Goal: Transaction & Acquisition: Purchase product/service

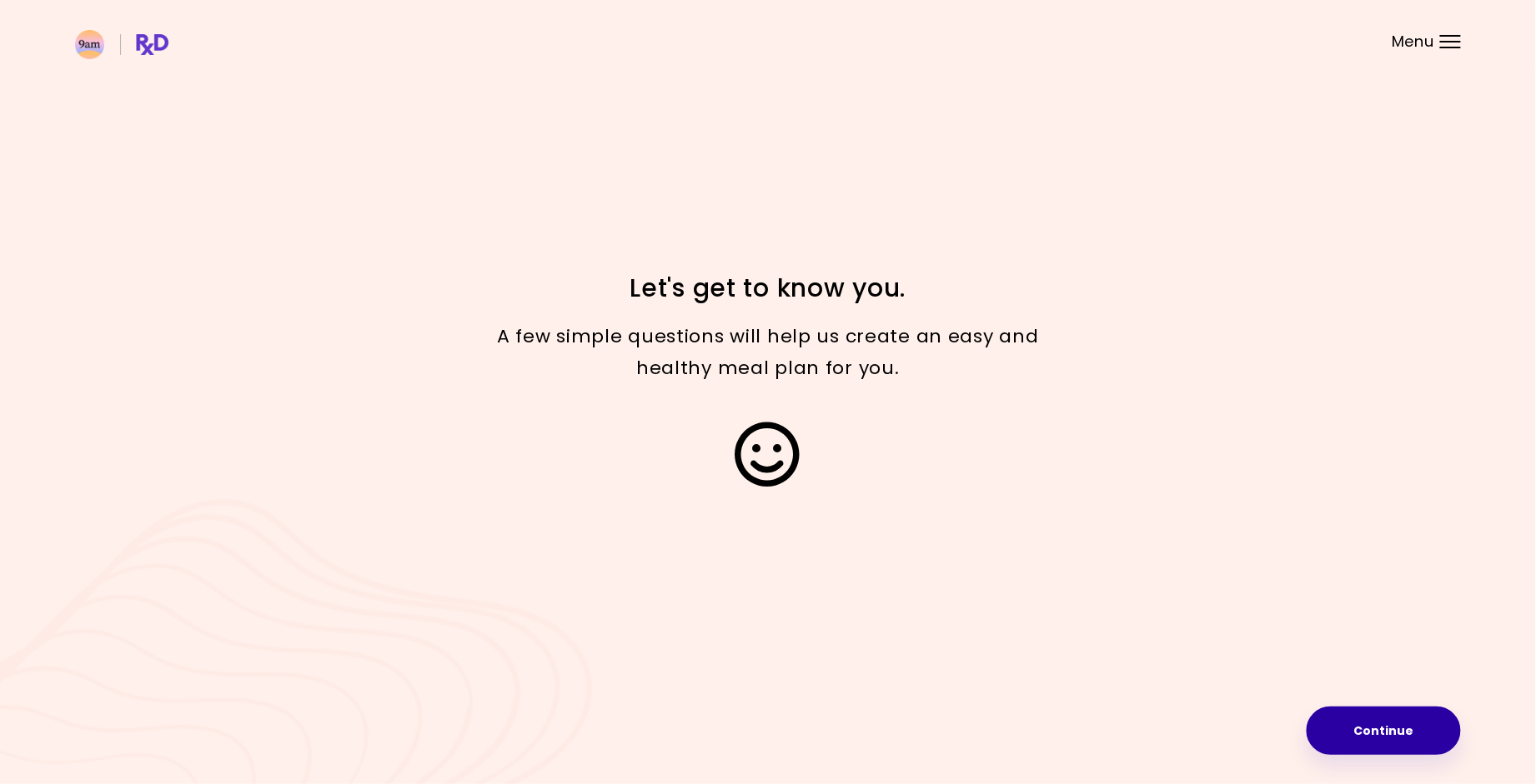
click at [1369, 730] on button "Continue" at bounding box center [1384, 731] width 154 height 49
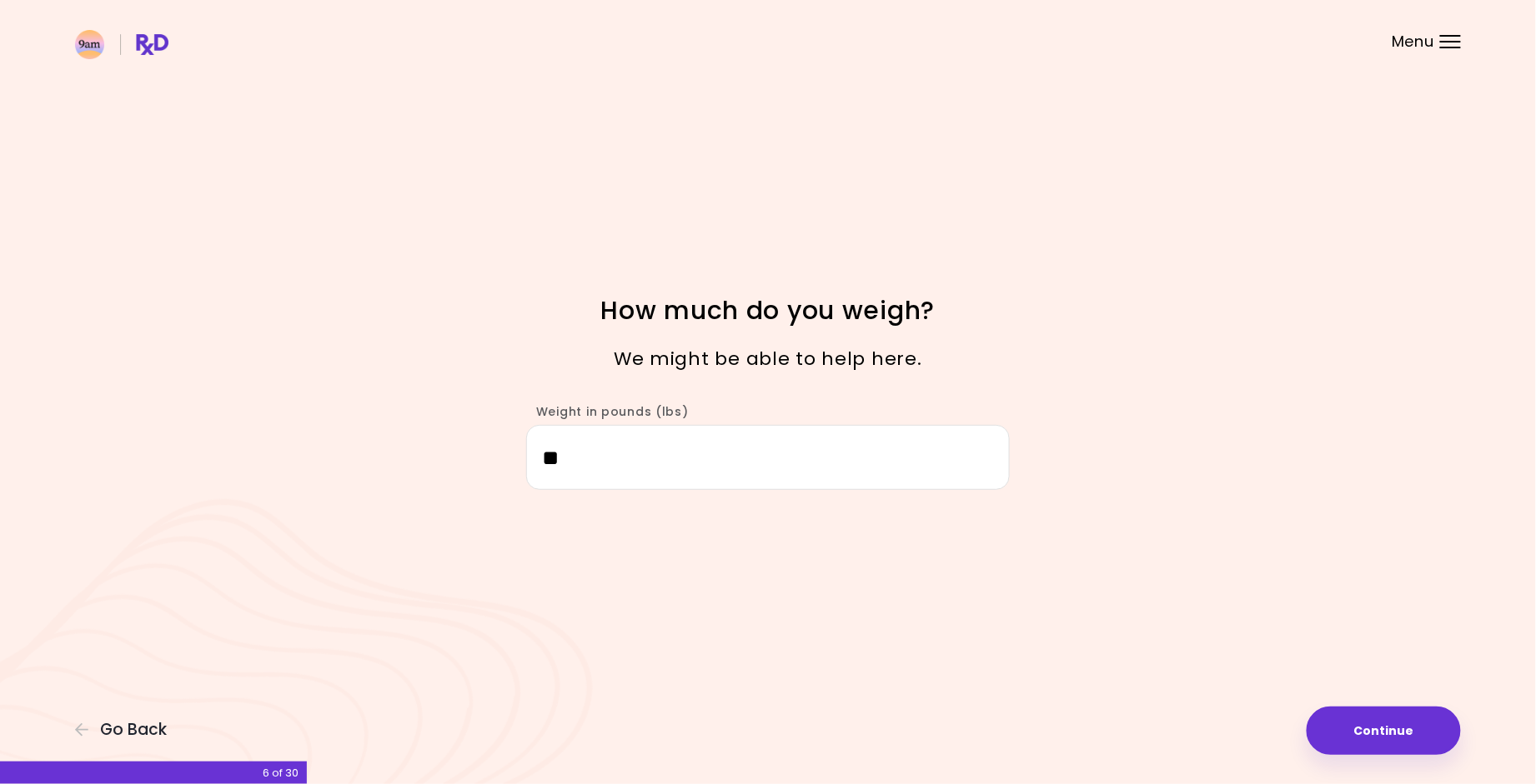
type input "***"
click at [1390, 745] on button "Continue" at bounding box center [1384, 731] width 154 height 49
select select "****"
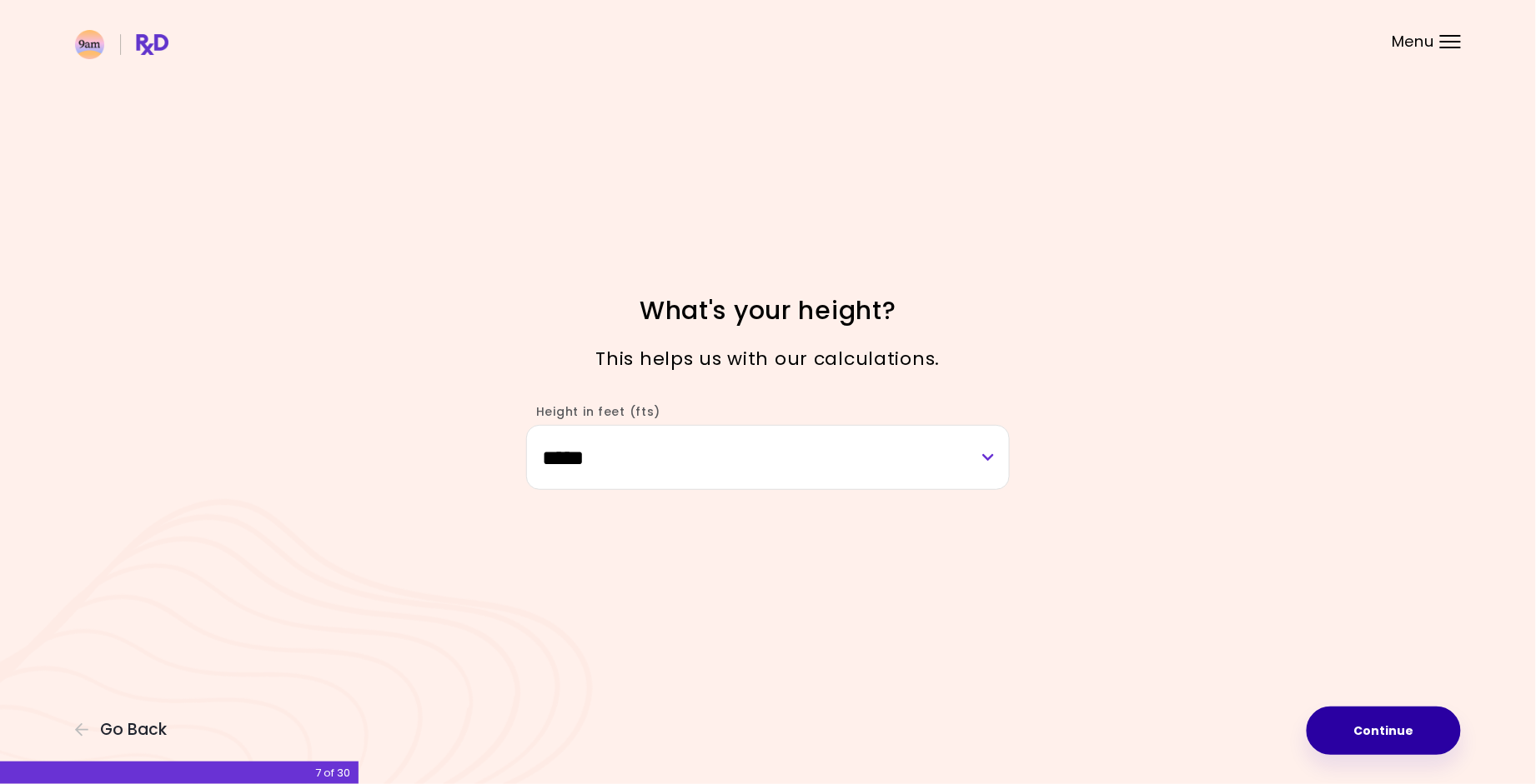
click at [1390, 735] on button "Continue" at bounding box center [1384, 731] width 154 height 49
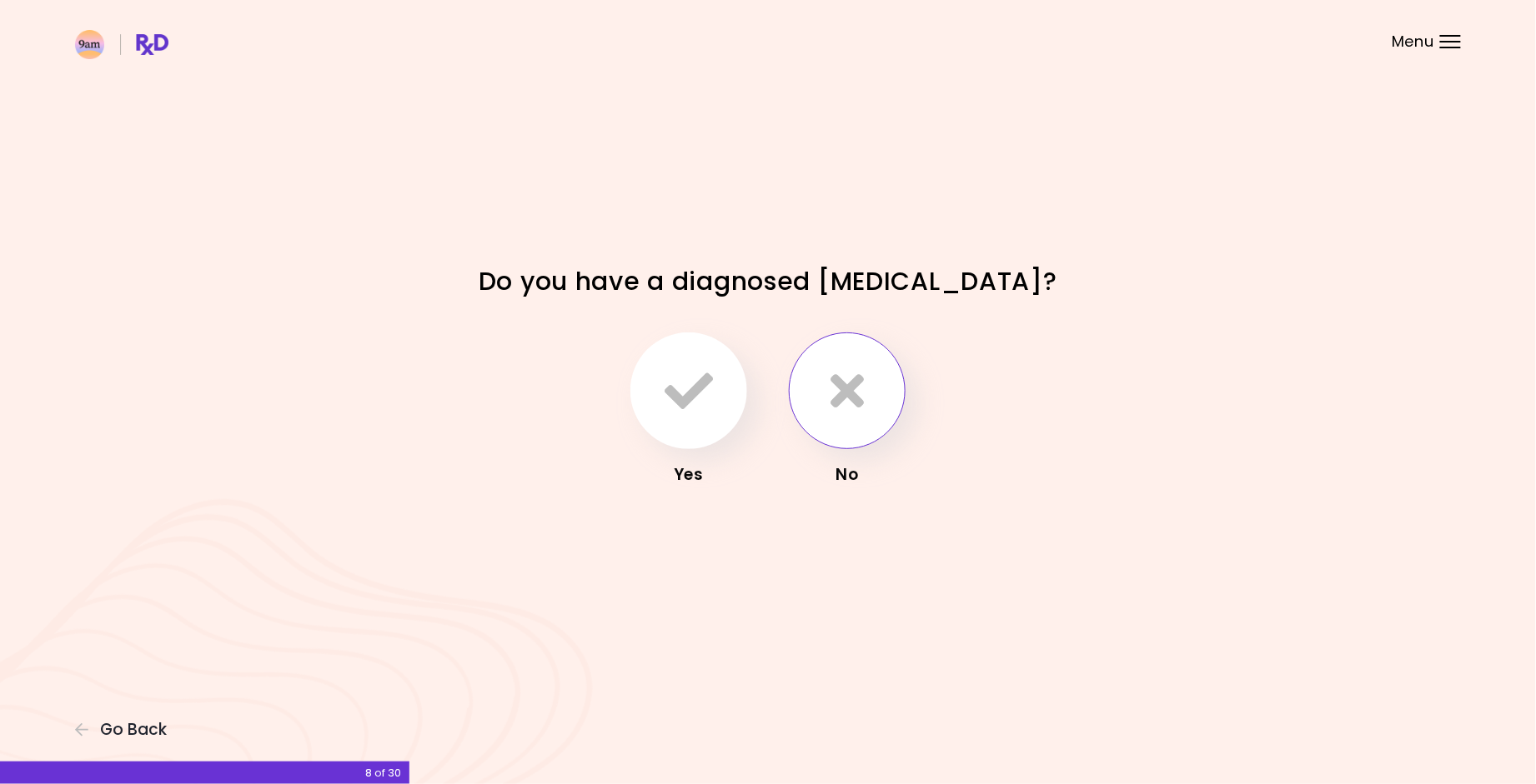
click at [841, 420] on button "button" at bounding box center [847, 391] width 117 height 117
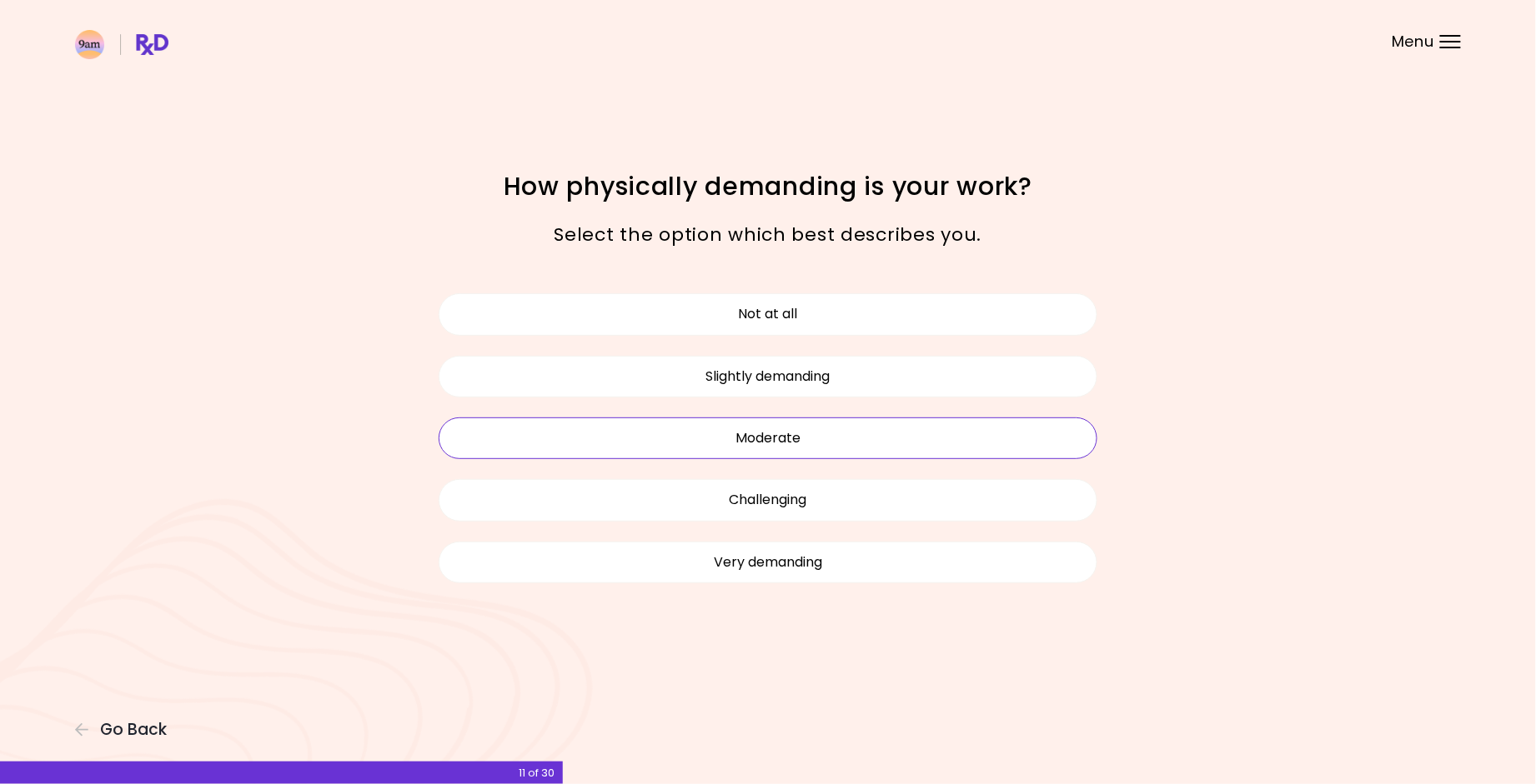
click at [829, 444] on button "Moderate" at bounding box center [768, 438] width 659 height 42
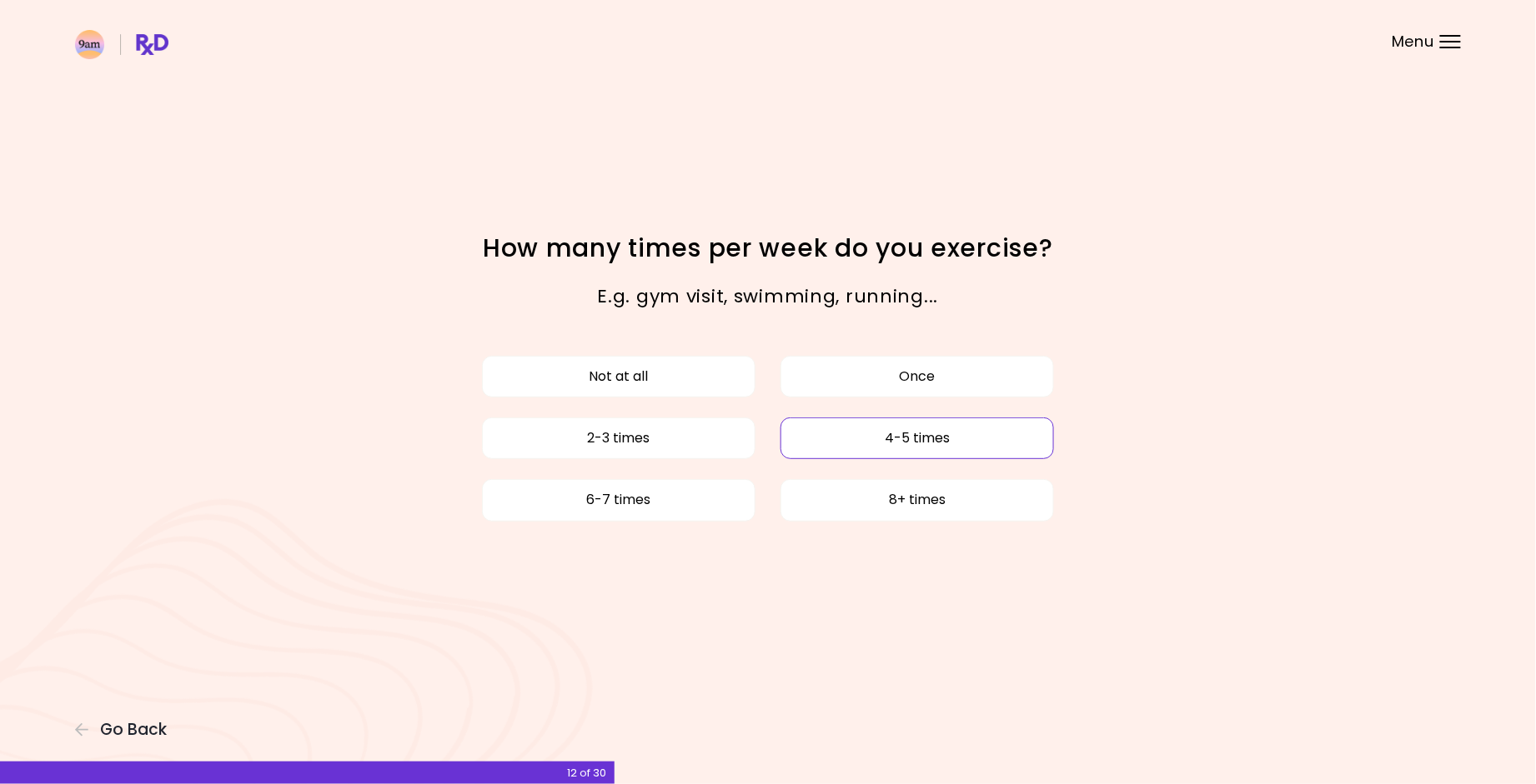
click at [888, 437] on button "4-5 times" at bounding box center [918, 438] width 274 height 42
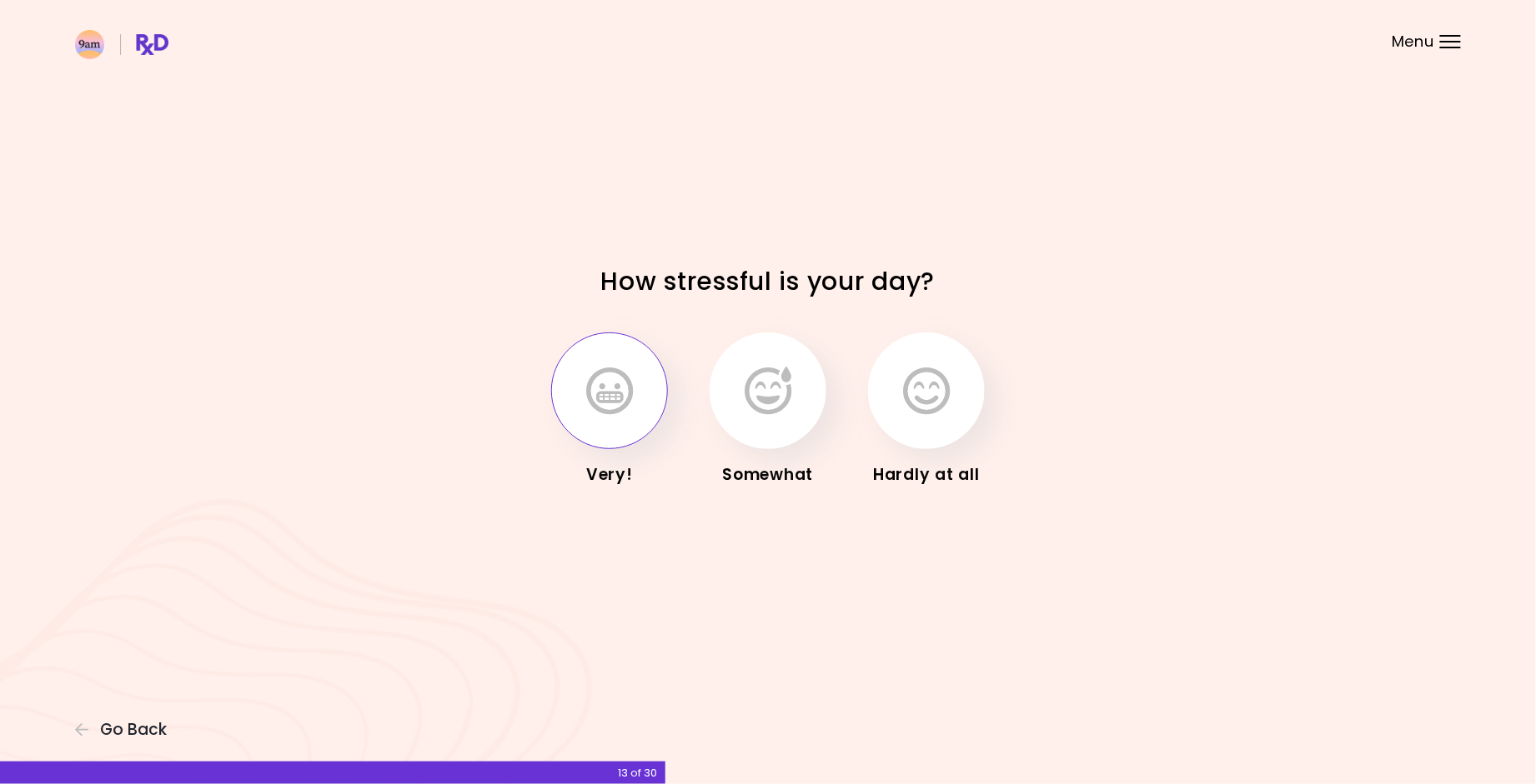
click at [642, 431] on button "button" at bounding box center [609, 391] width 117 height 117
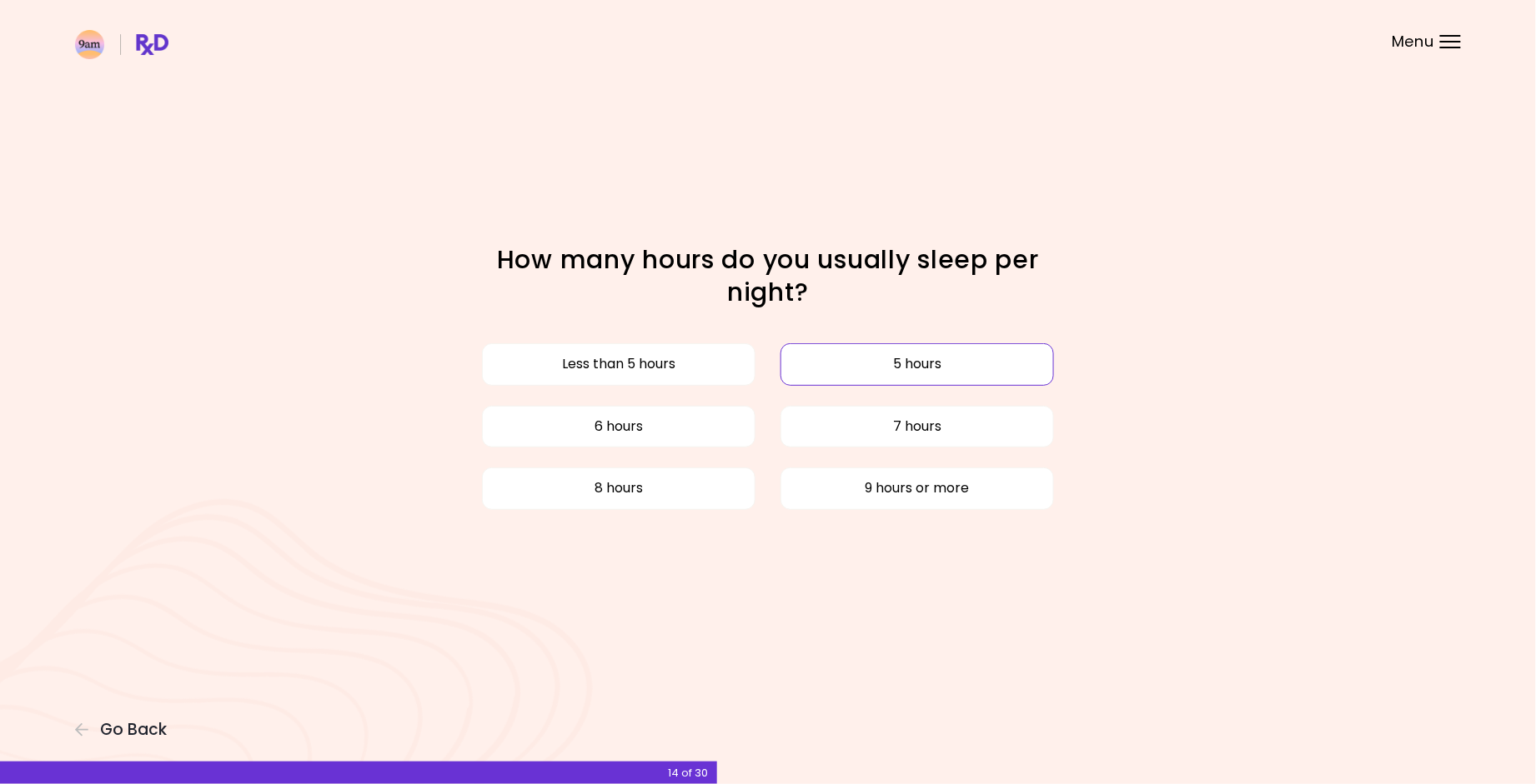
click at [835, 374] on button "5 hours" at bounding box center [918, 364] width 274 height 42
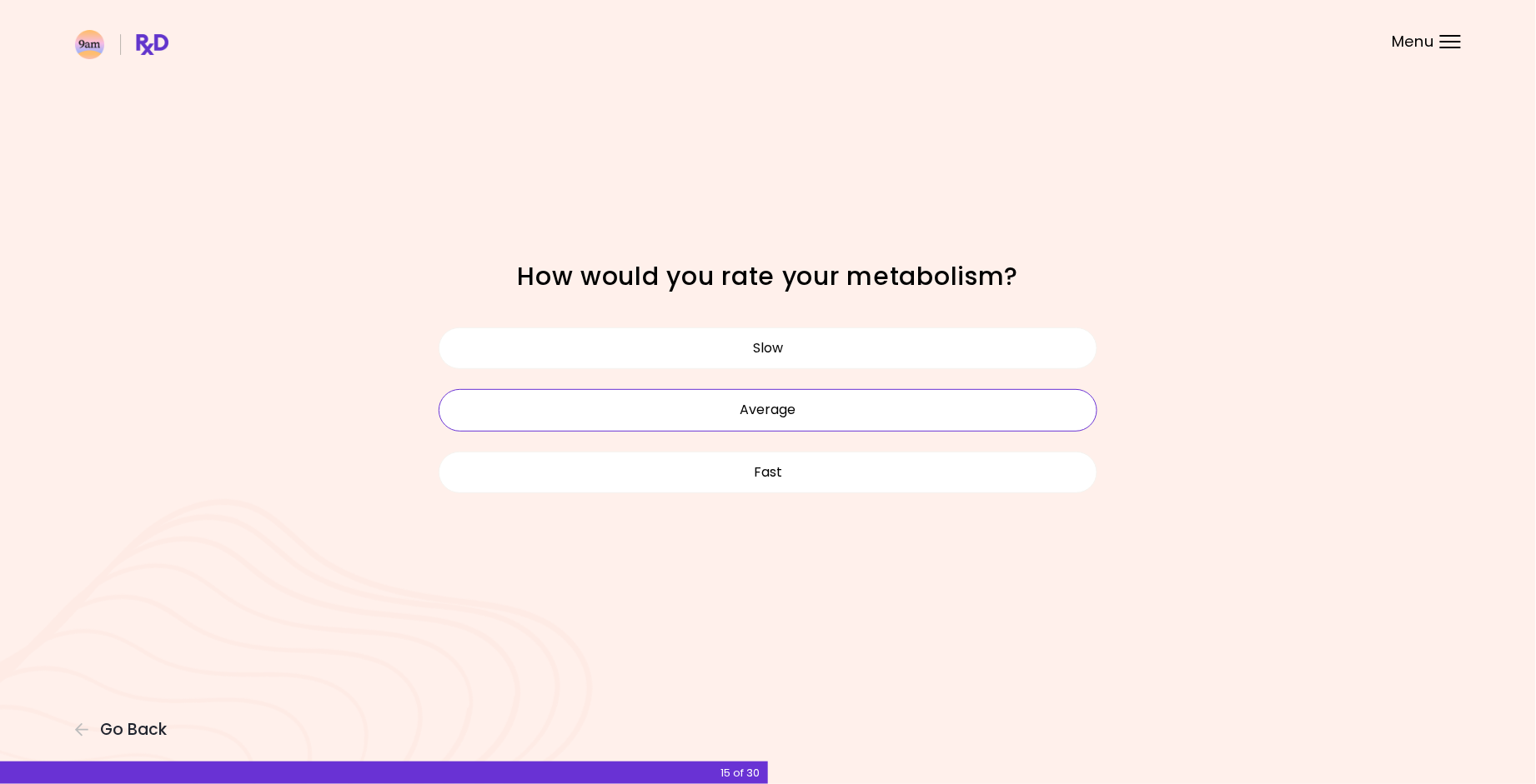
click at [825, 405] on button "Average" at bounding box center [768, 410] width 659 height 42
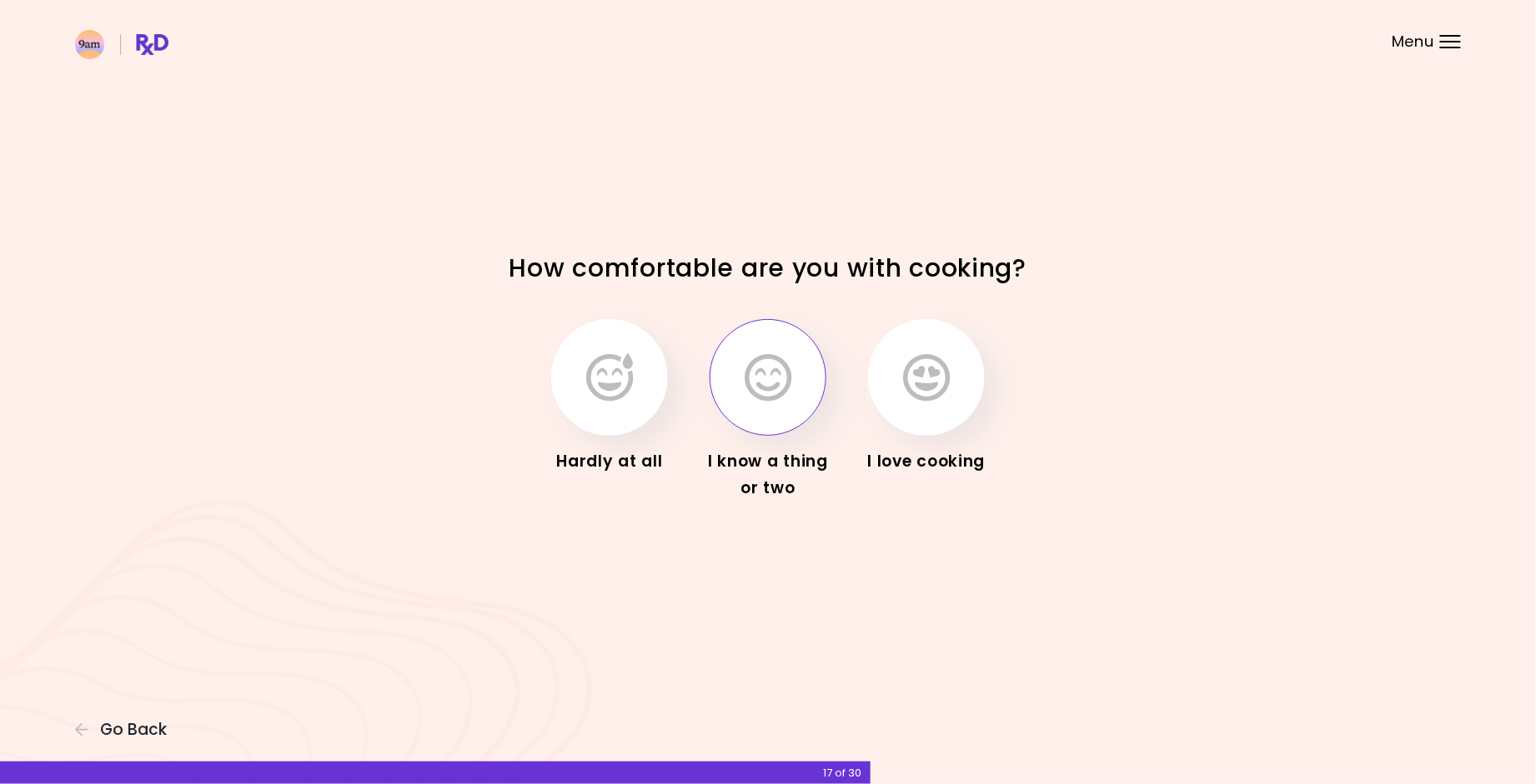
click at [799, 417] on button "button" at bounding box center [768, 378] width 117 height 117
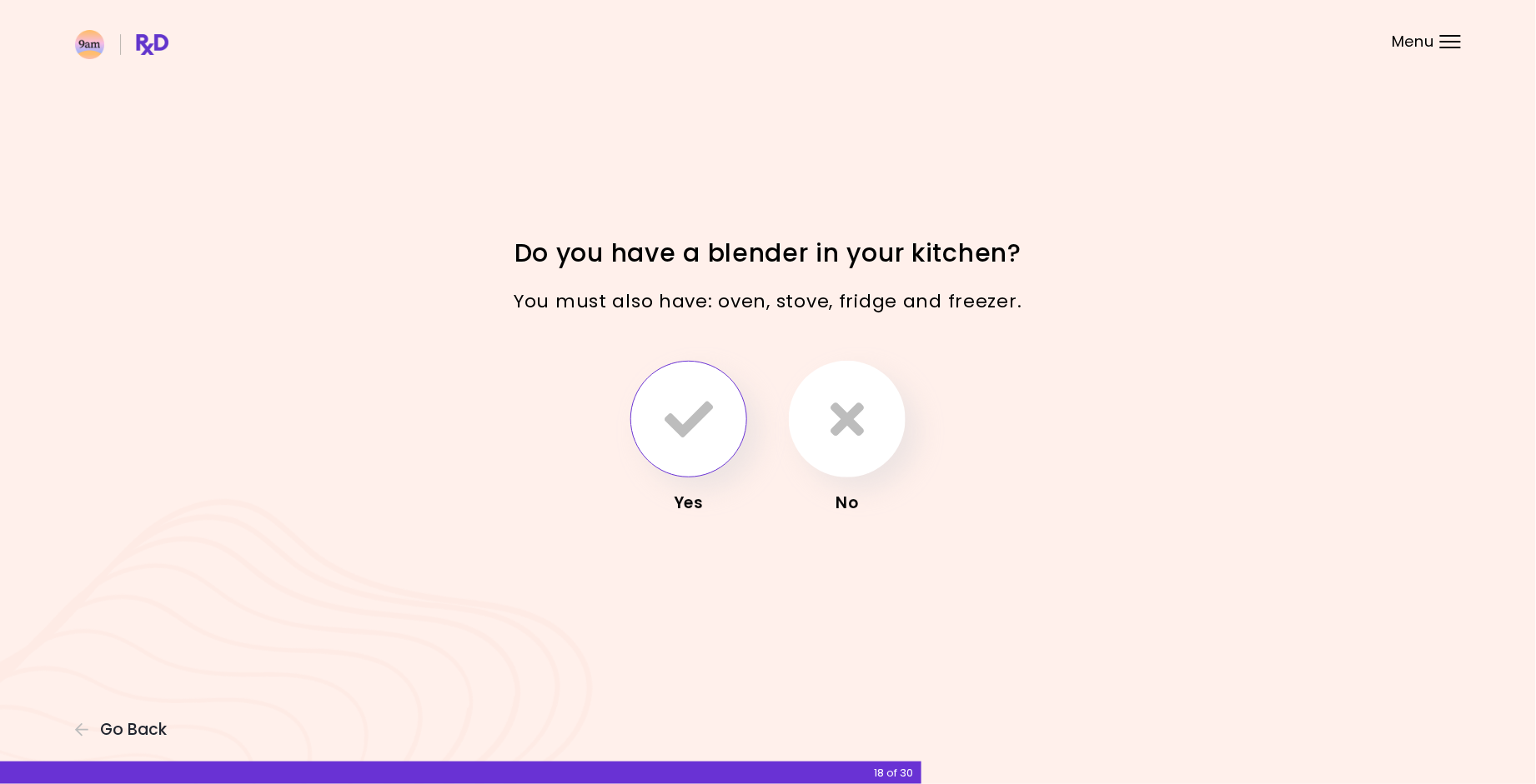
click at [718, 434] on button "button" at bounding box center [688, 419] width 117 height 117
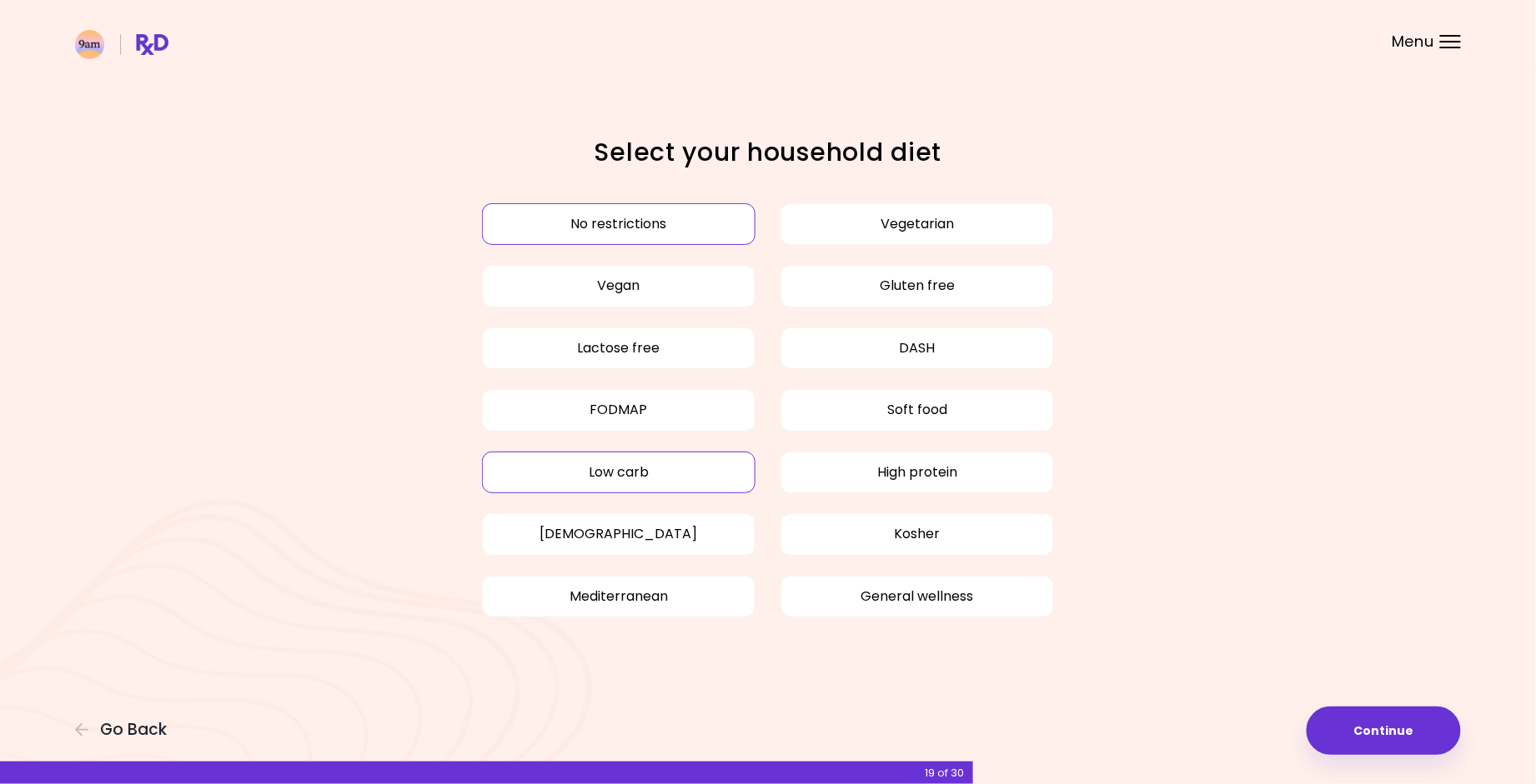
click at [684, 477] on button "Low carb" at bounding box center [619, 473] width 274 height 42
click at [1358, 731] on button "Continue" at bounding box center [1384, 731] width 154 height 49
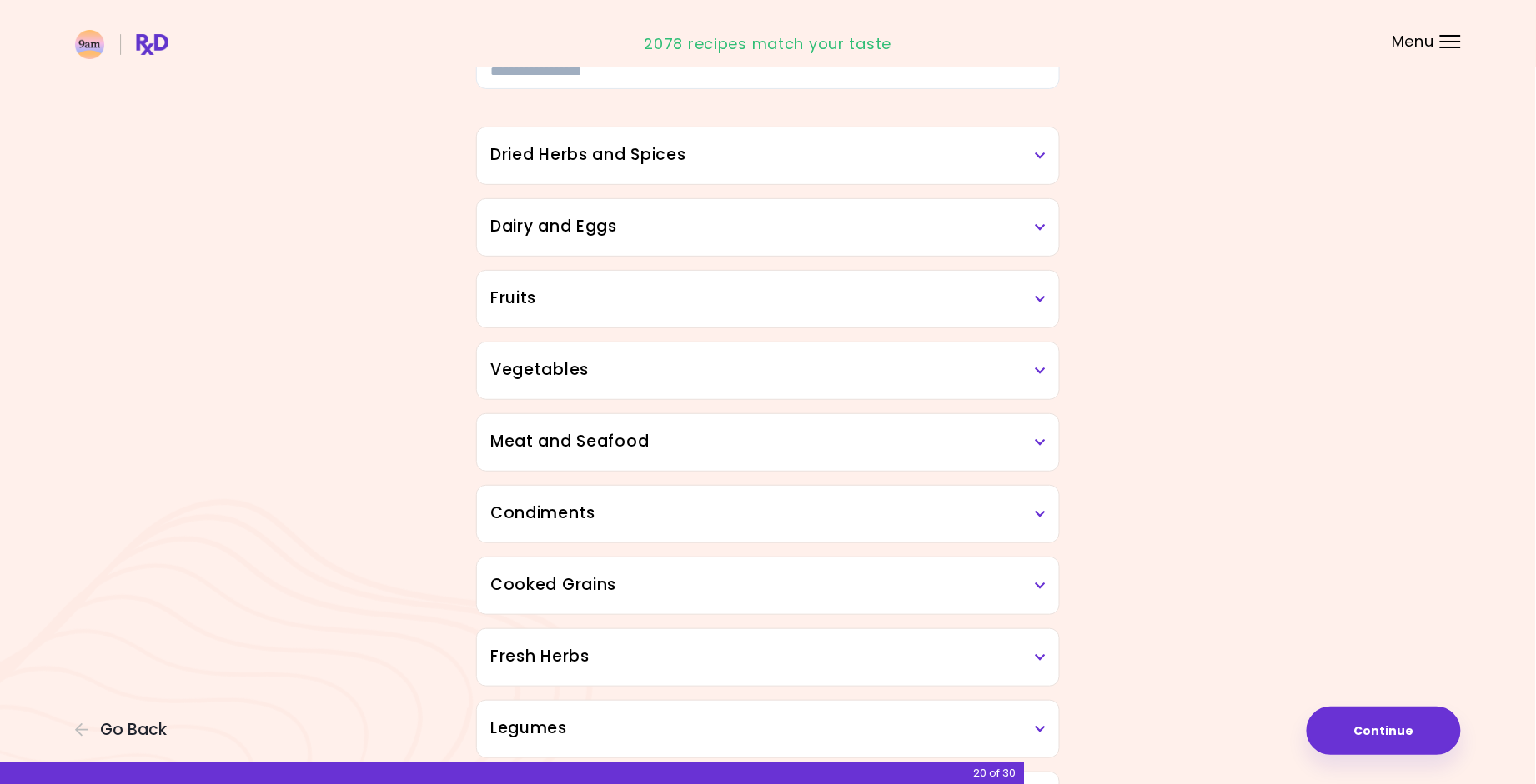
scroll to position [461, 0]
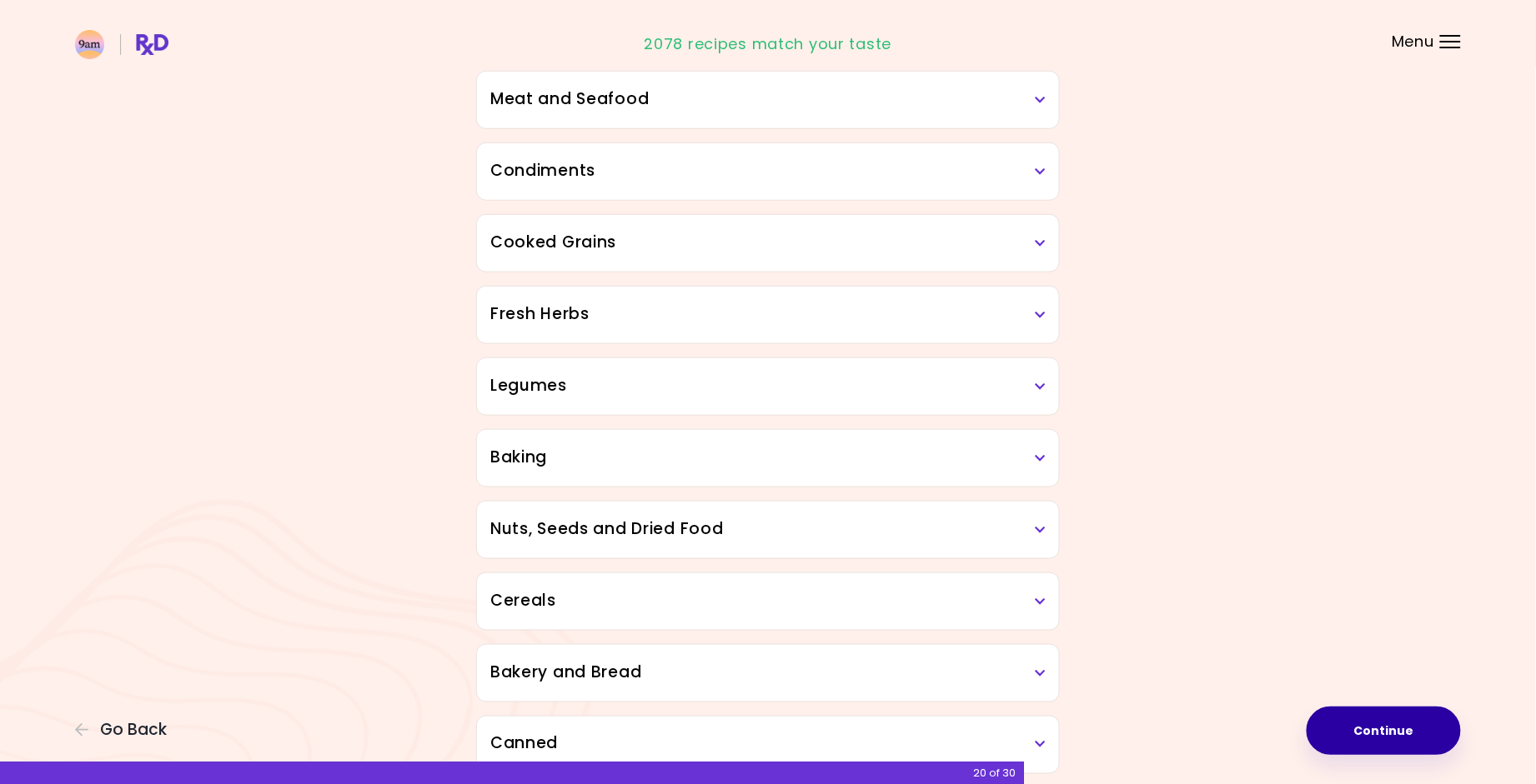
click at [1338, 735] on button "Continue" at bounding box center [1384, 731] width 154 height 49
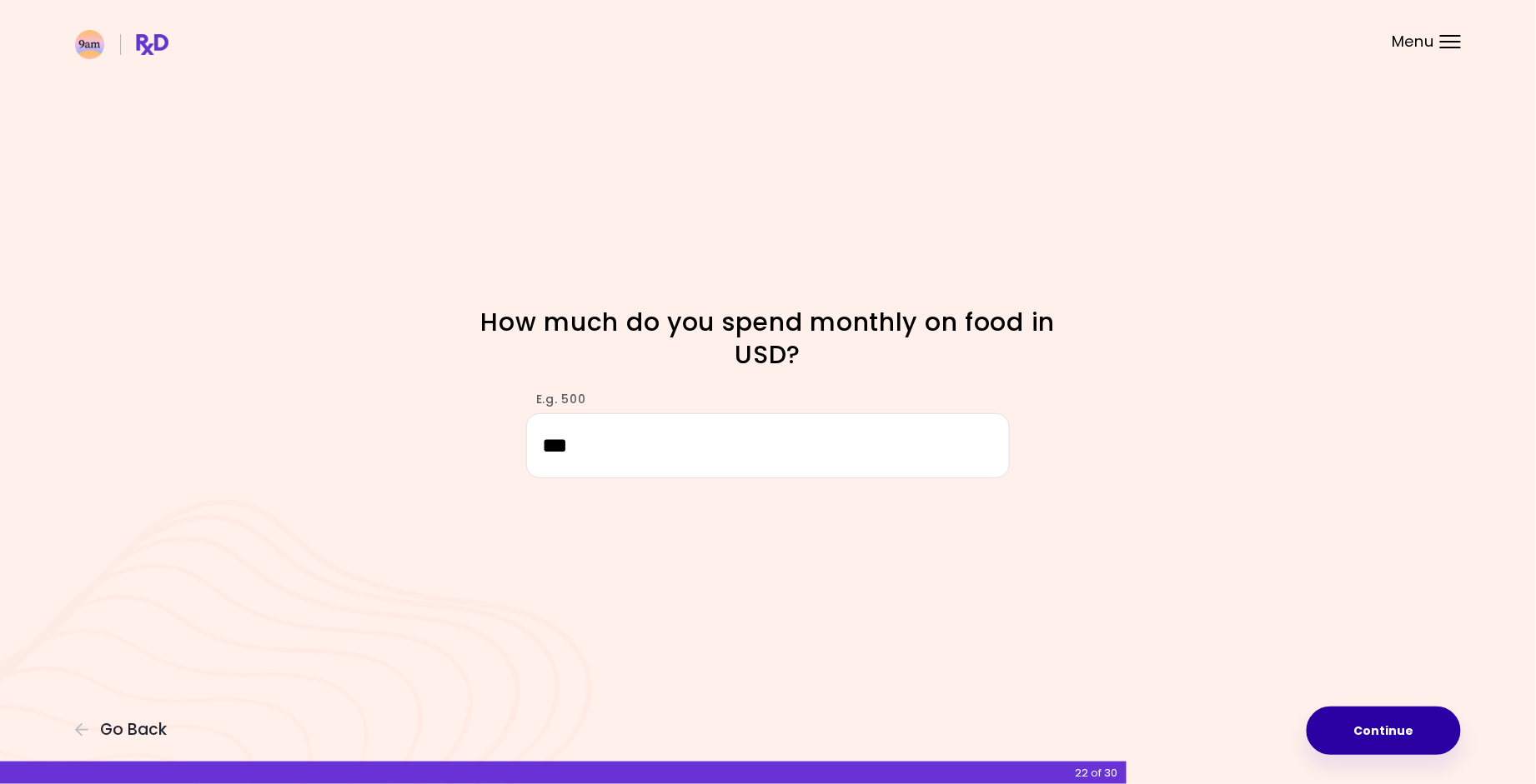
type input "***"
click at [1372, 732] on button "Continue" at bounding box center [1384, 731] width 154 height 49
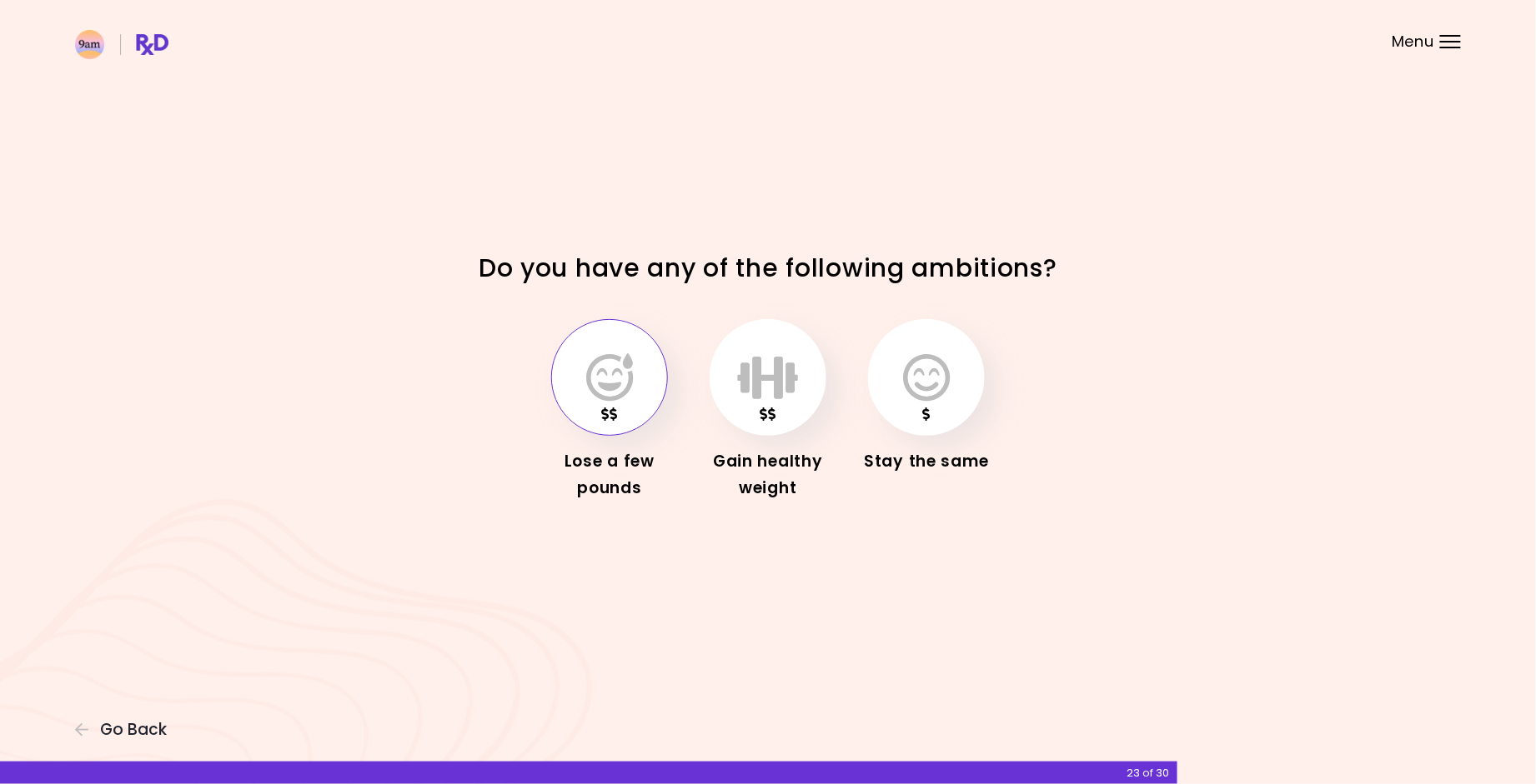
click at [644, 385] on button "button" at bounding box center [609, 378] width 117 height 117
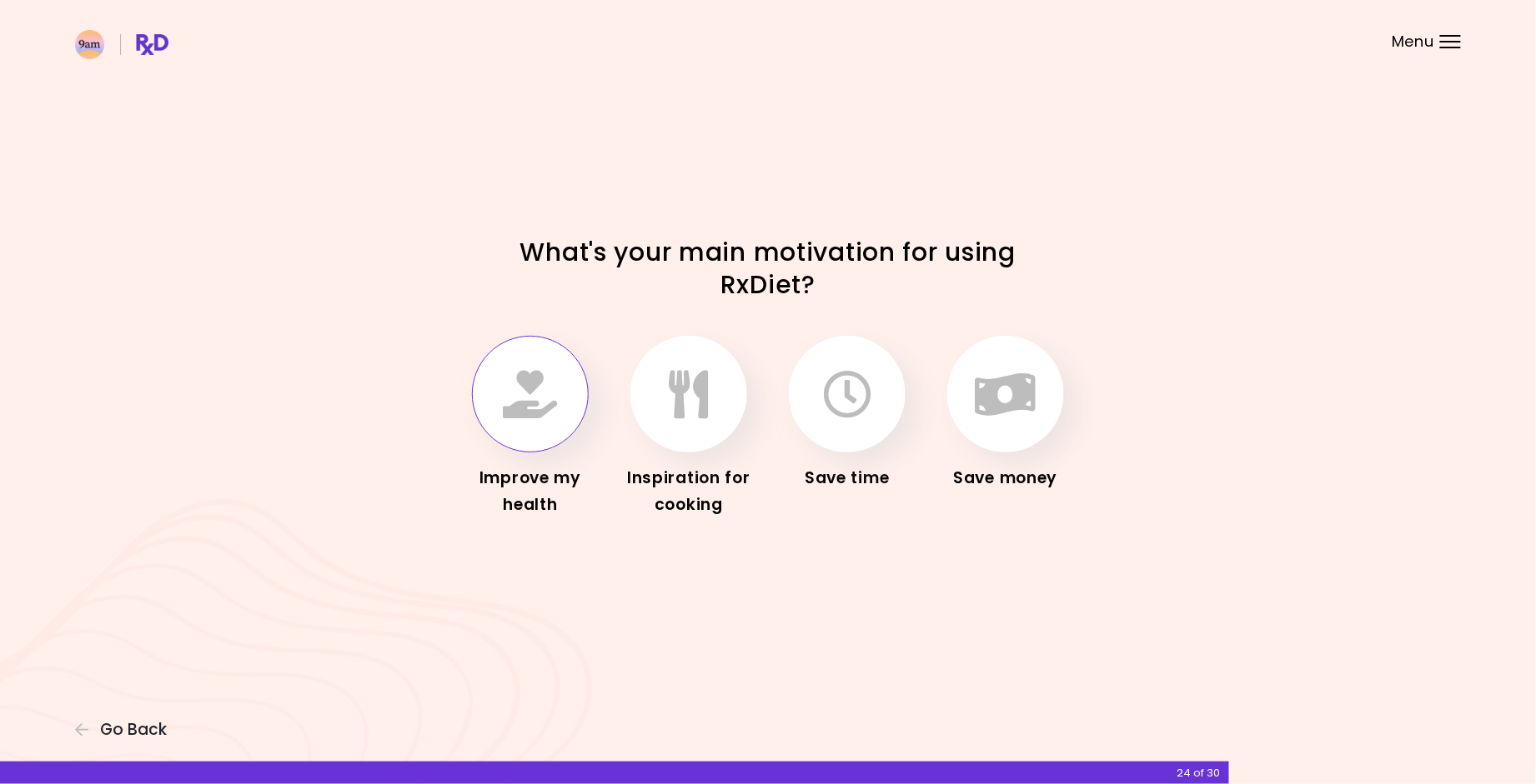
click at [571, 401] on button "button" at bounding box center [530, 394] width 117 height 117
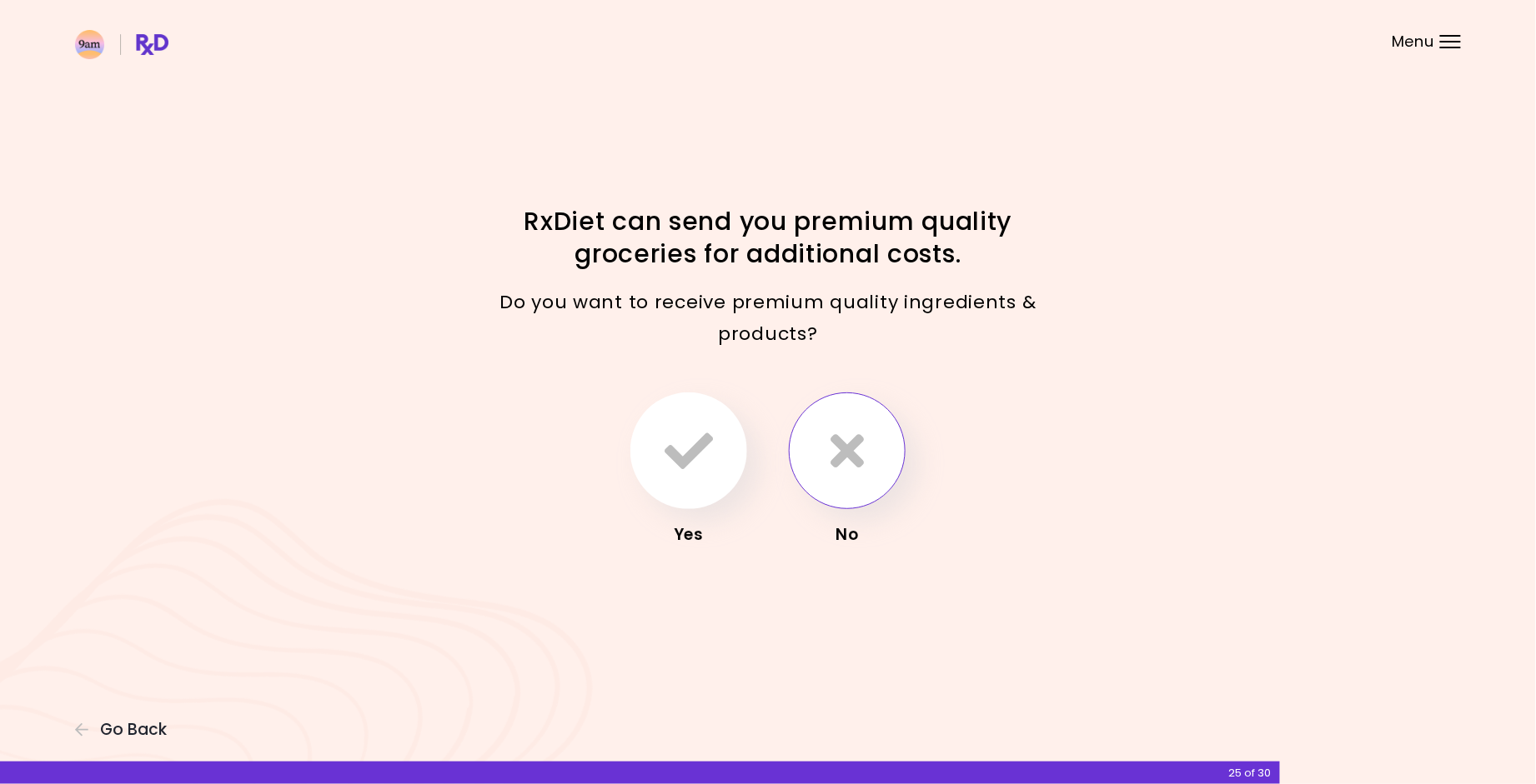
click at [846, 484] on button "button" at bounding box center [847, 450] width 117 height 117
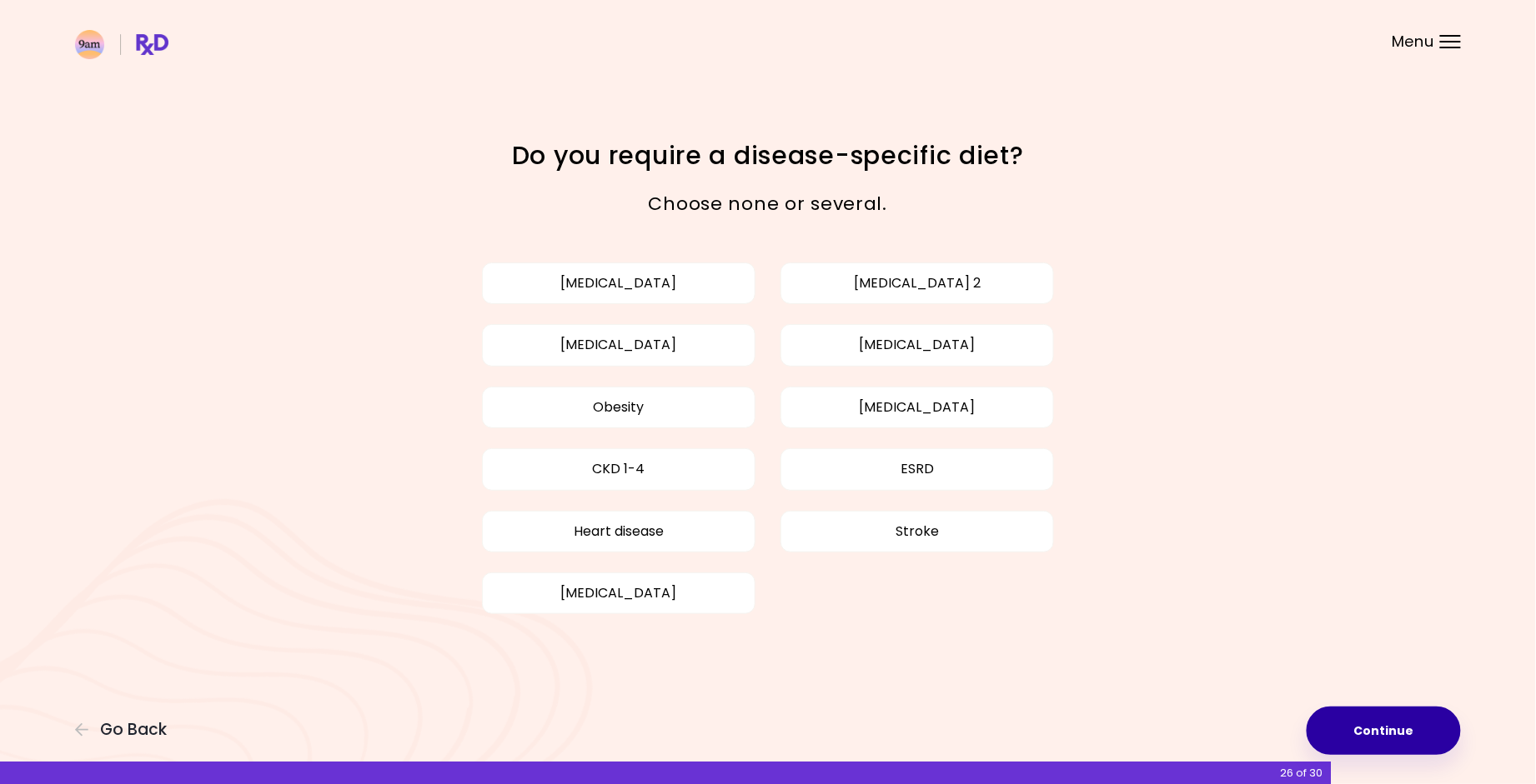
click at [1352, 729] on button "Continue" at bounding box center [1384, 731] width 154 height 49
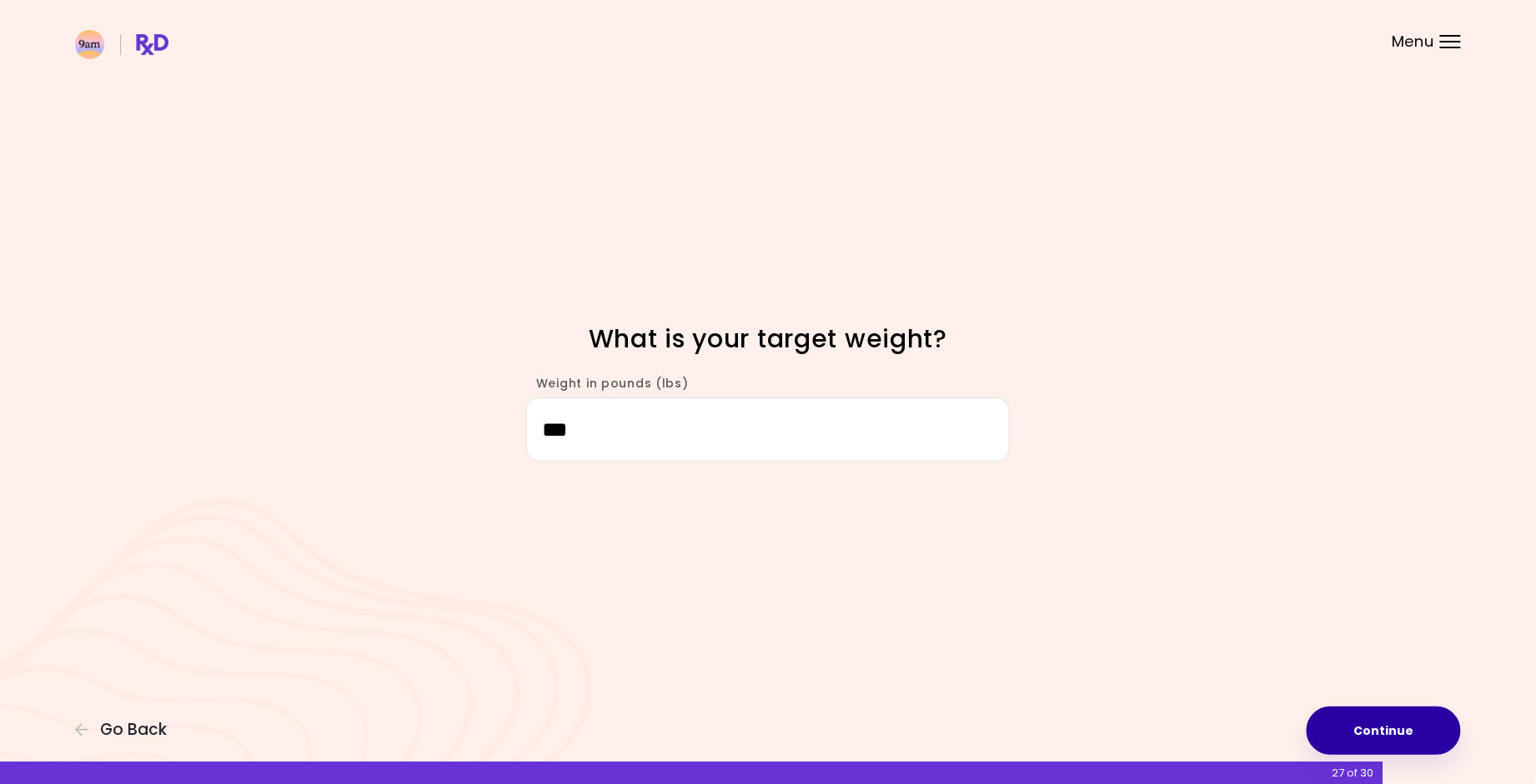
type input "***"
click at [1373, 729] on button "Continue" at bounding box center [1384, 731] width 154 height 49
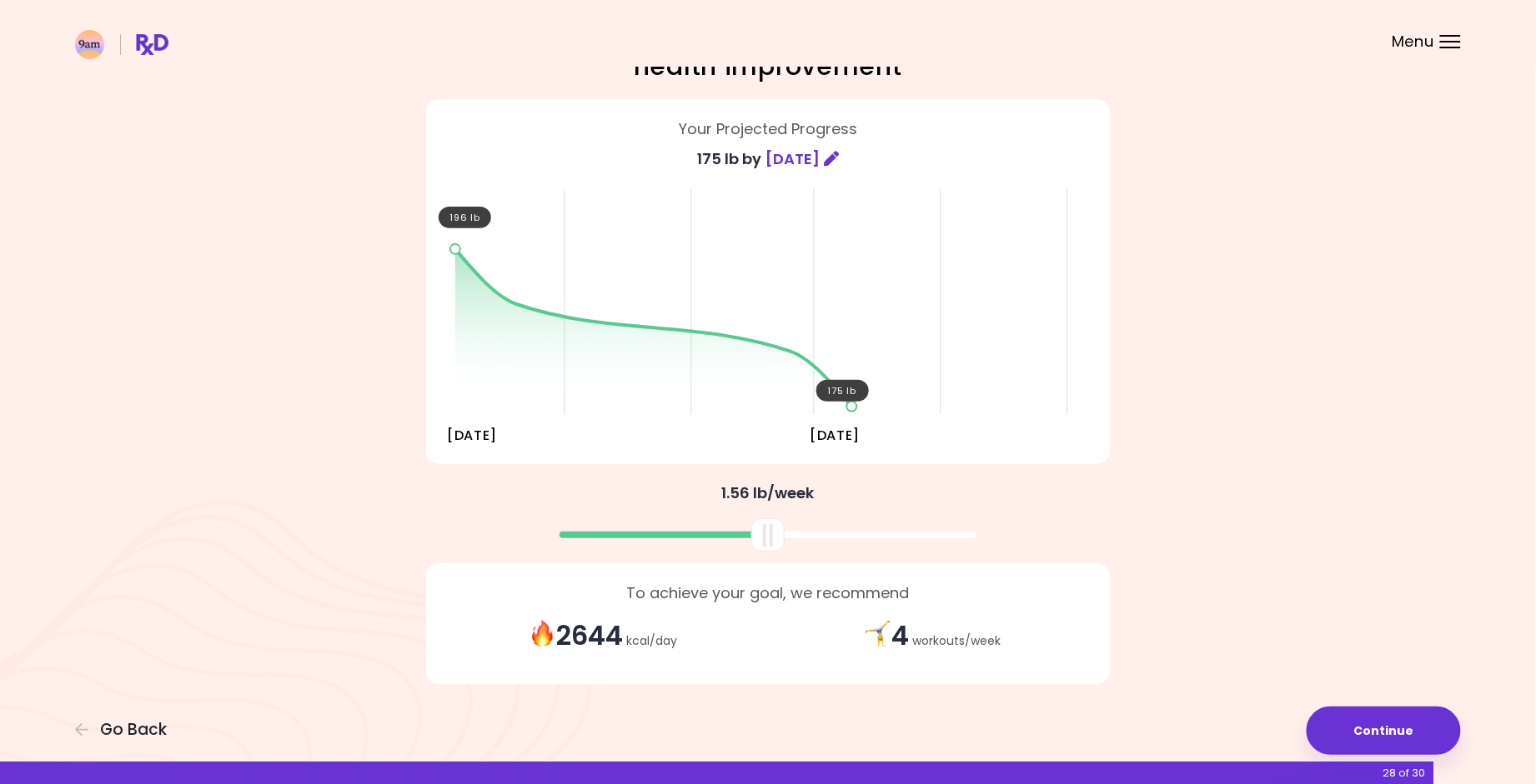
scroll to position [74, 0]
drag, startPoint x: 778, startPoint y: 532, endPoint x: 812, endPoint y: 534, distance: 34.1
click at [812, 534] on div at bounding box center [804, 535] width 33 height 33
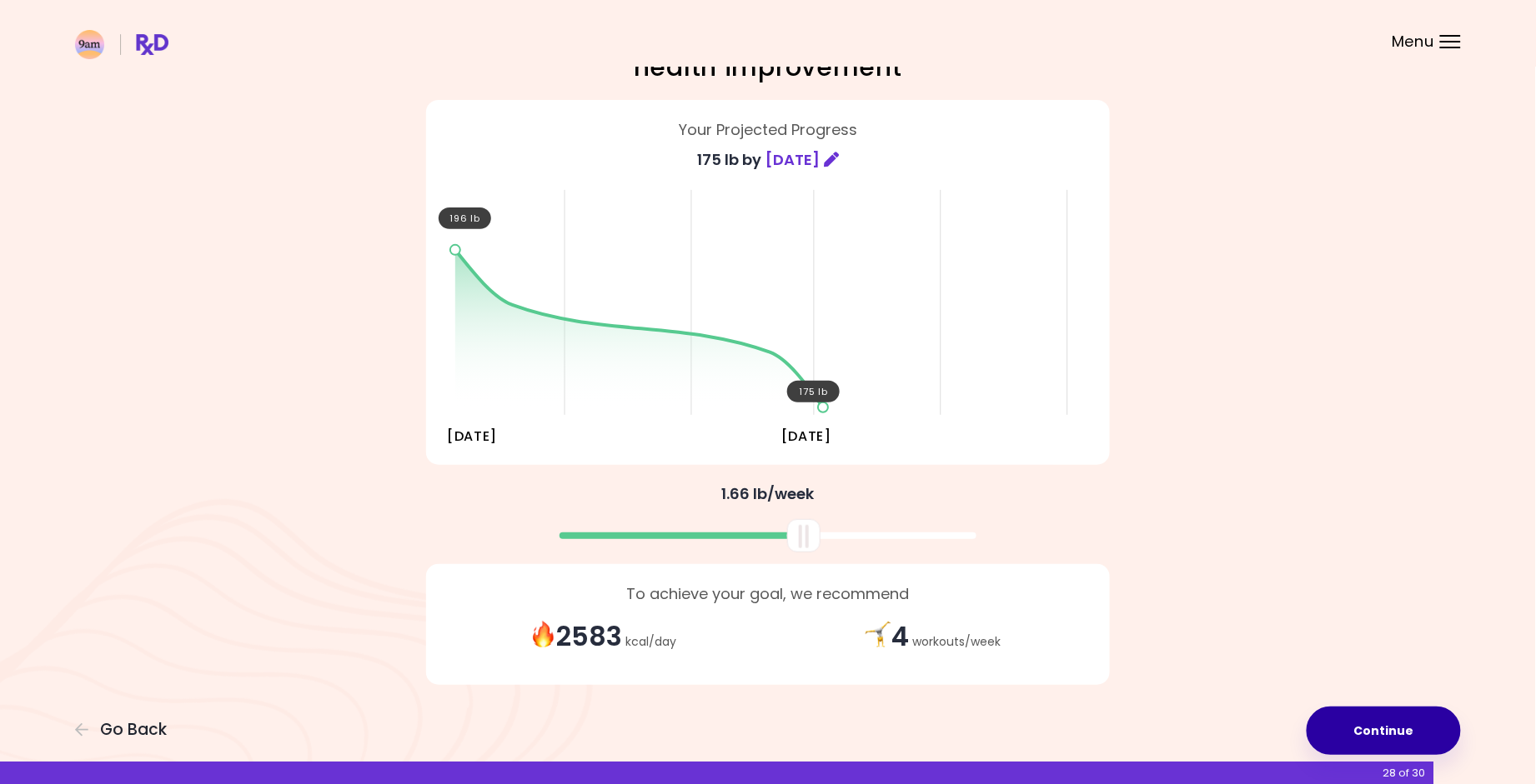
click at [1379, 739] on button "Continue" at bounding box center [1384, 731] width 154 height 49
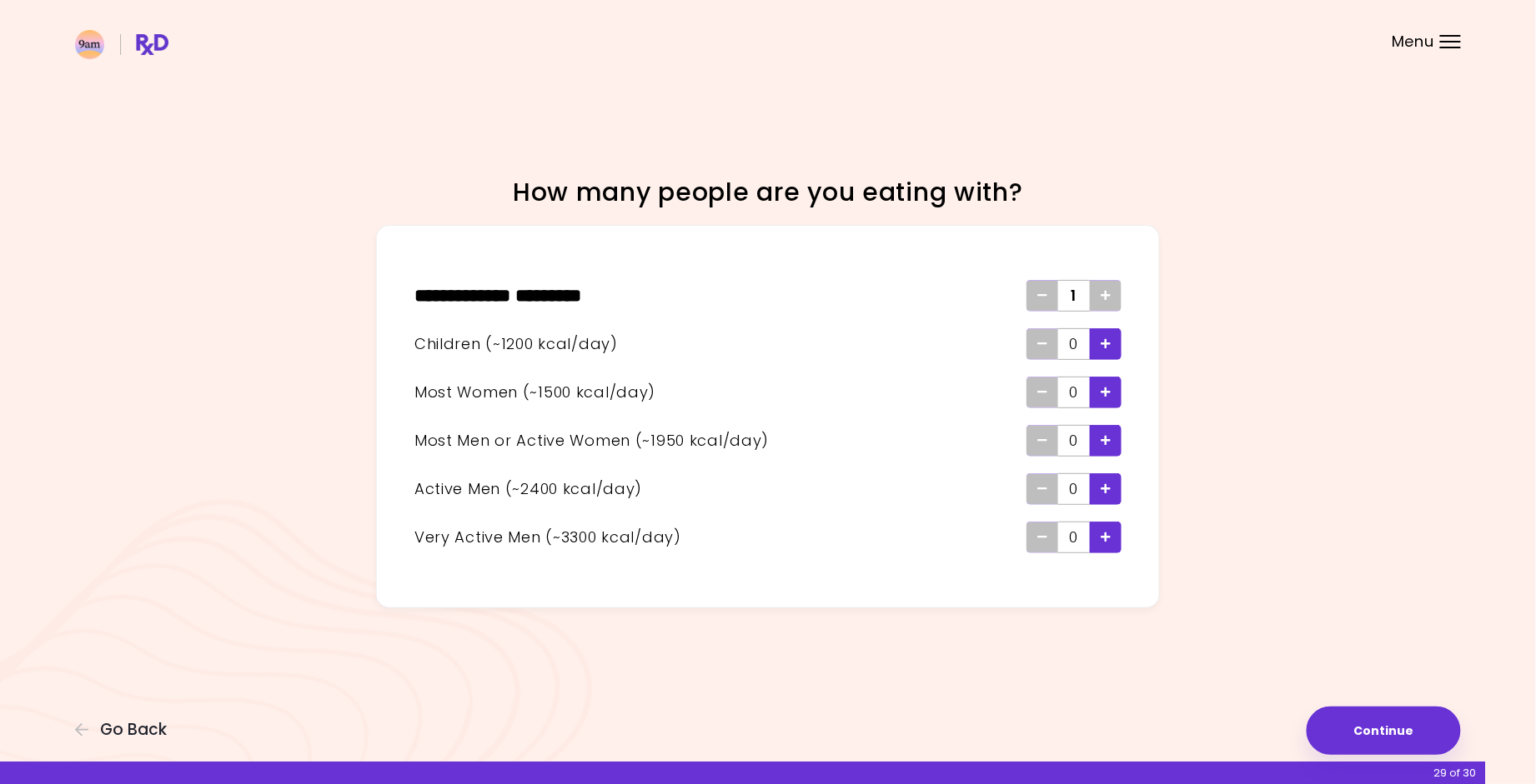
click at [1113, 297] on div "Add" at bounding box center [1106, 295] width 32 height 32
click at [1338, 731] on button "Continue" at bounding box center [1384, 731] width 154 height 49
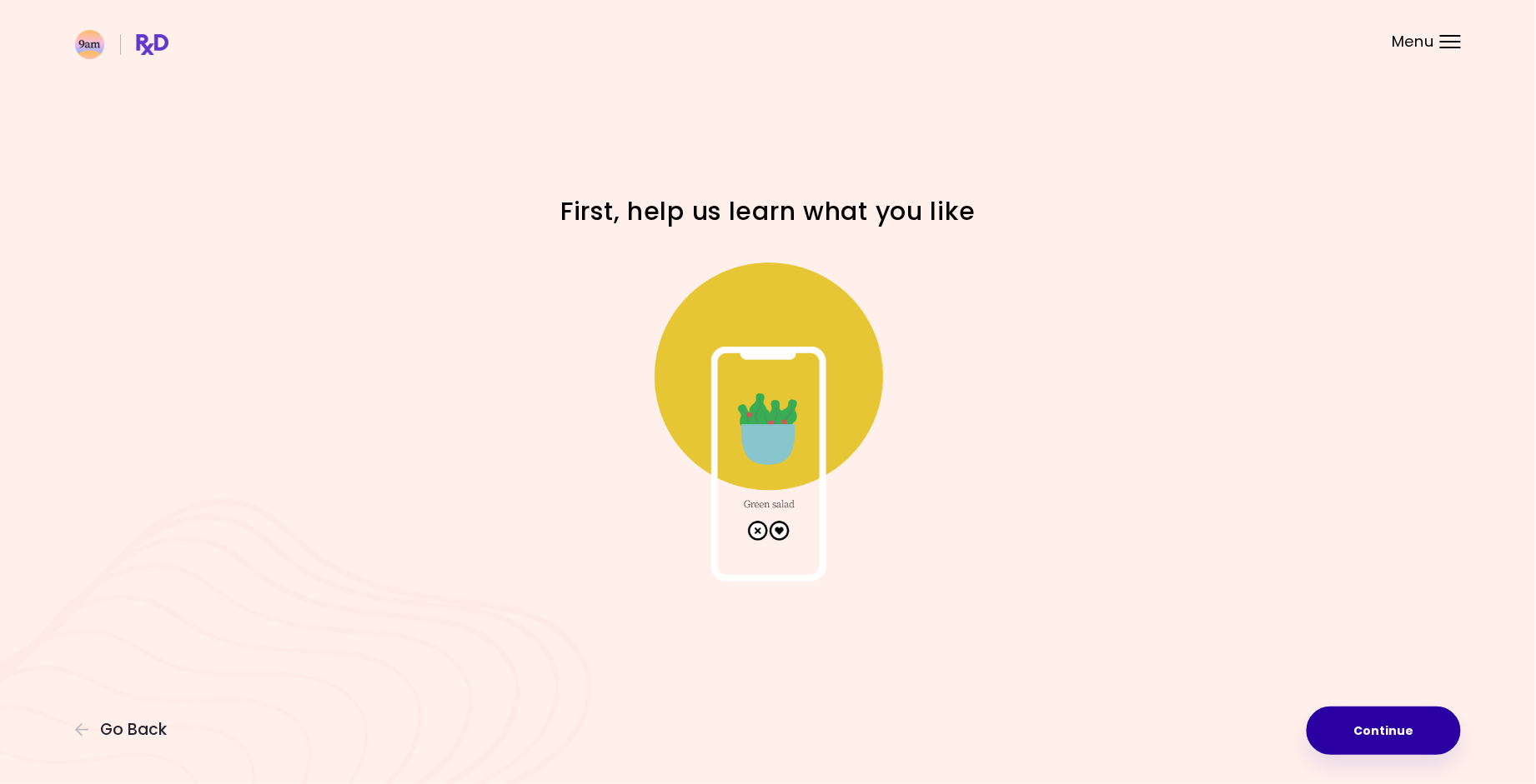
click at [1353, 732] on button "Continue" at bounding box center [1384, 731] width 154 height 49
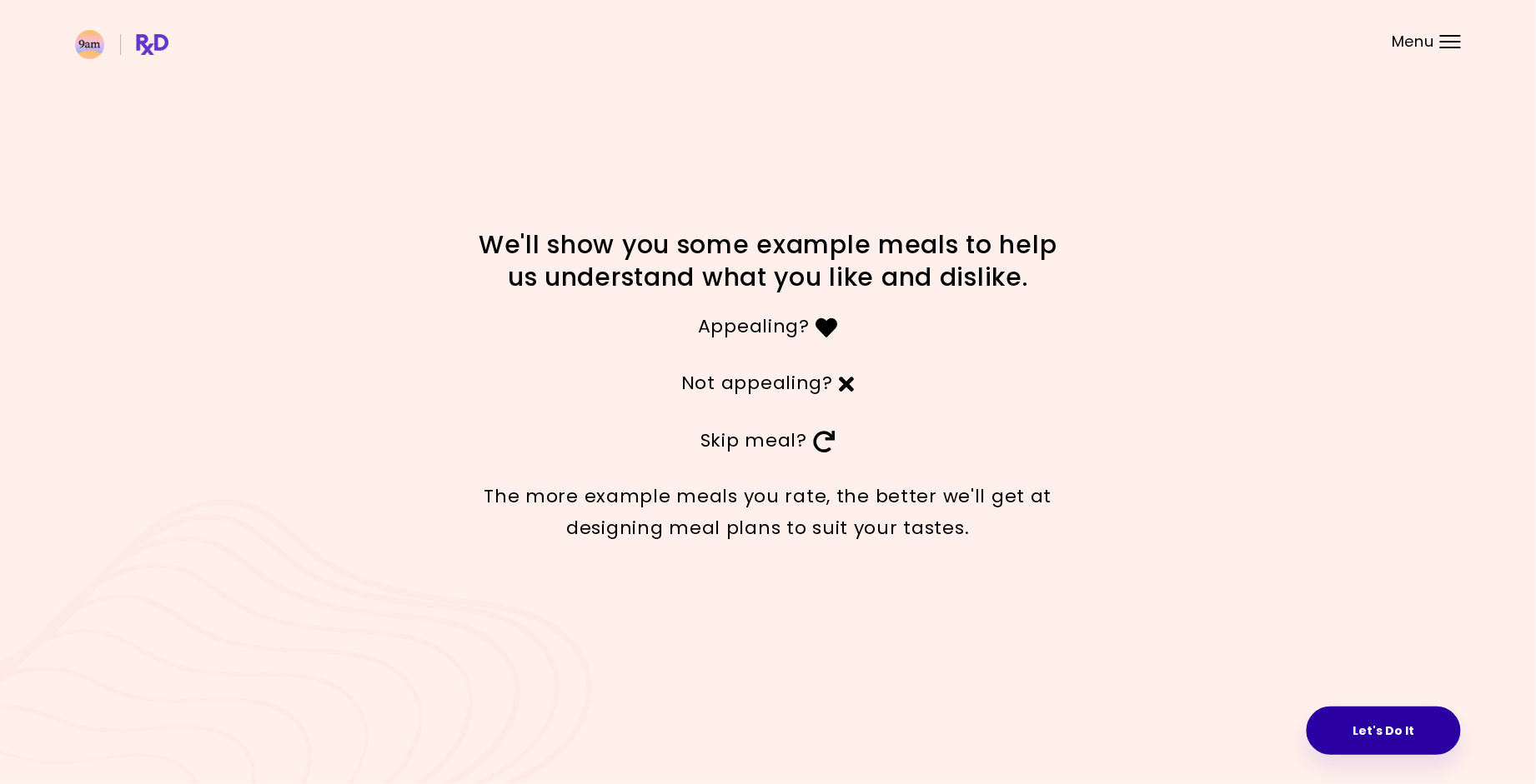
click at [1348, 720] on button "Let's Do It" at bounding box center [1384, 731] width 154 height 49
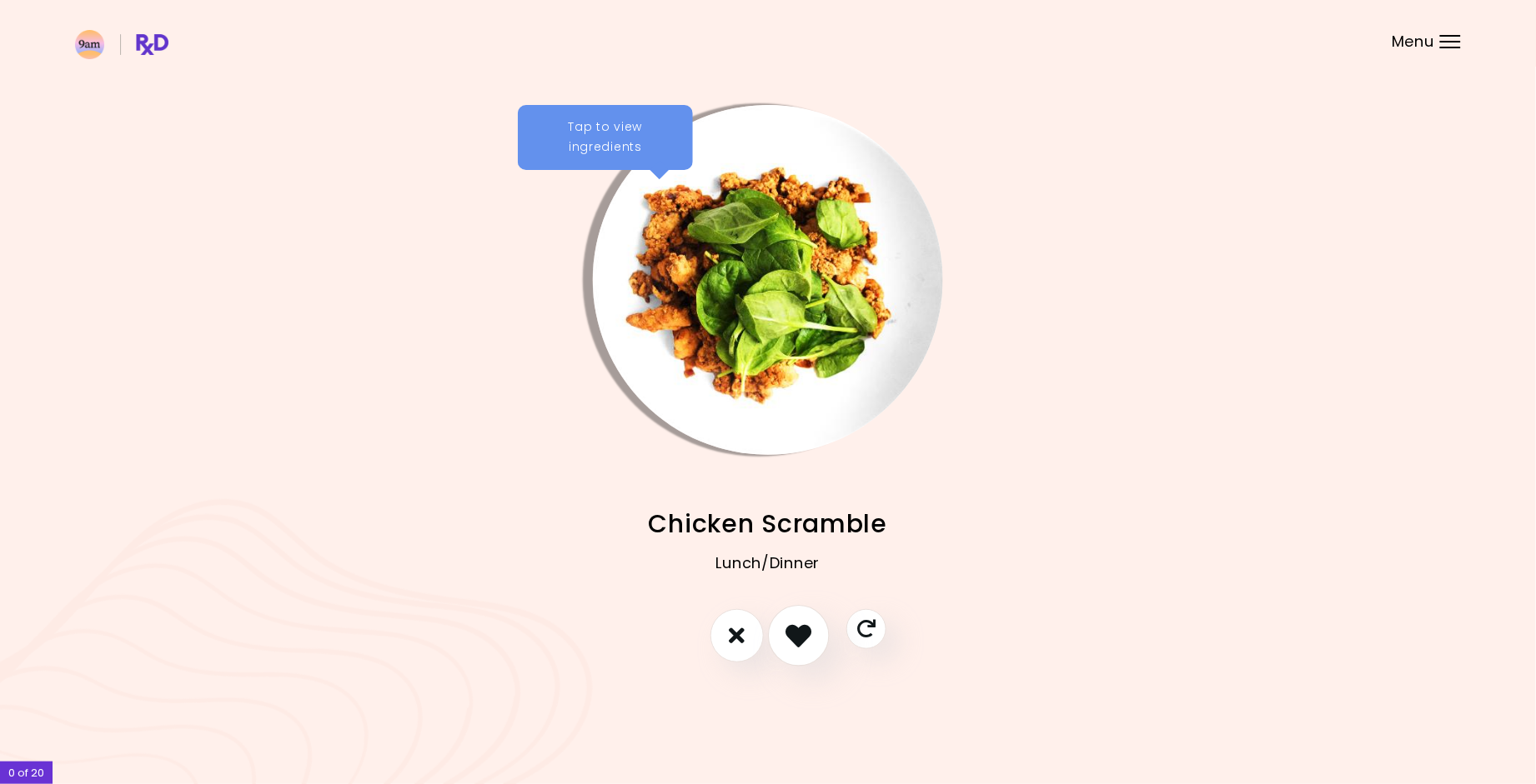
click at [801, 634] on icon "I like this recipe" at bounding box center [798, 636] width 26 height 26
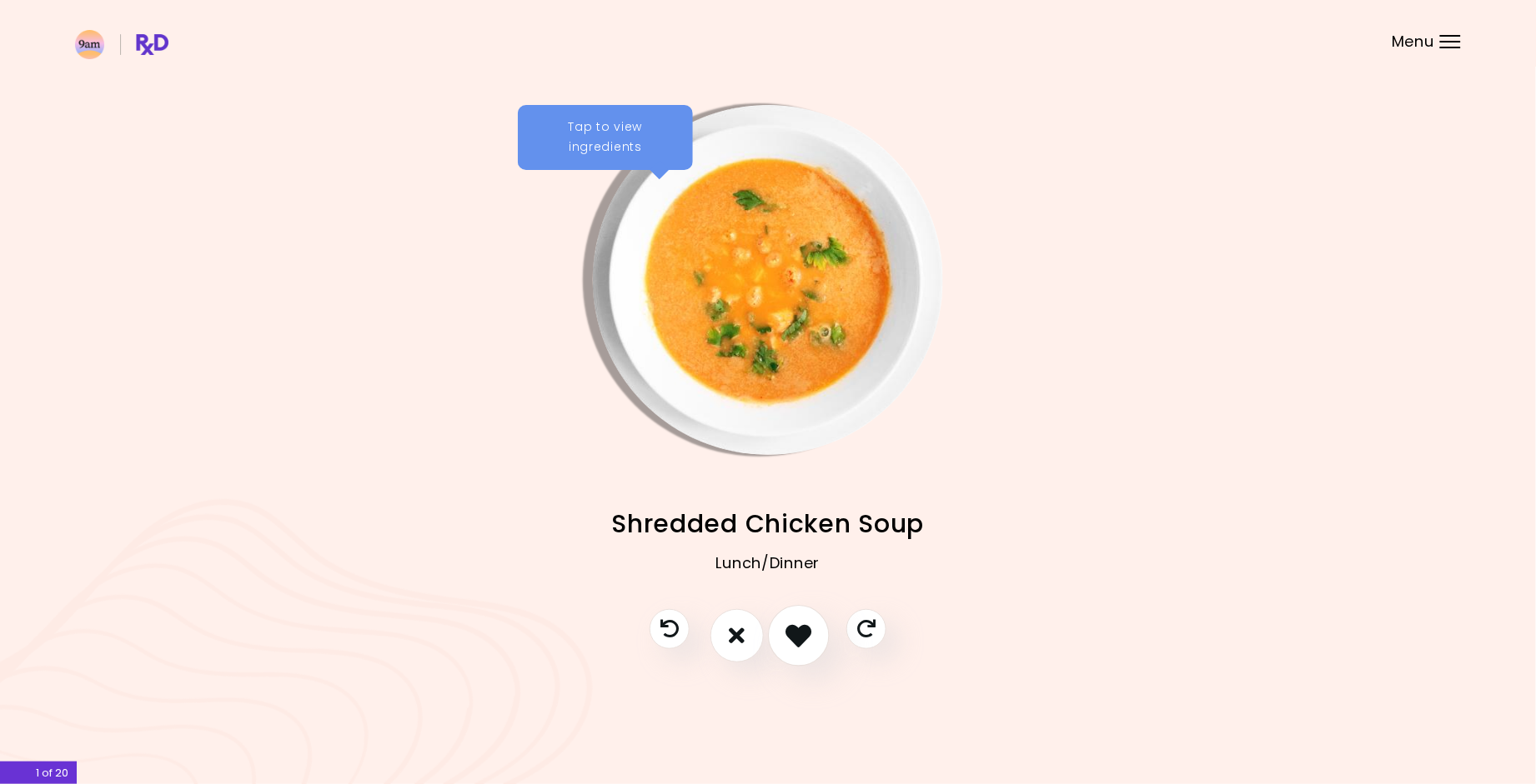
click at [807, 644] on icon "I like this recipe" at bounding box center [798, 636] width 26 height 26
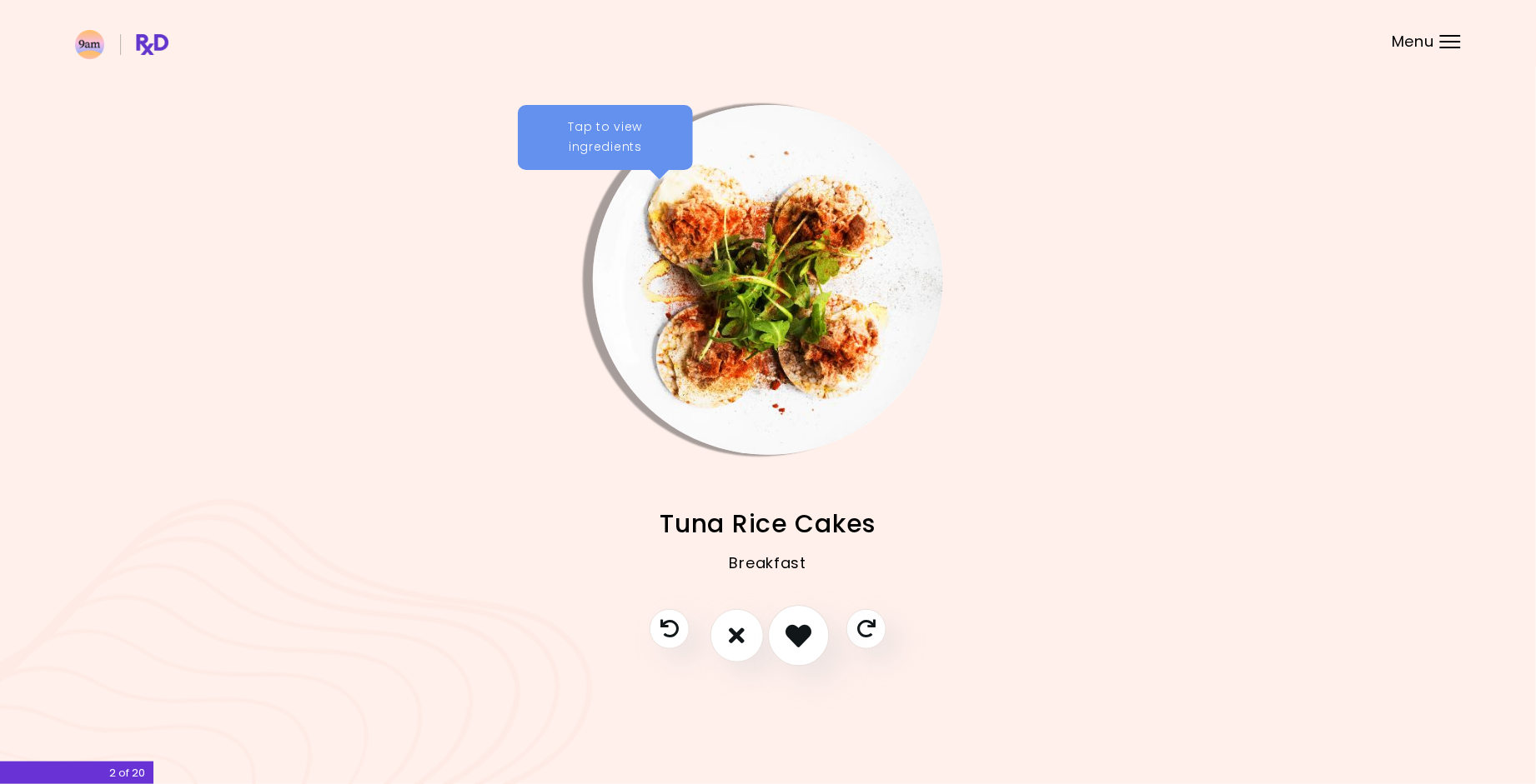
click at [807, 644] on icon "I like this recipe" at bounding box center [798, 636] width 26 height 26
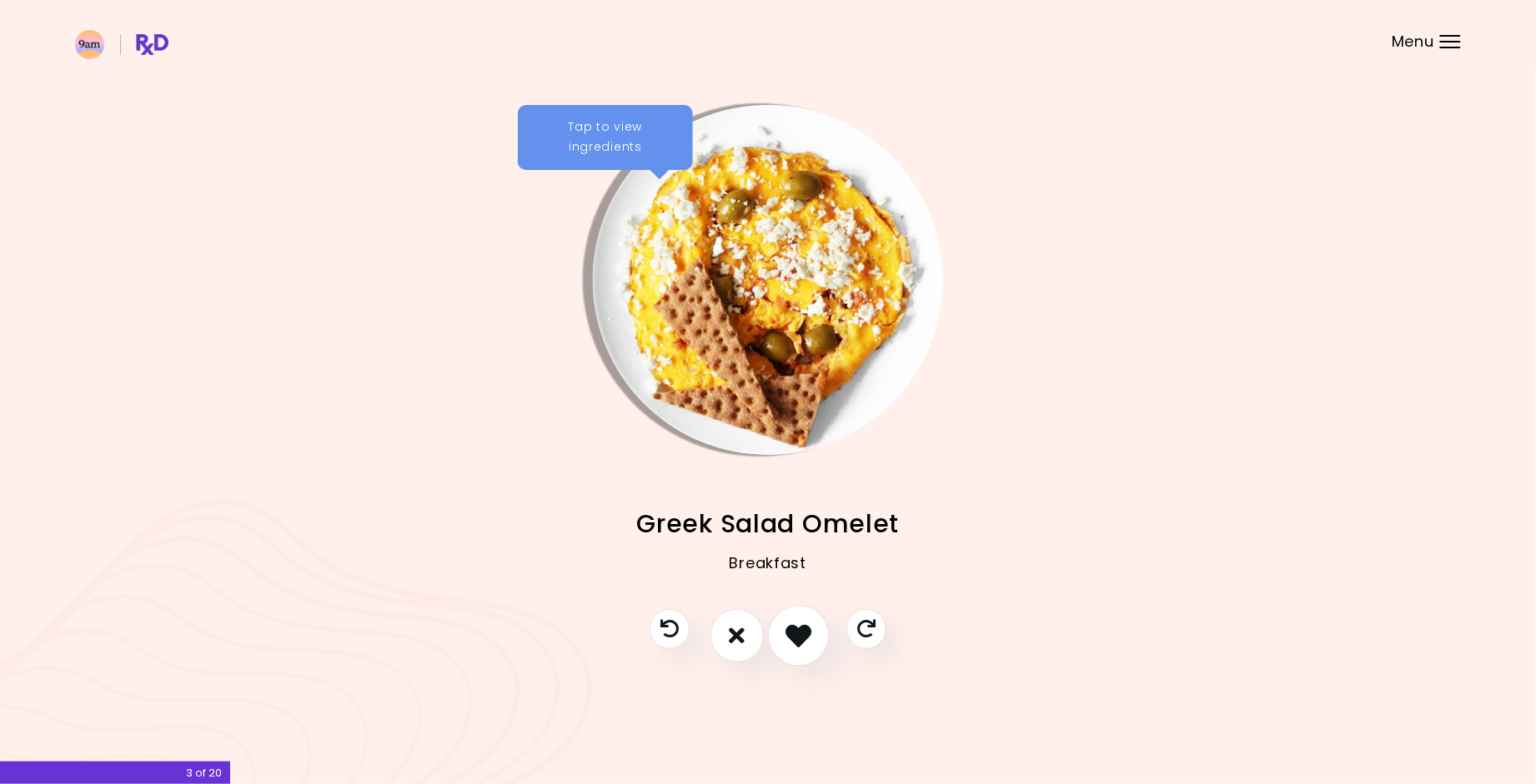
click at [807, 644] on icon "I like this recipe" at bounding box center [798, 636] width 26 height 26
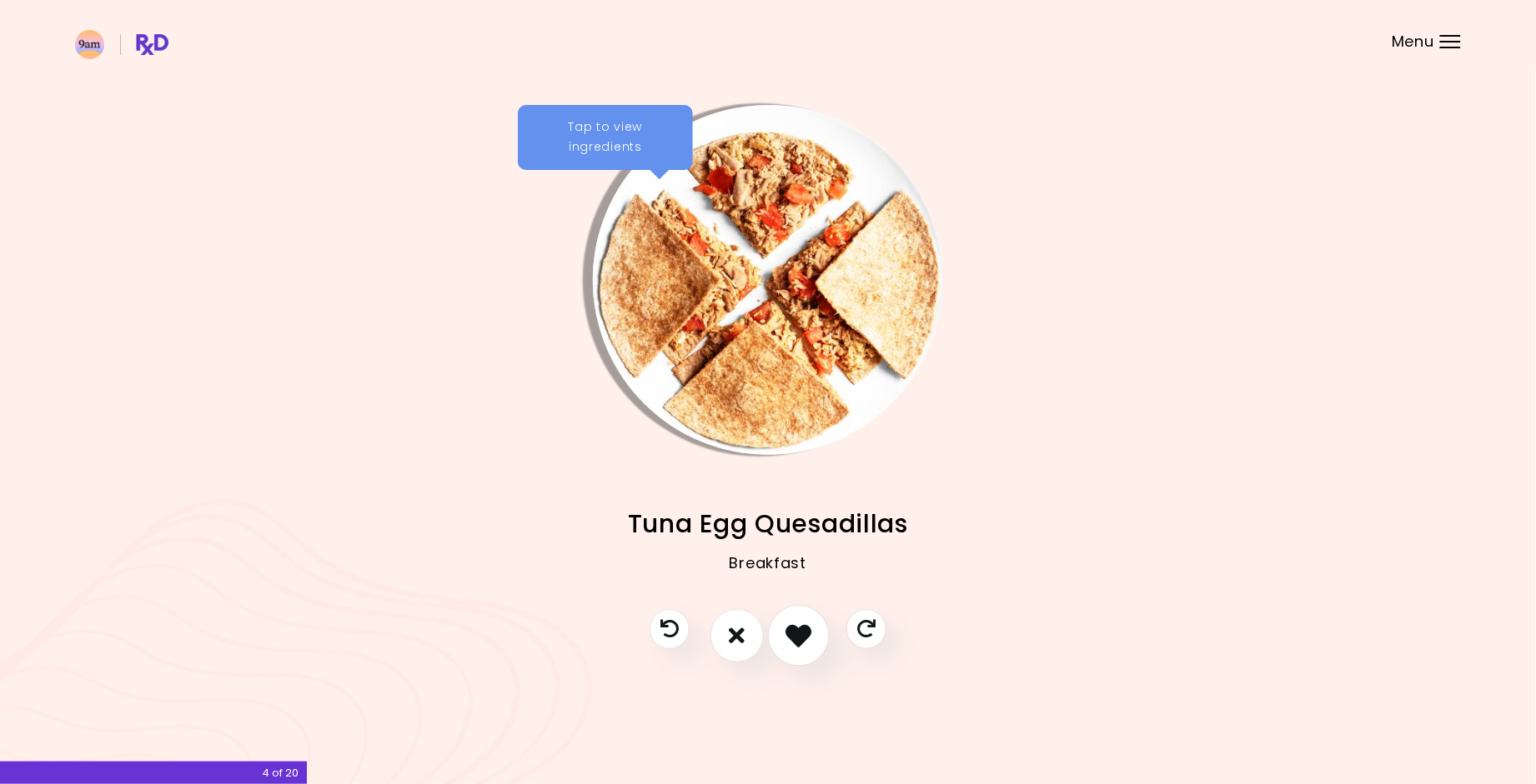
click at [807, 644] on icon "I like this recipe" at bounding box center [798, 636] width 26 height 26
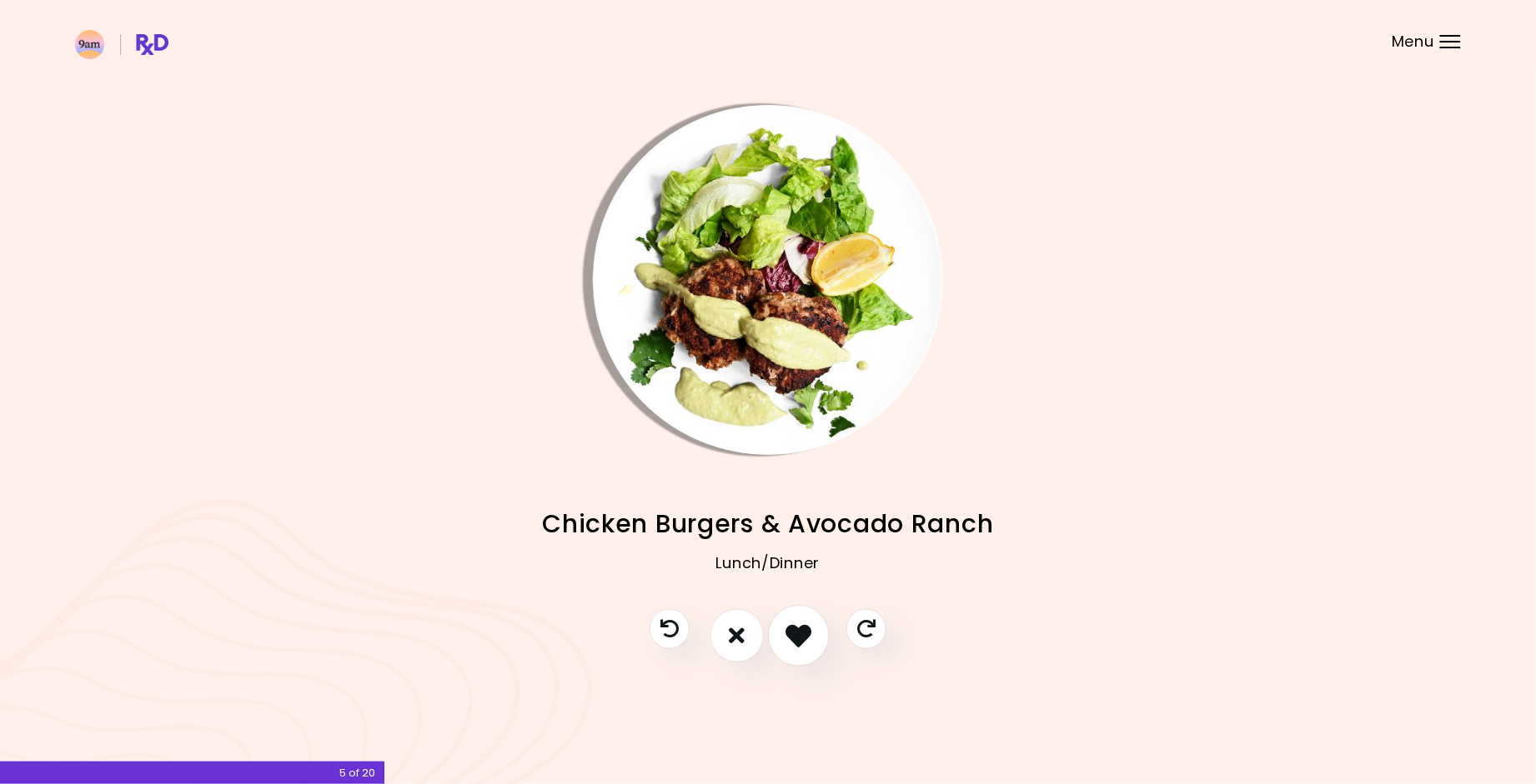
click at [807, 644] on icon "I like this recipe" at bounding box center [798, 636] width 26 height 26
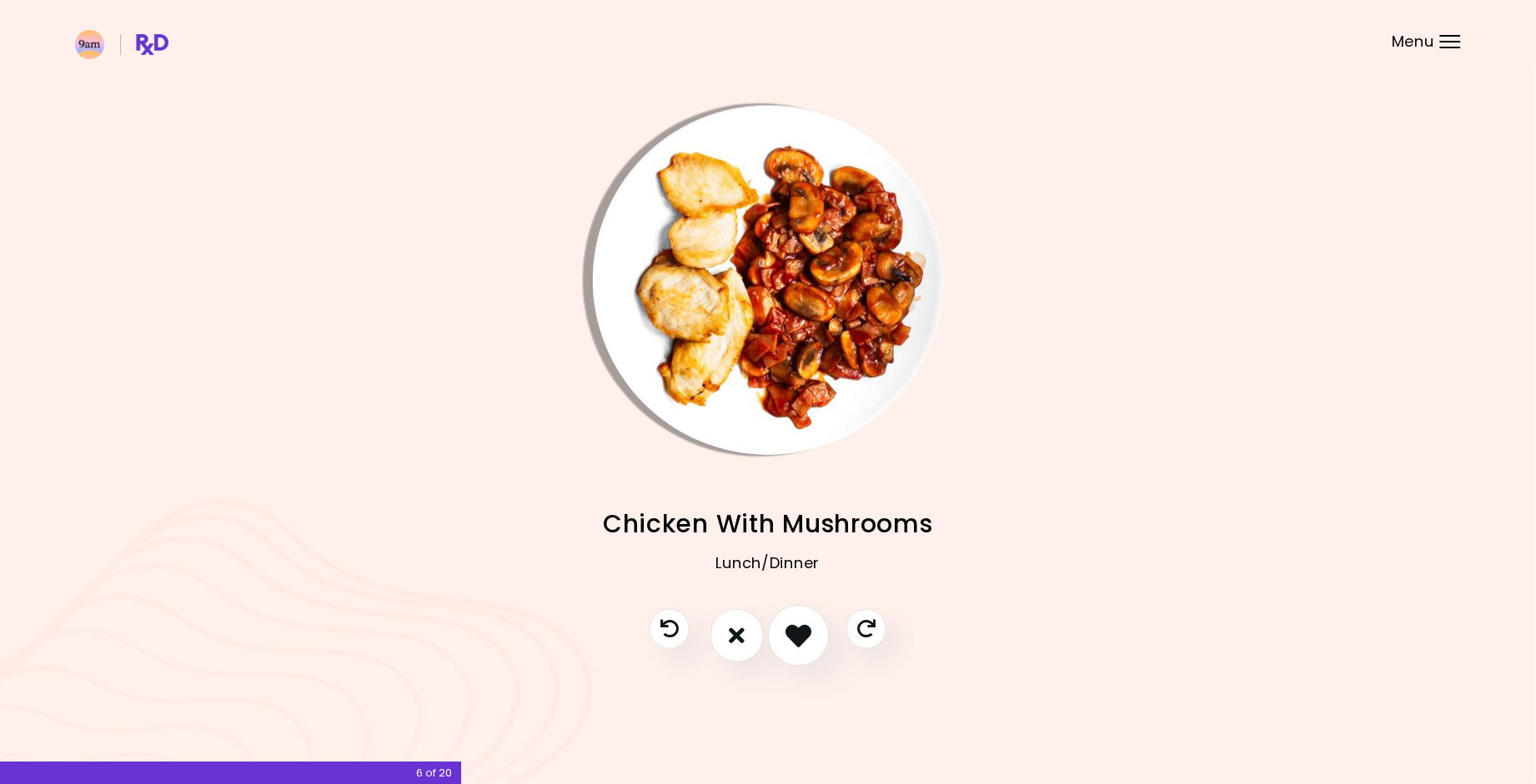
click at [807, 644] on icon "I like this recipe" at bounding box center [798, 636] width 26 height 26
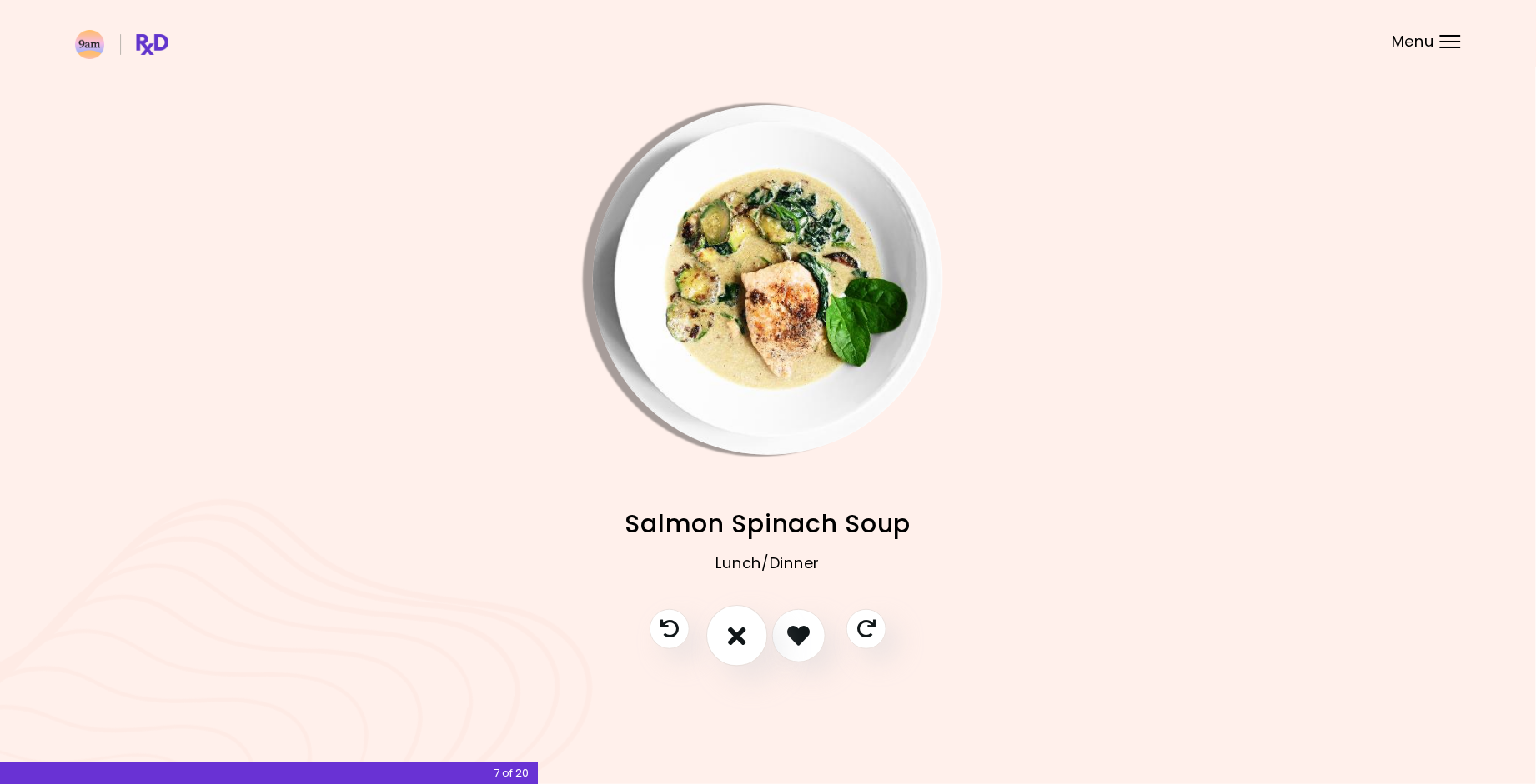
click at [745, 632] on icon "I don't like this recipe" at bounding box center [737, 636] width 18 height 26
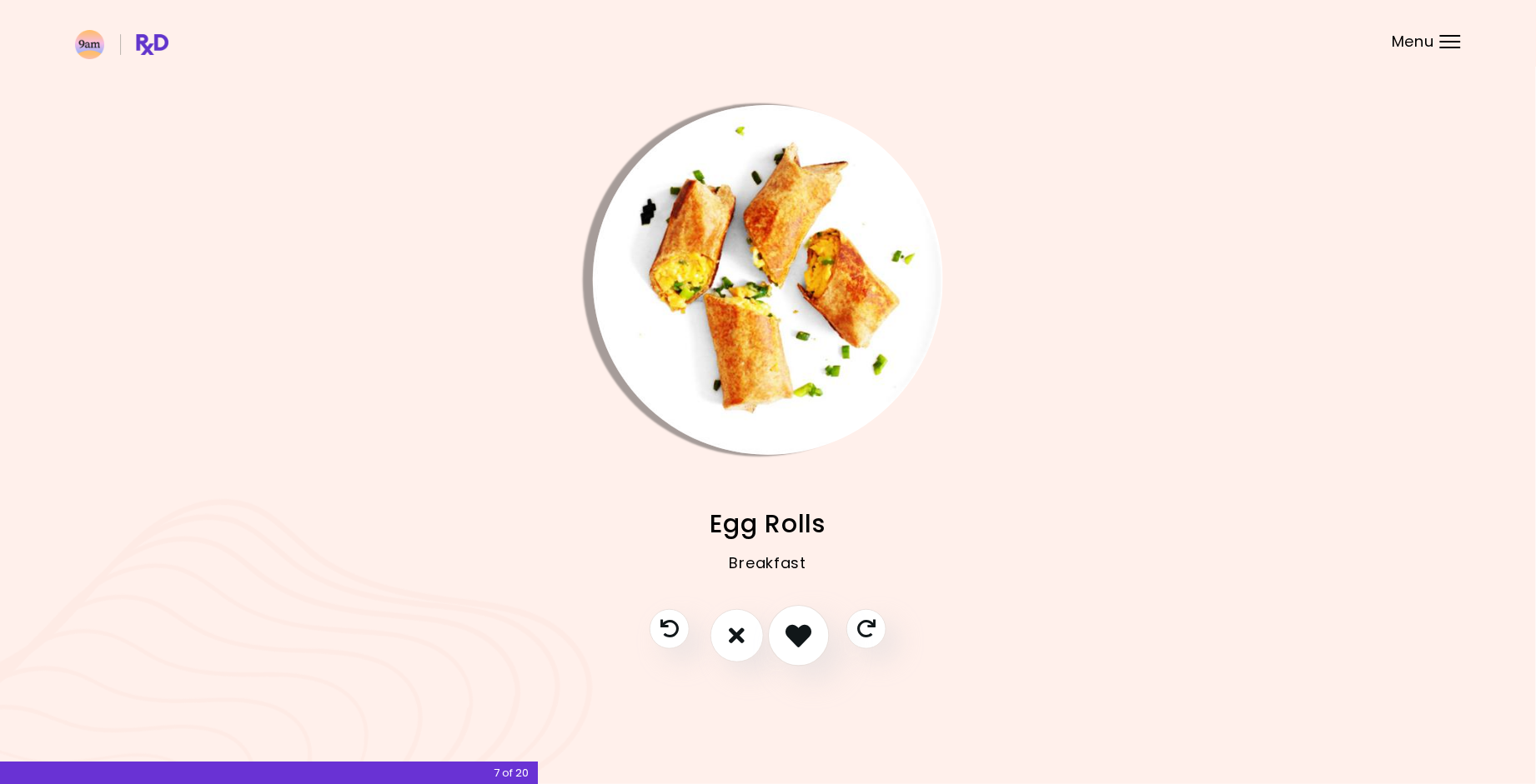
click at [810, 637] on icon "I like this recipe" at bounding box center [798, 636] width 26 height 26
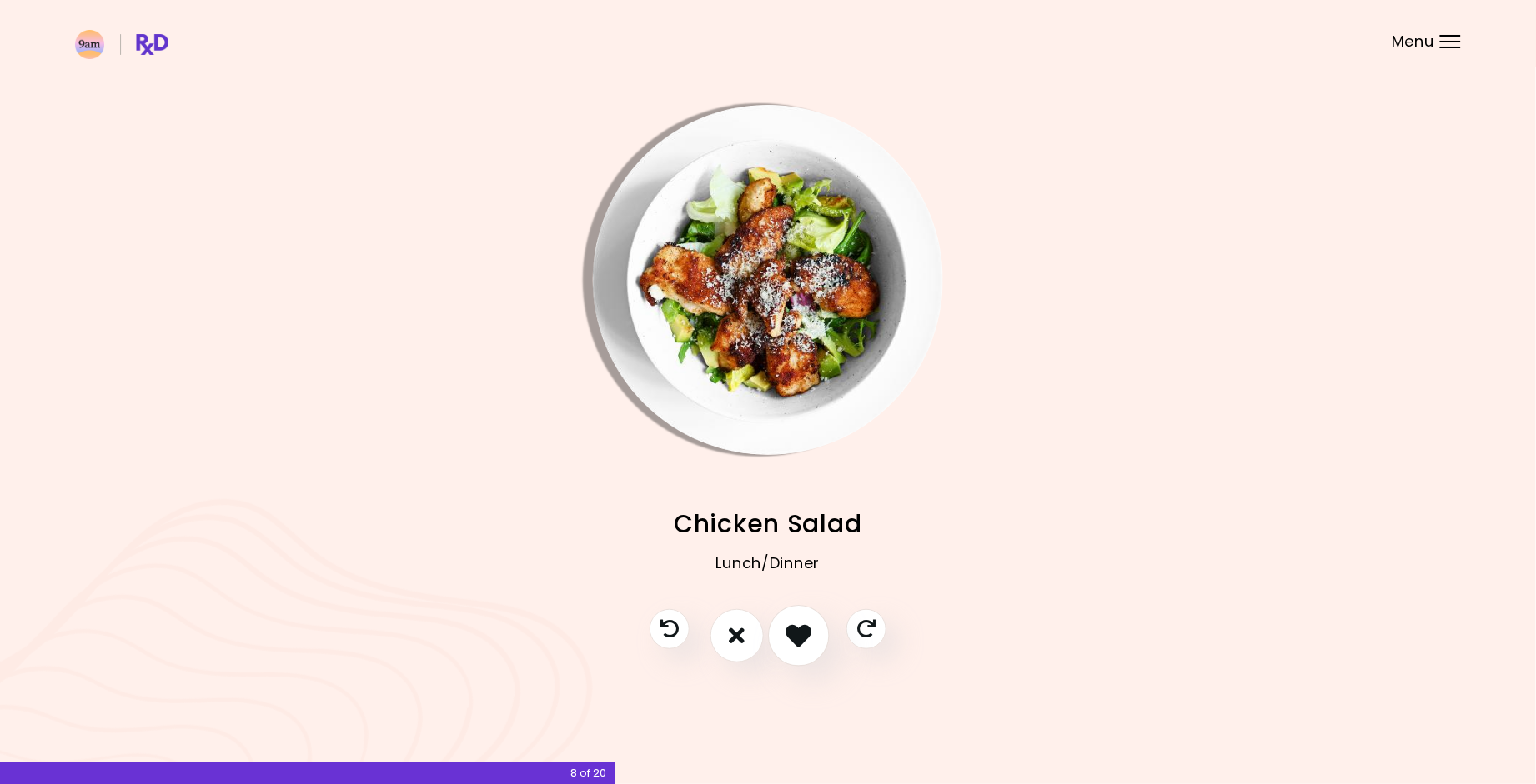
click at [808, 635] on icon "I like this recipe" at bounding box center [798, 636] width 26 height 26
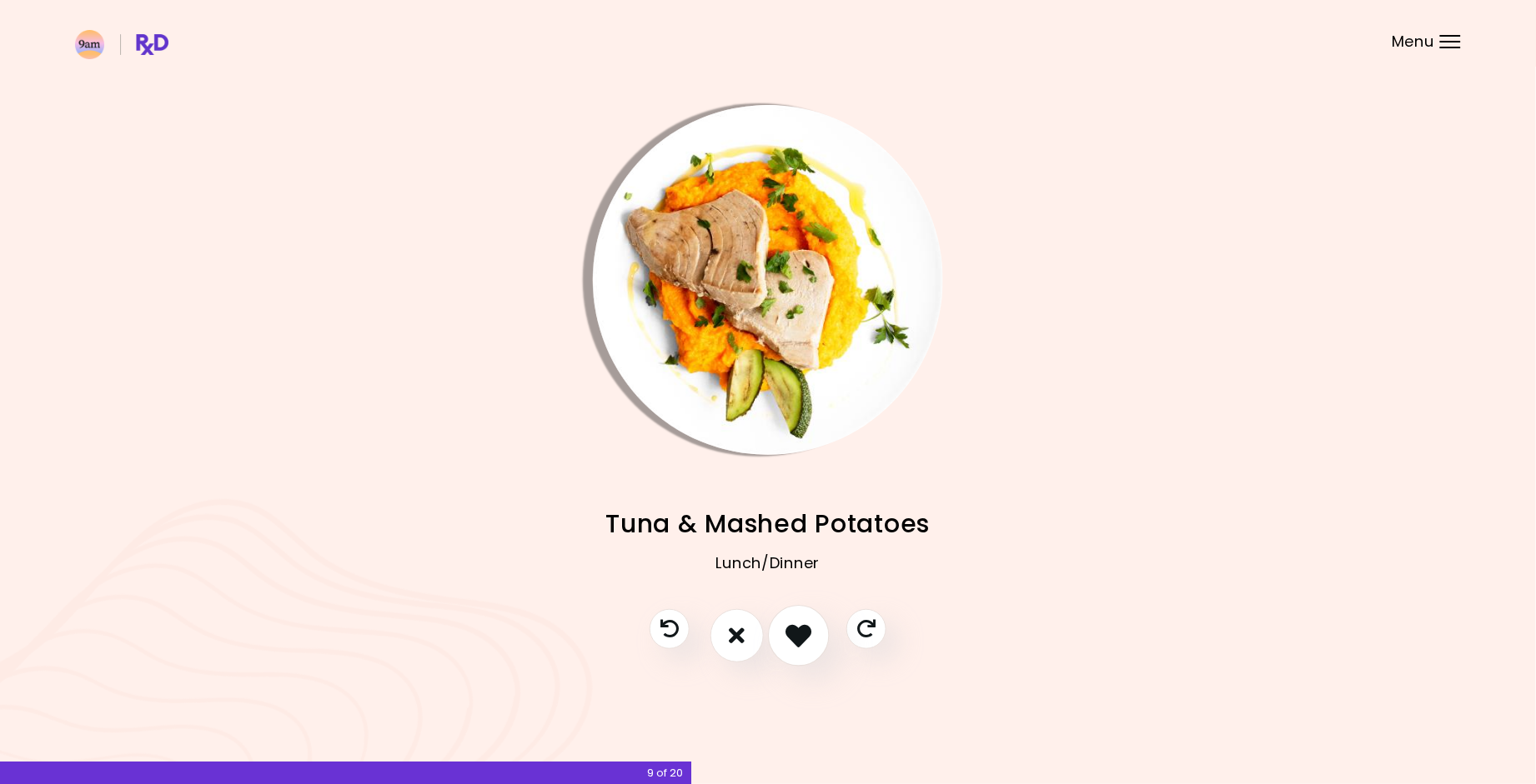
click at [805, 635] on icon "I like this recipe" at bounding box center [798, 636] width 26 height 26
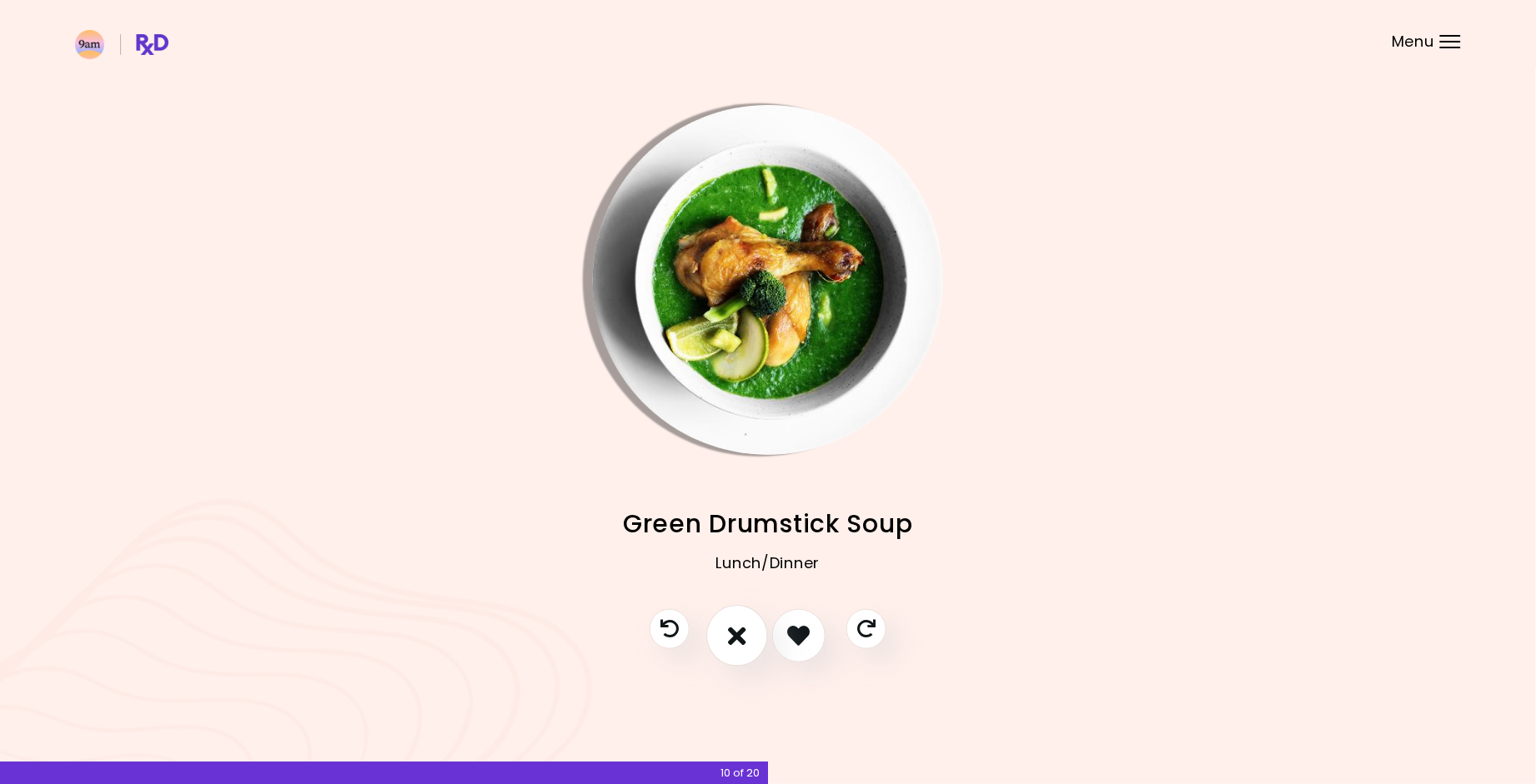
click at [745, 638] on icon "I don't like this recipe" at bounding box center [737, 636] width 18 height 26
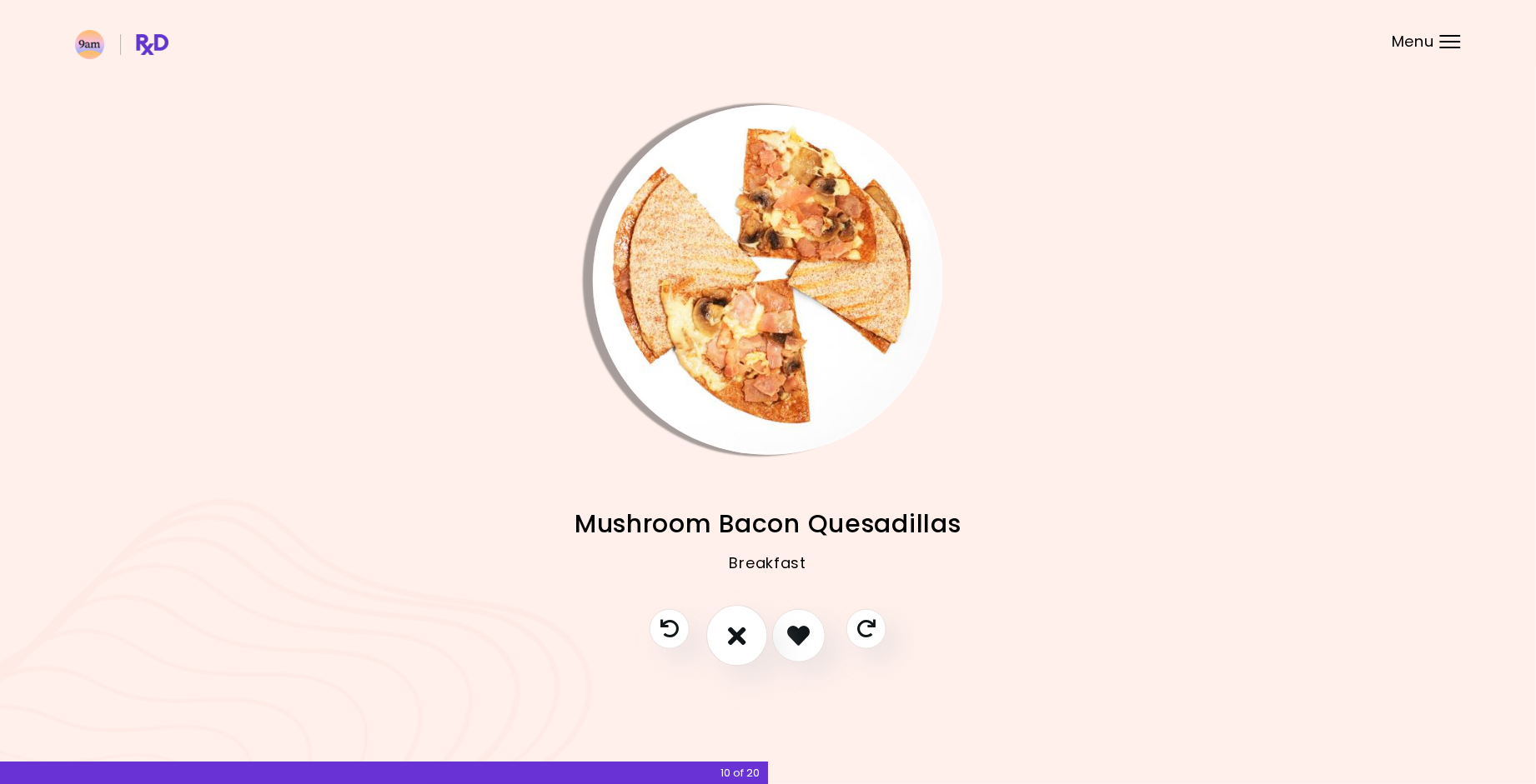
click at [741, 647] on icon "I don't like this recipe" at bounding box center [737, 636] width 18 height 26
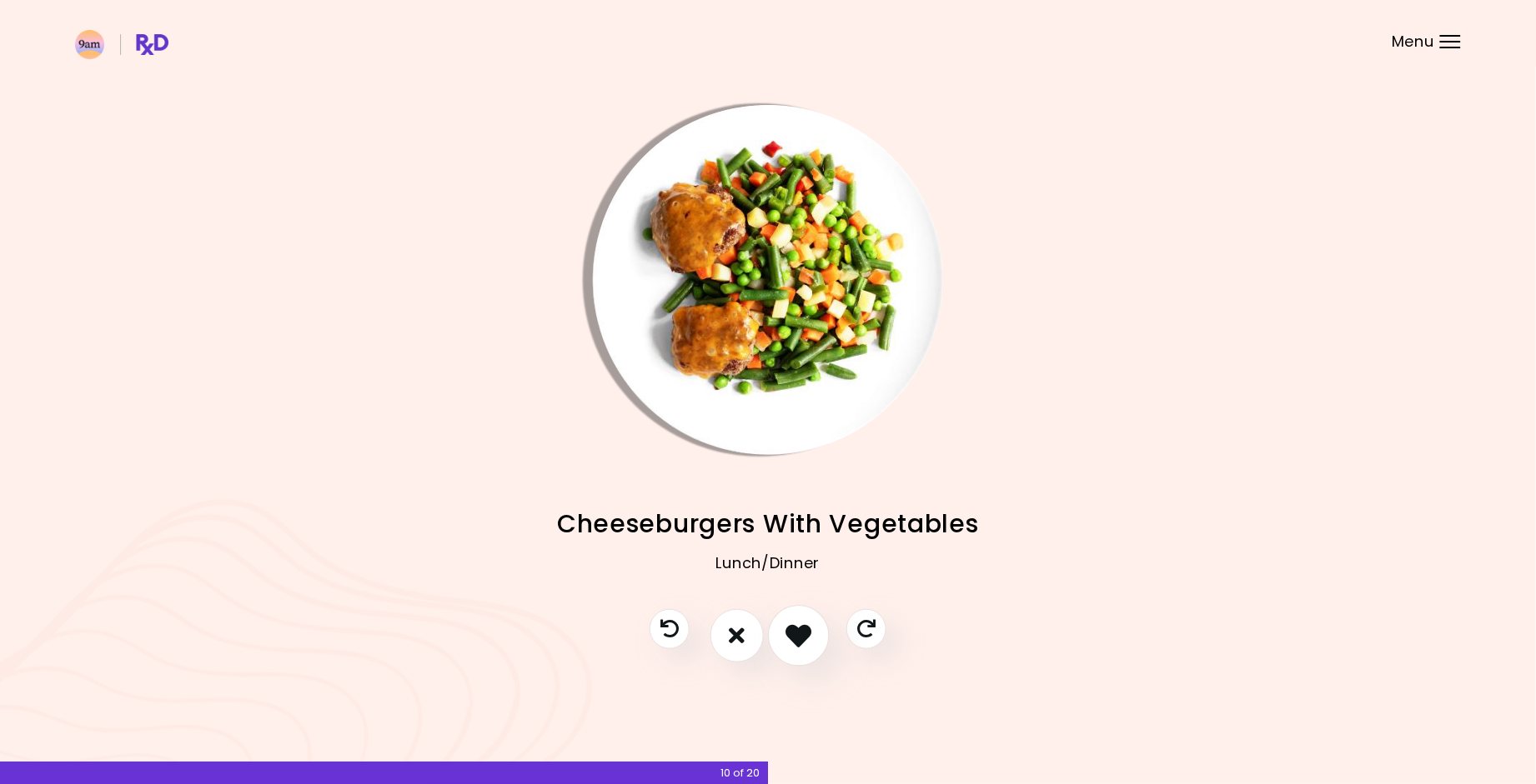
click at [795, 651] on button "I like this recipe" at bounding box center [798, 636] width 62 height 62
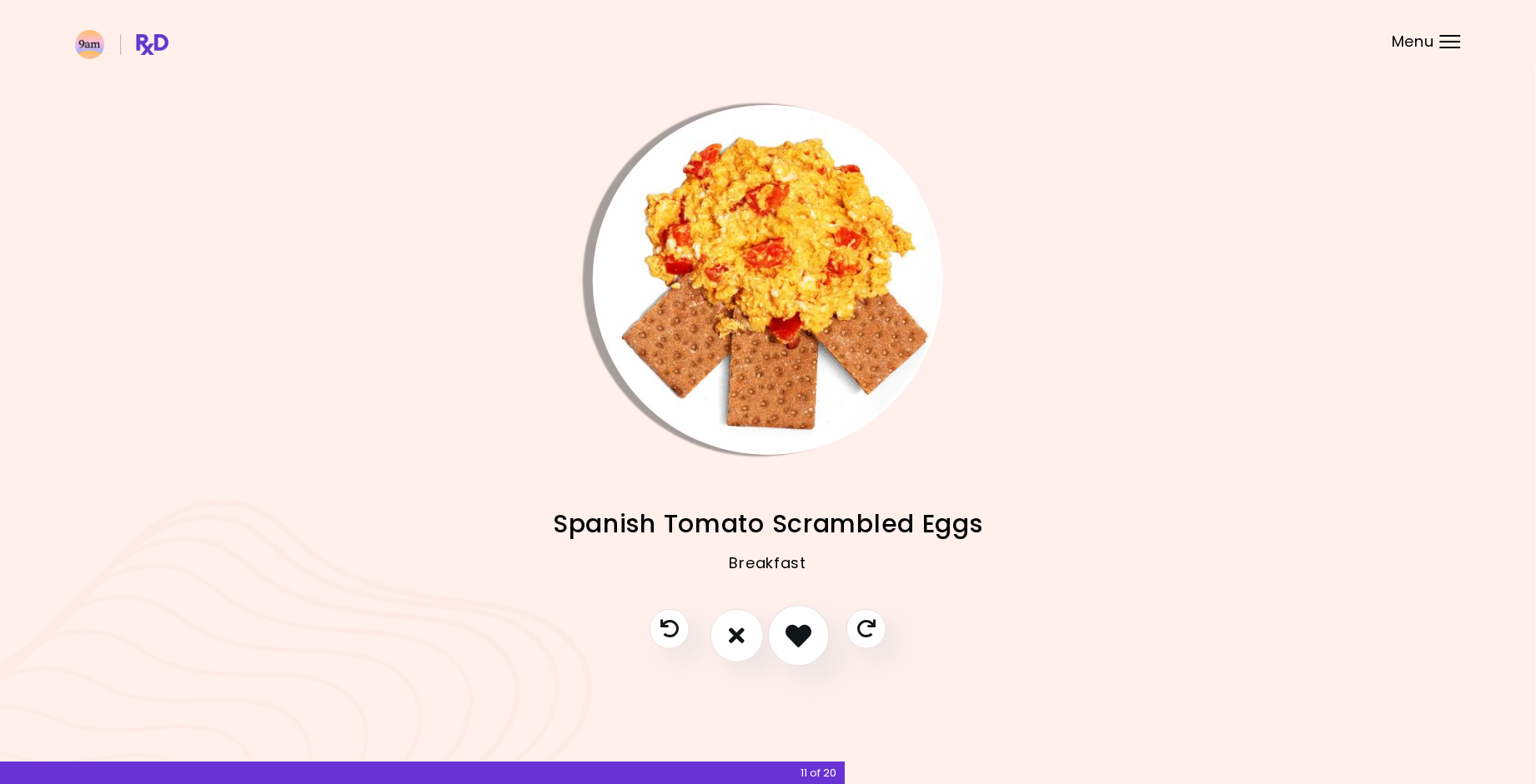
click at [795, 651] on button "I like this recipe" at bounding box center [798, 636] width 62 height 62
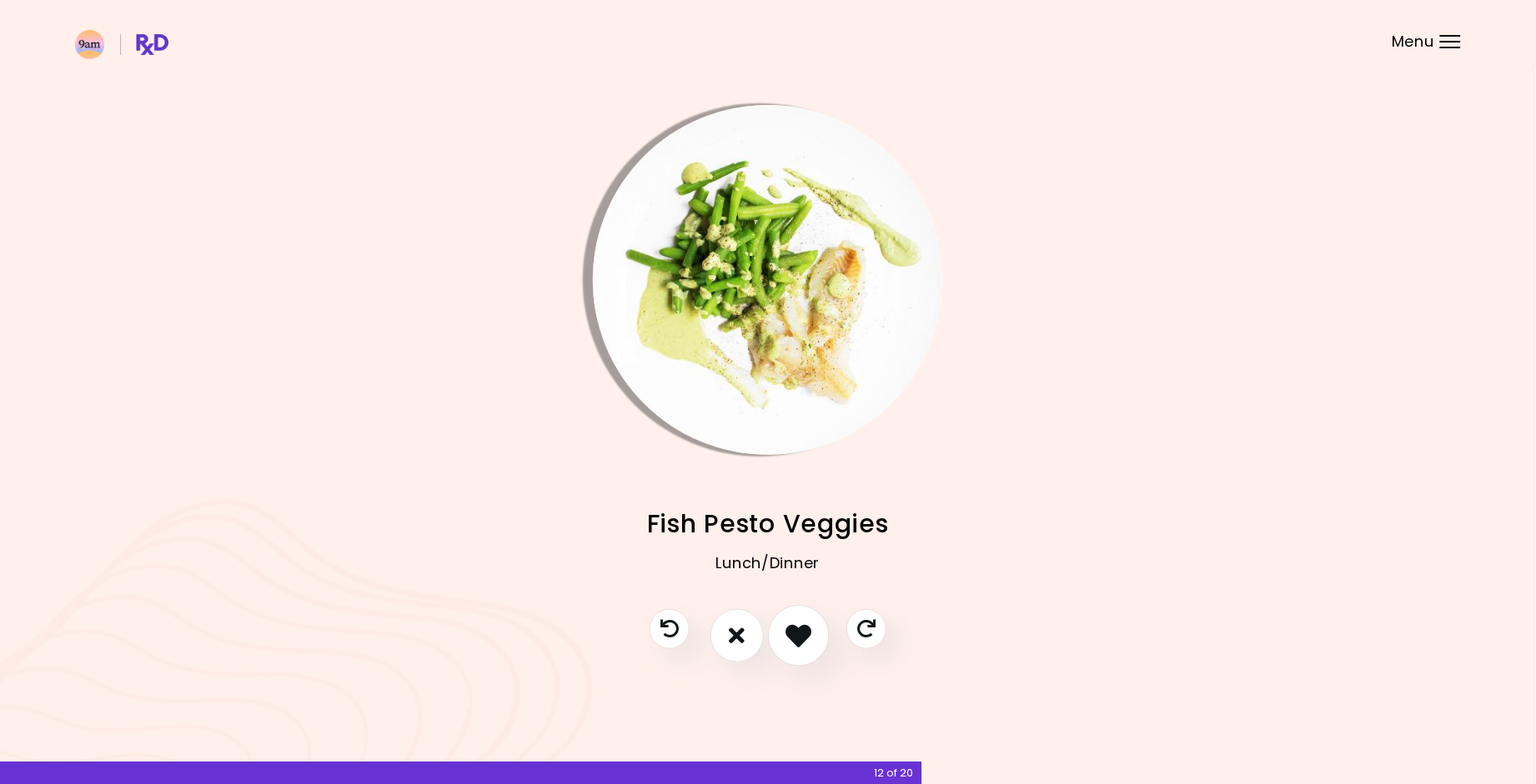
click at [795, 651] on button "I like this recipe" at bounding box center [798, 636] width 62 height 62
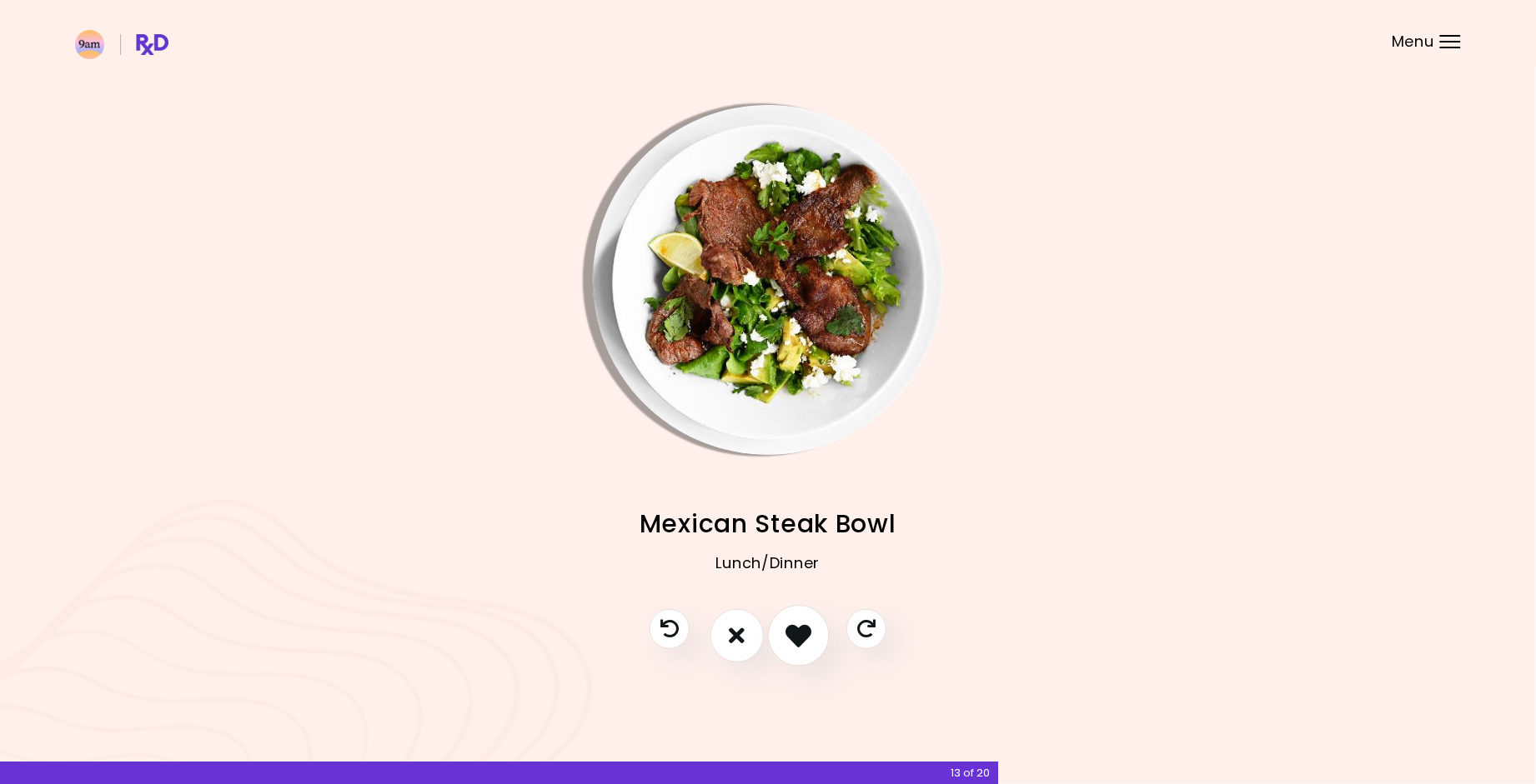
click at [795, 651] on button "I like this recipe" at bounding box center [798, 636] width 62 height 62
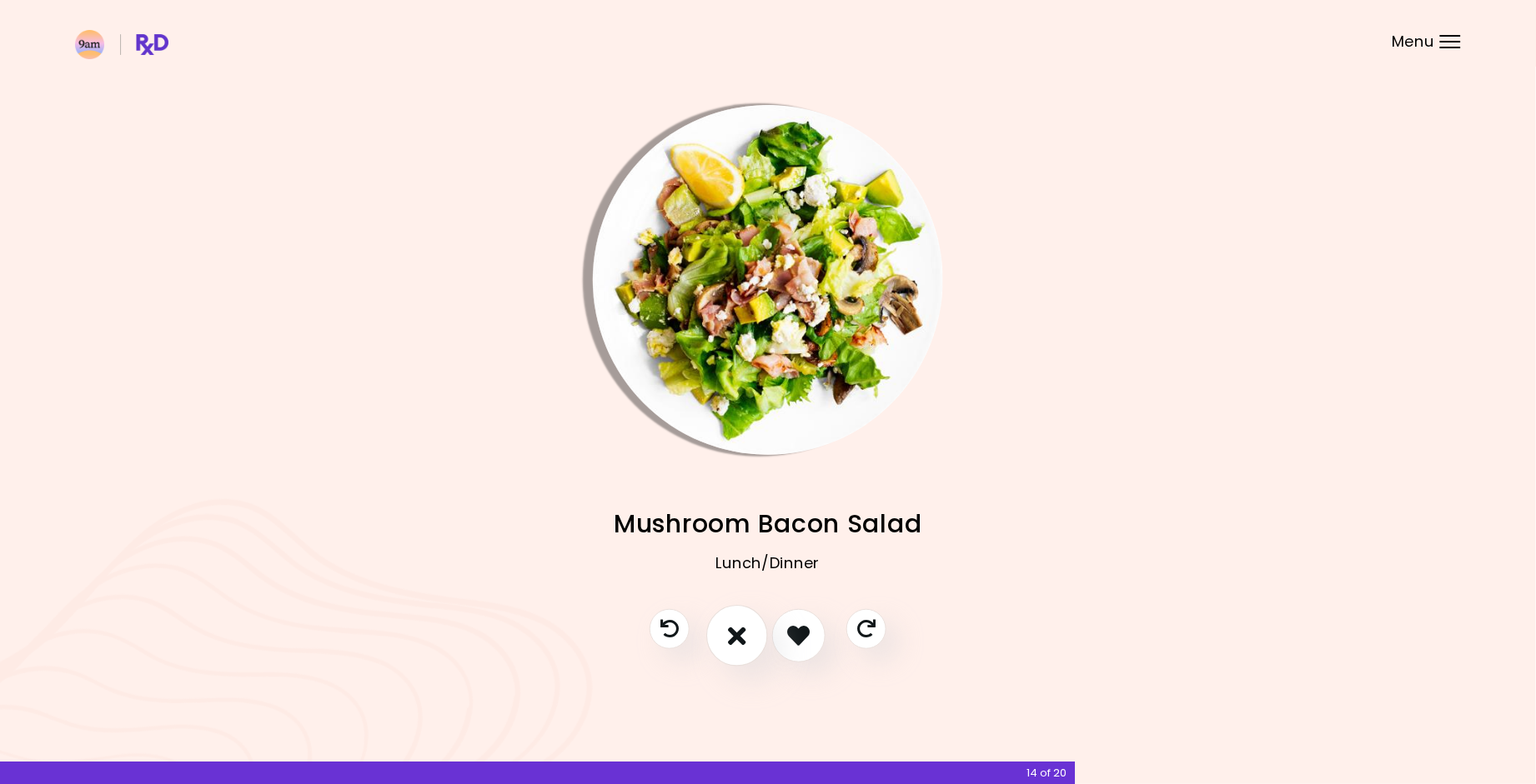
click at [751, 647] on button "I don't like this recipe" at bounding box center [737, 636] width 62 height 62
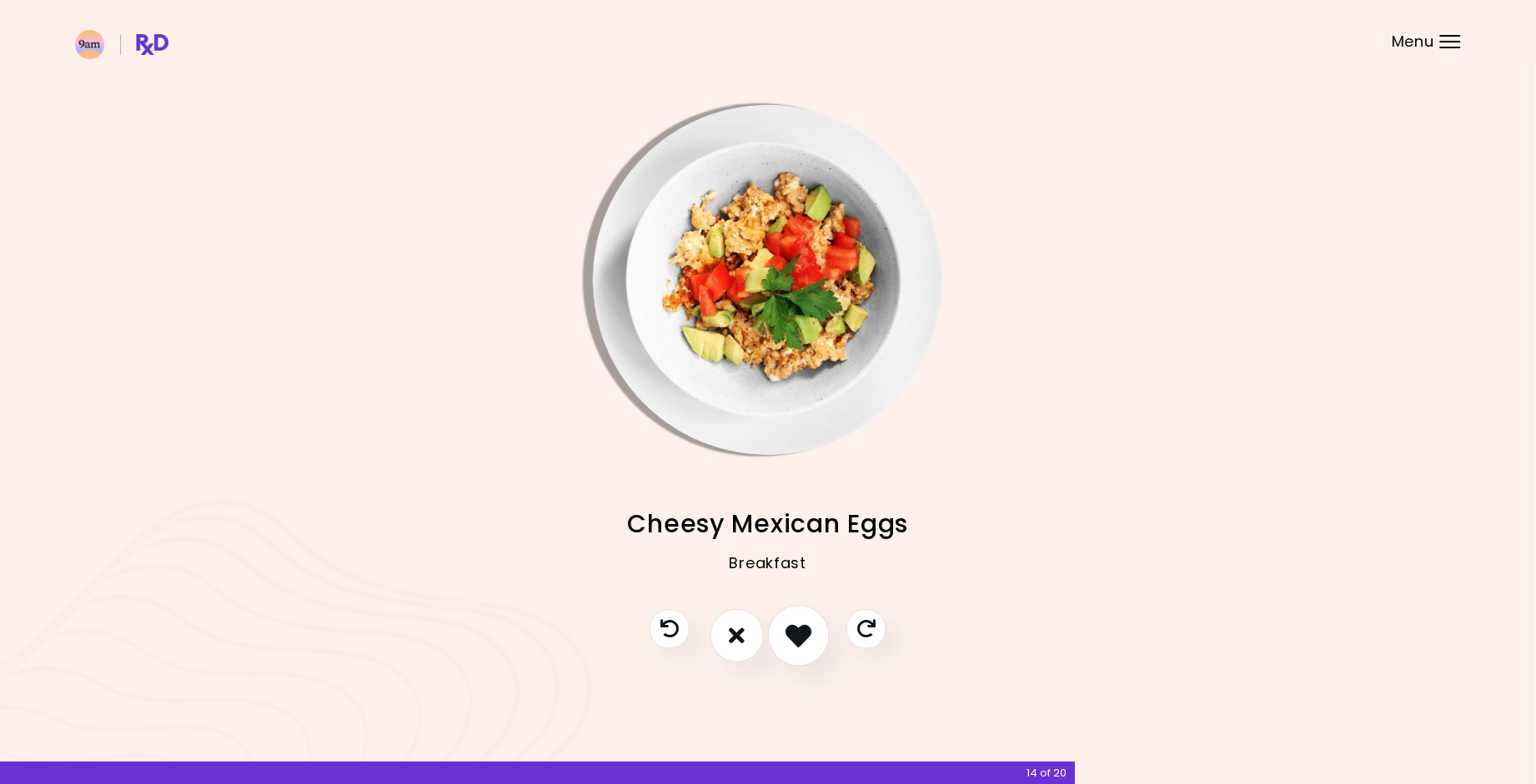
click at [794, 651] on button "I like this recipe" at bounding box center [798, 636] width 62 height 62
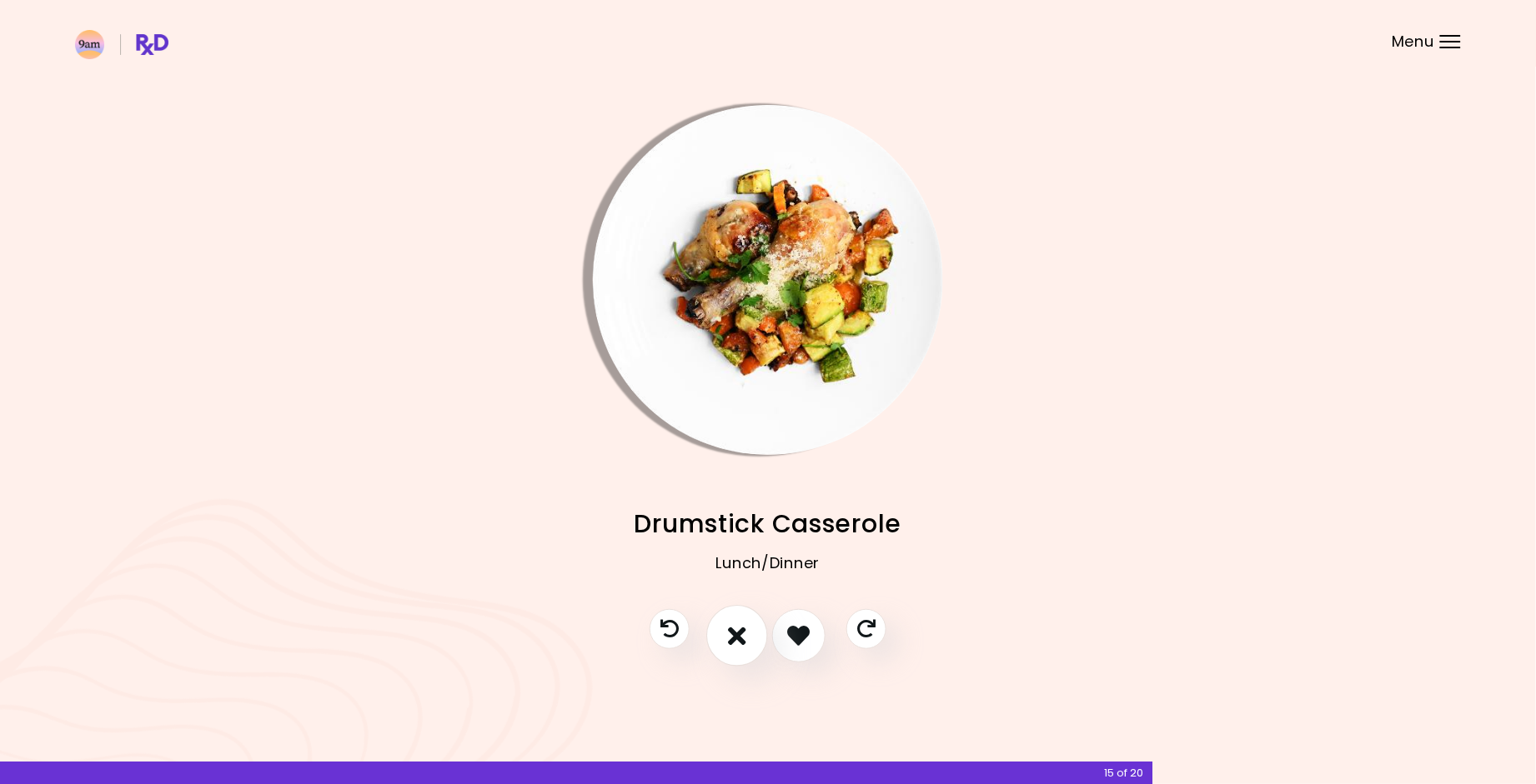
click at [761, 648] on button "I don't like this recipe" at bounding box center [737, 636] width 62 height 62
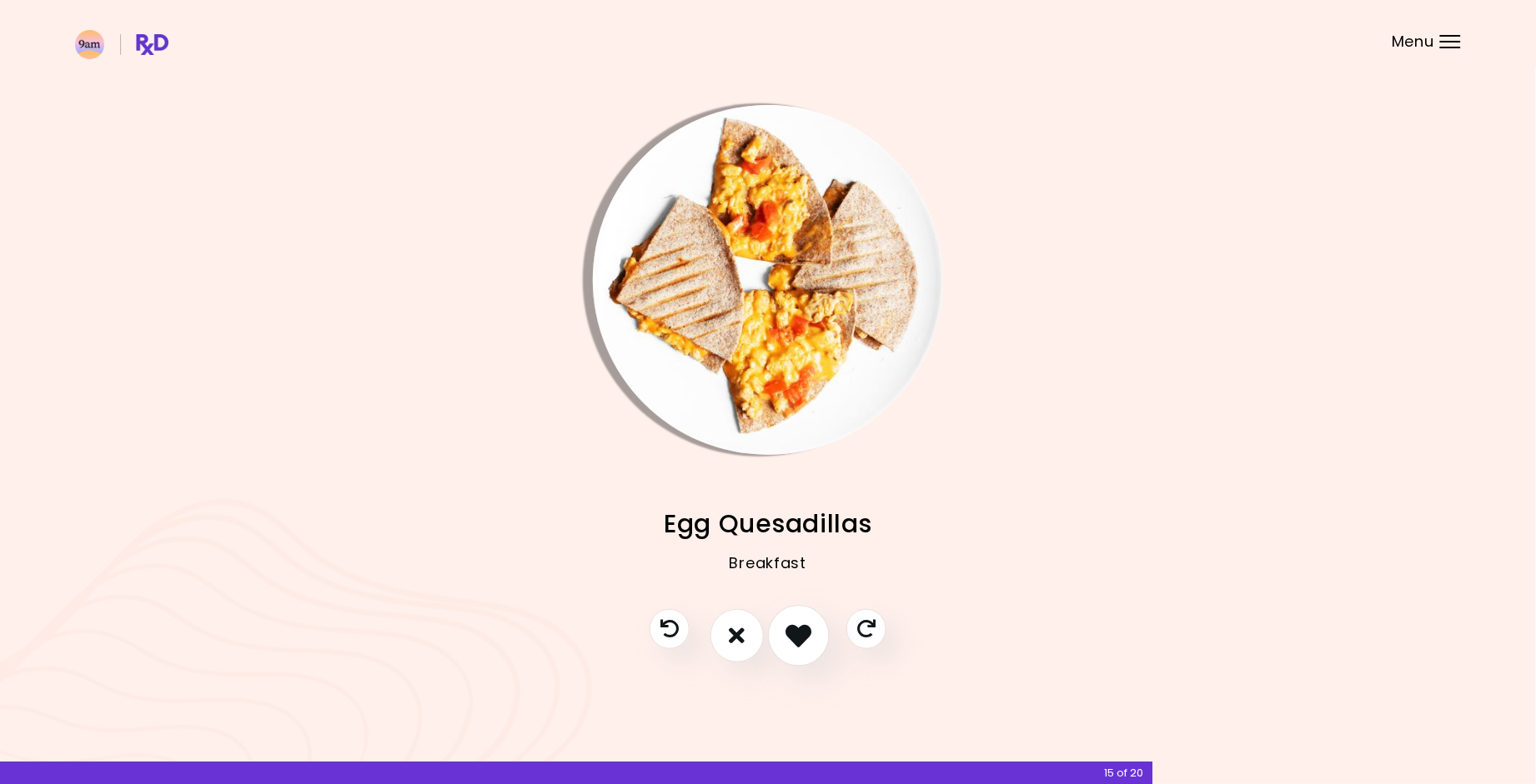
click at [795, 653] on button "I like this recipe" at bounding box center [798, 636] width 62 height 62
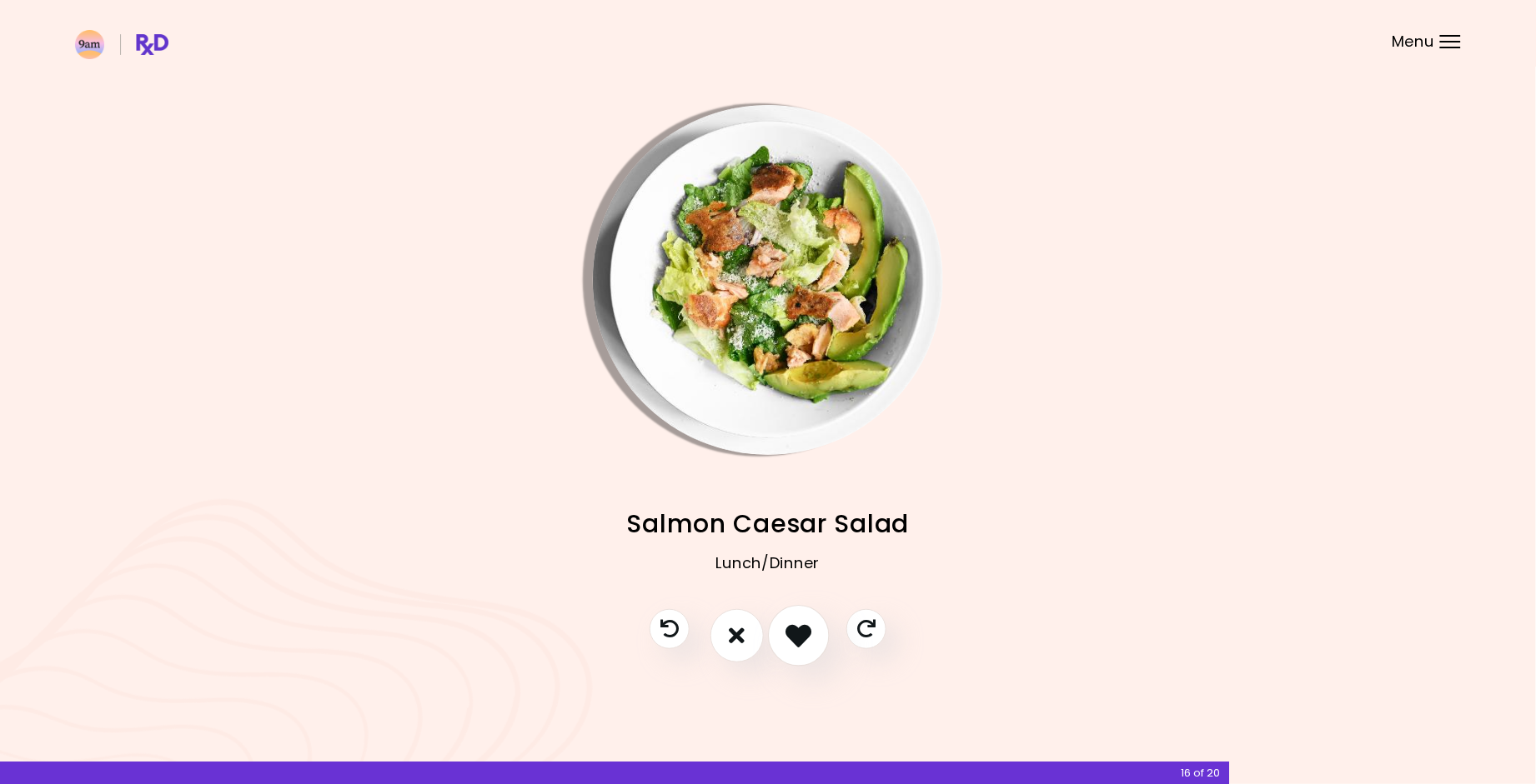
click at [795, 653] on button "I like this recipe" at bounding box center [798, 636] width 62 height 62
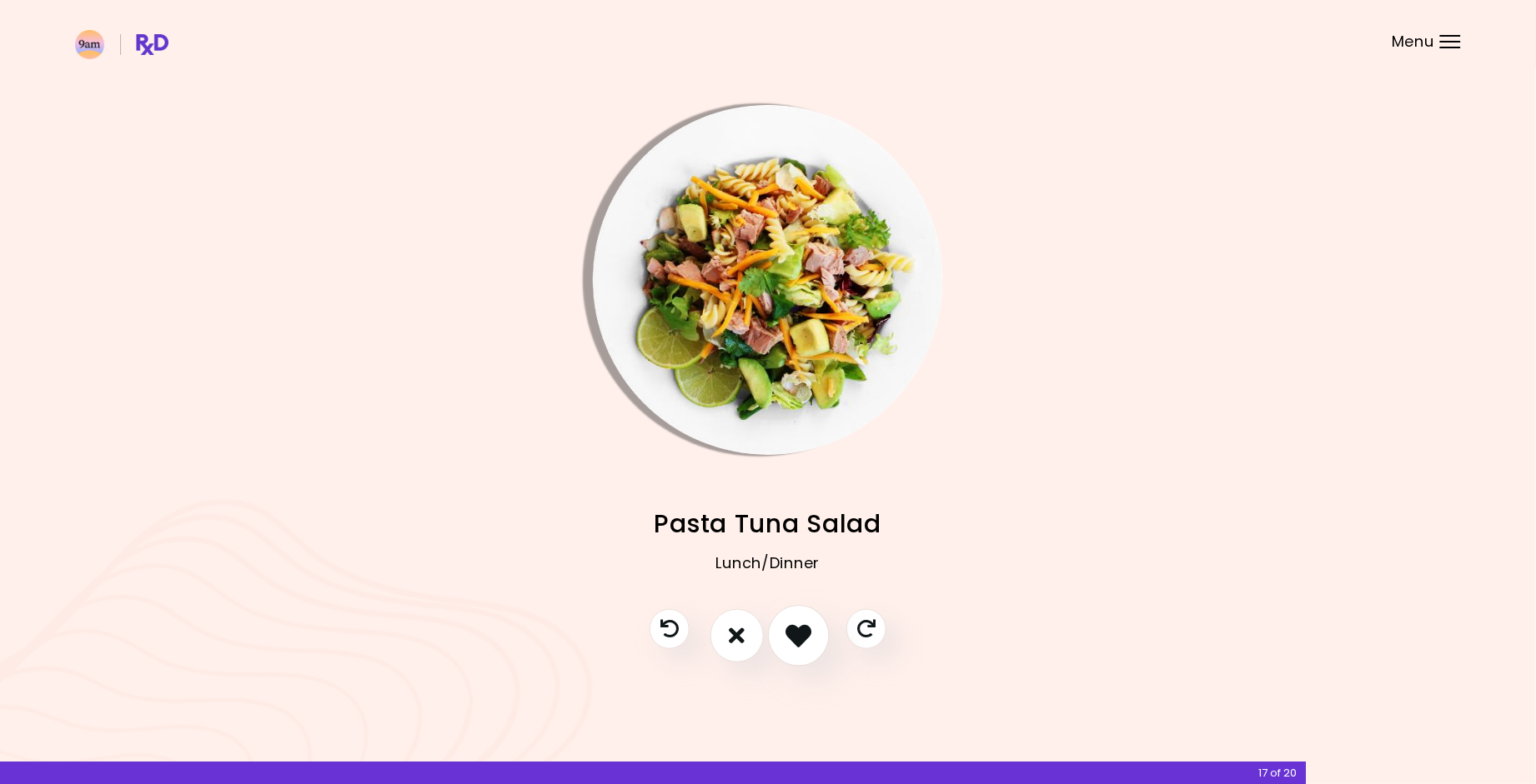
click at [795, 653] on button "I like this recipe" at bounding box center [798, 636] width 62 height 62
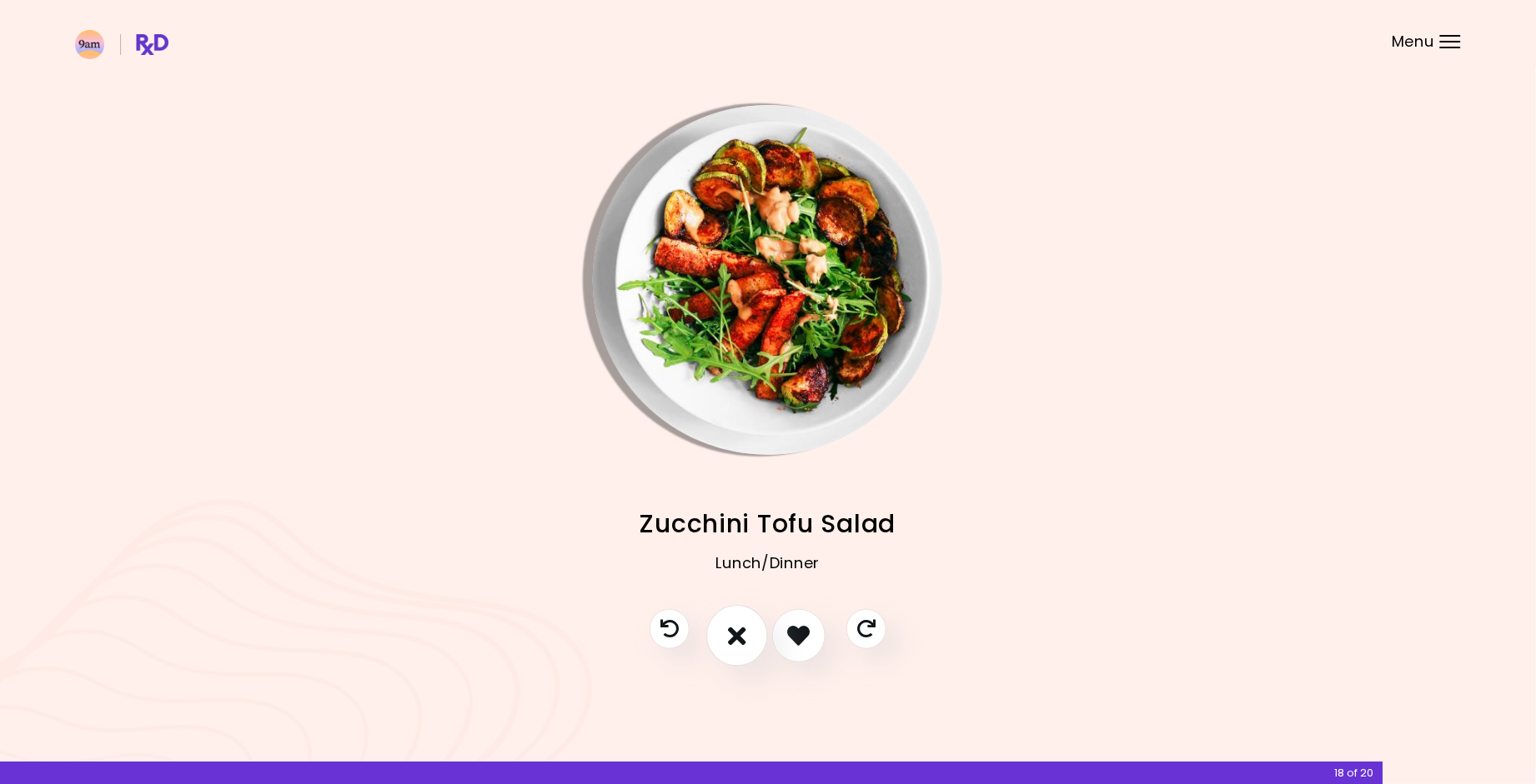
click at [755, 648] on button "I don't like this recipe" at bounding box center [737, 636] width 62 height 62
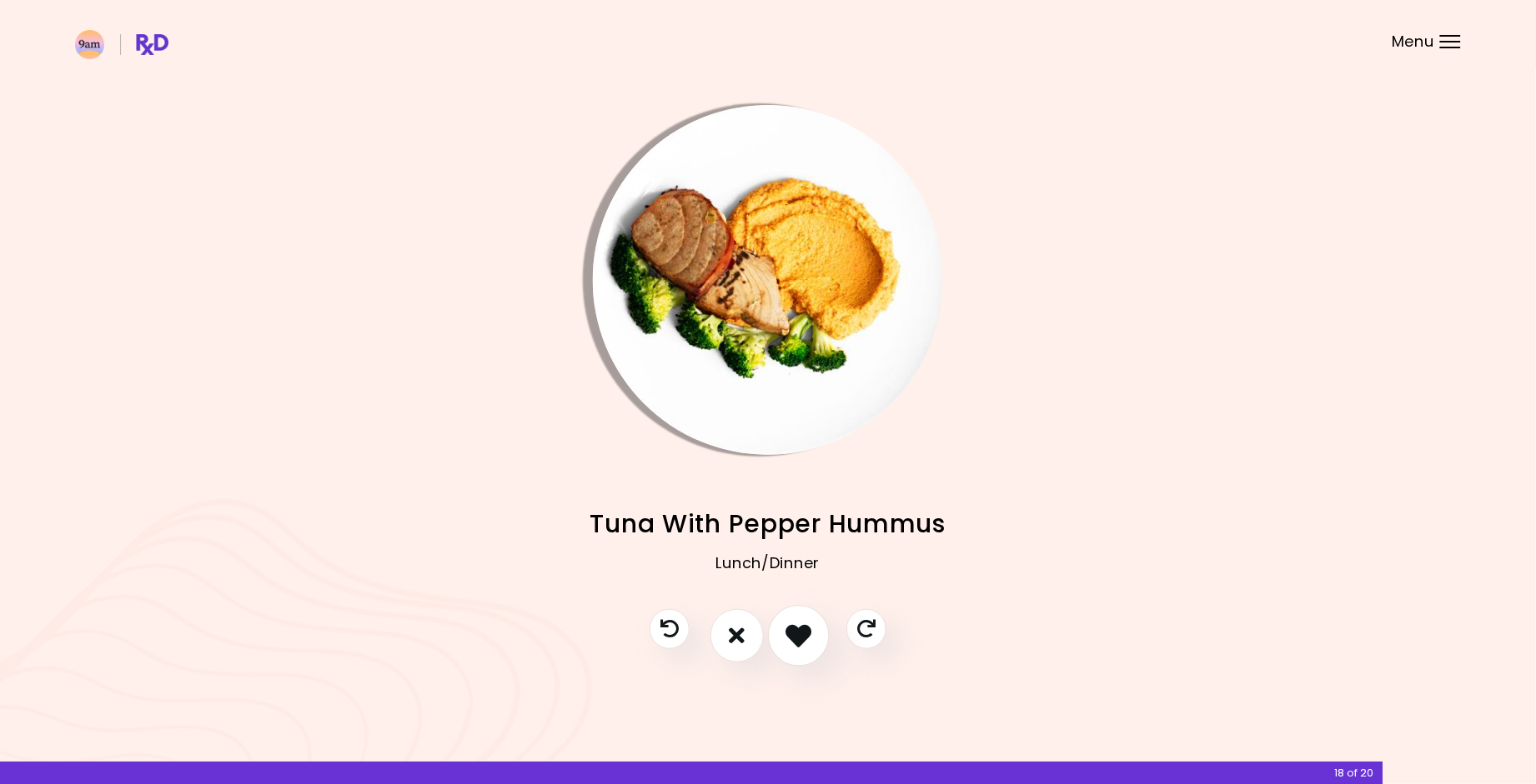
click at [788, 641] on icon "I like this recipe" at bounding box center [798, 636] width 26 height 26
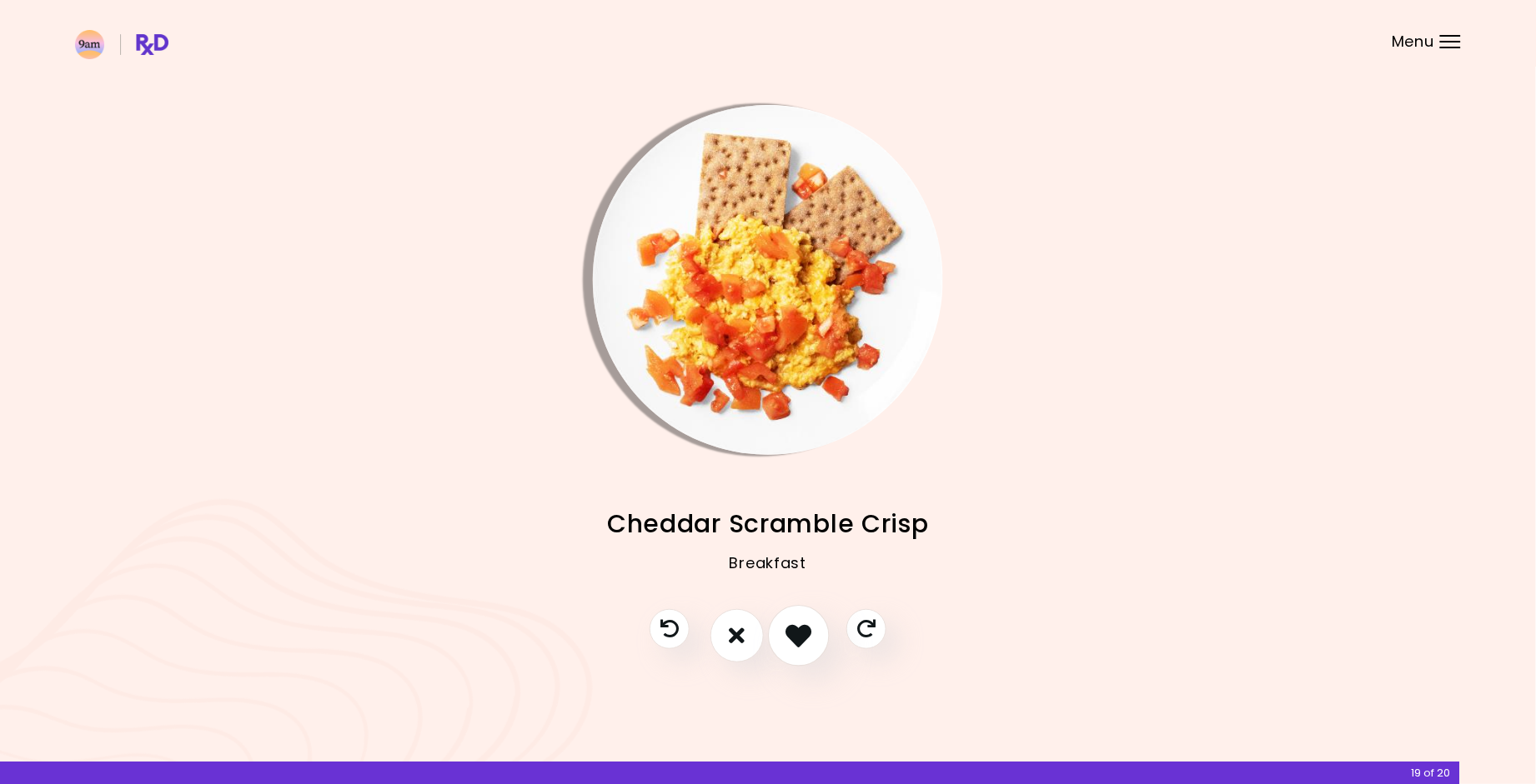
click at [788, 641] on icon "I like this recipe" at bounding box center [798, 636] width 26 height 26
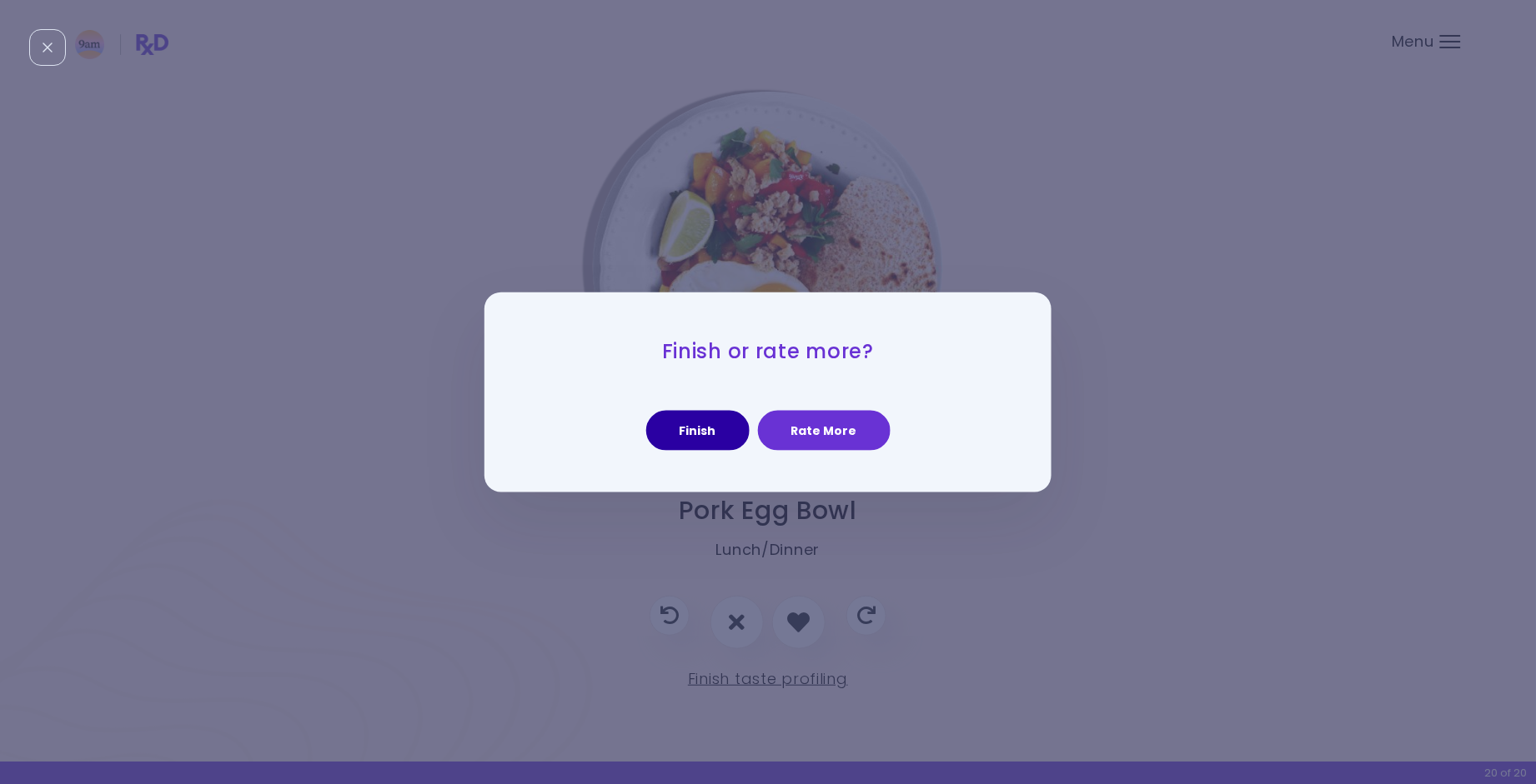
click at [708, 433] on button "Finish" at bounding box center [698, 431] width 103 height 40
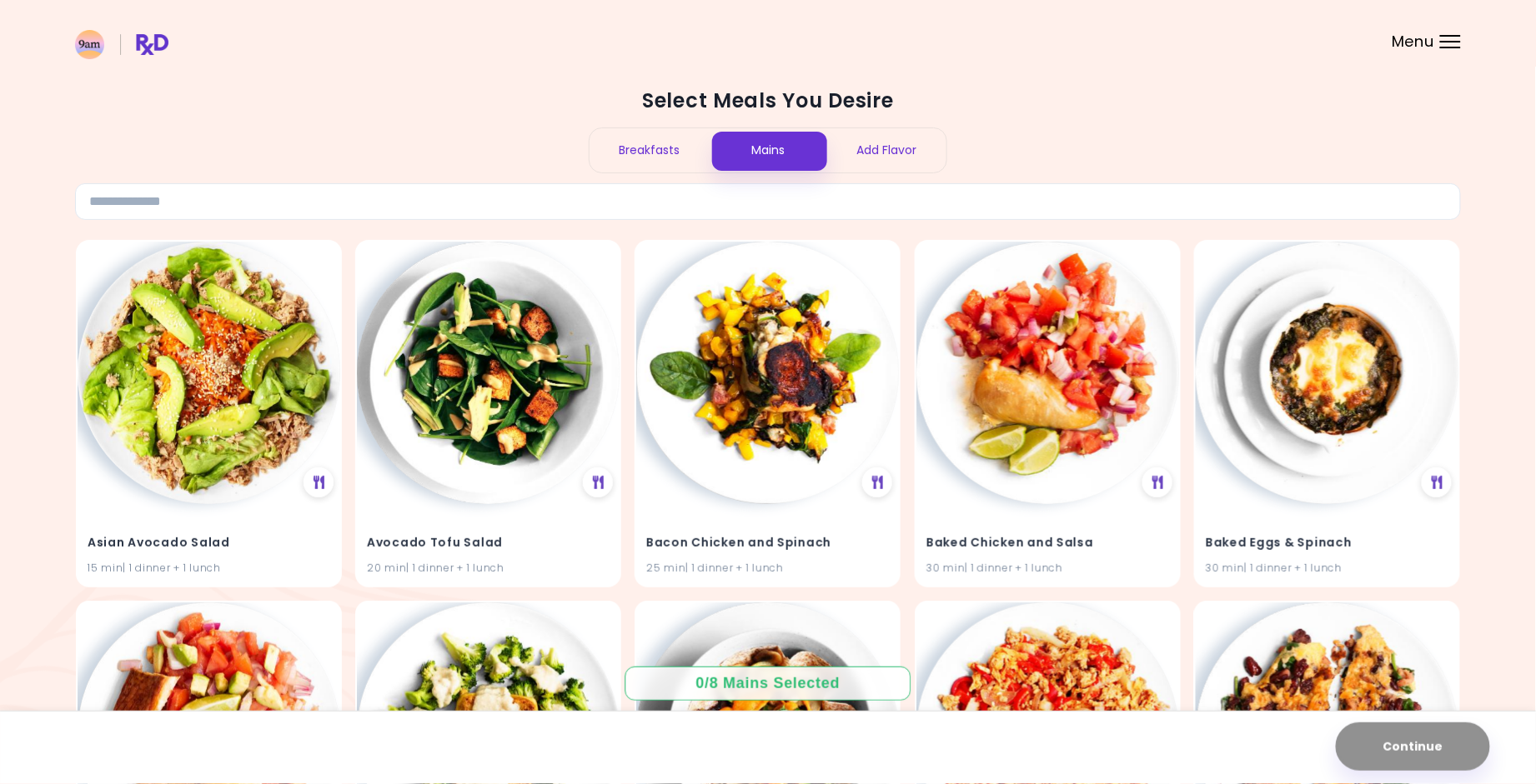
click at [675, 154] on div "Breakfasts" at bounding box center [649, 150] width 120 height 44
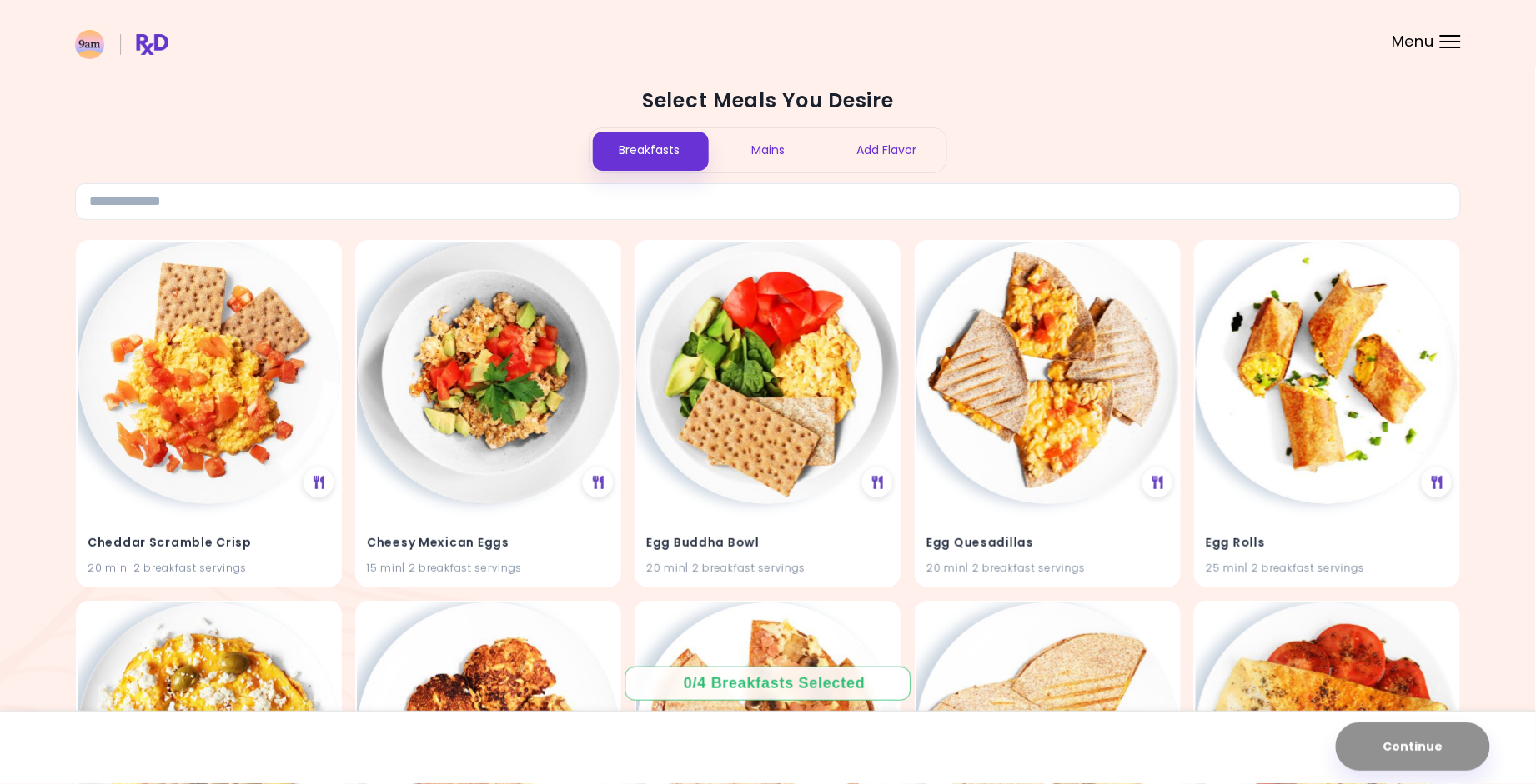
click at [747, 157] on div "Mains" at bounding box center [769, 150] width 120 height 44
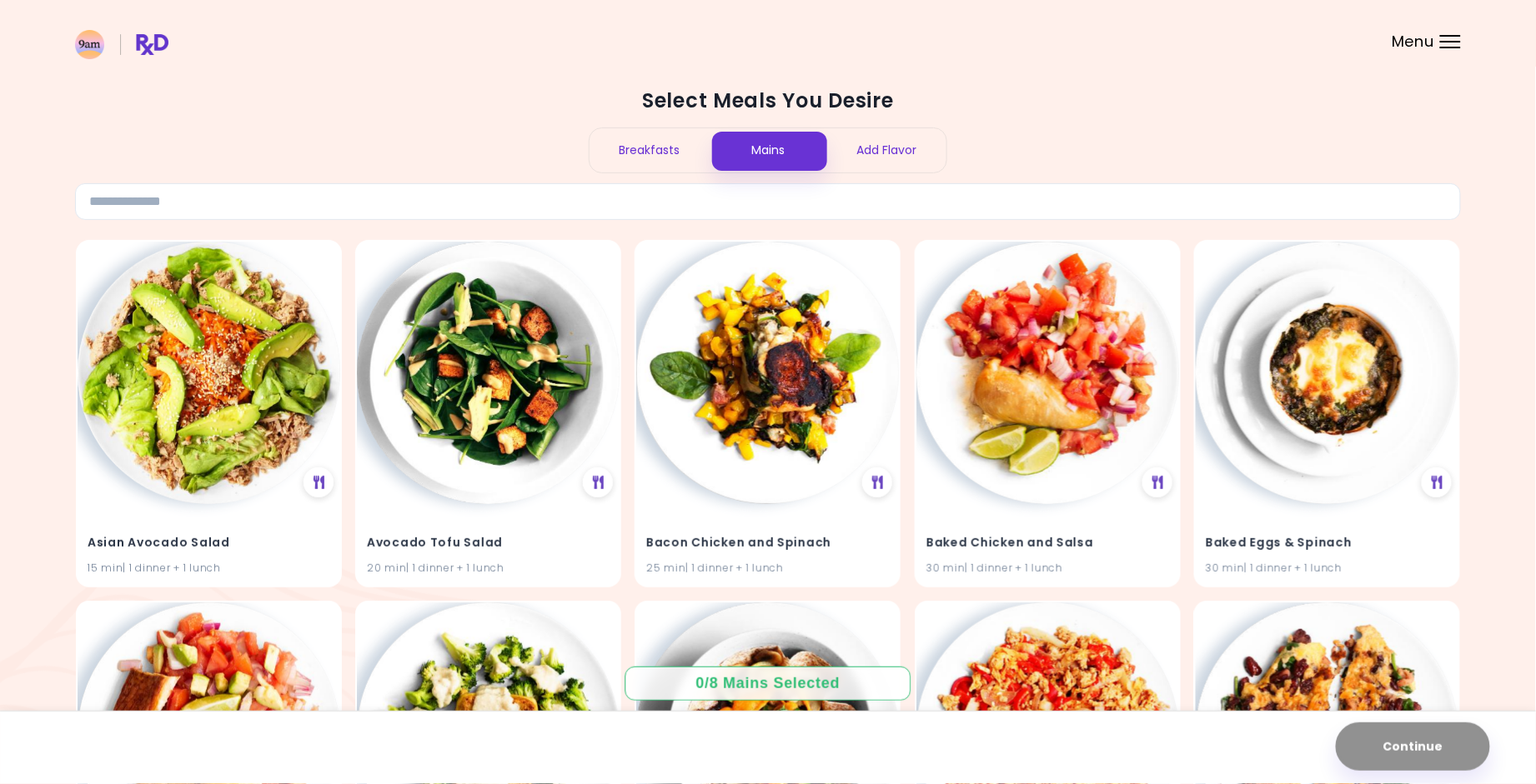
click at [655, 150] on div "Breakfasts" at bounding box center [649, 150] width 120 height 44
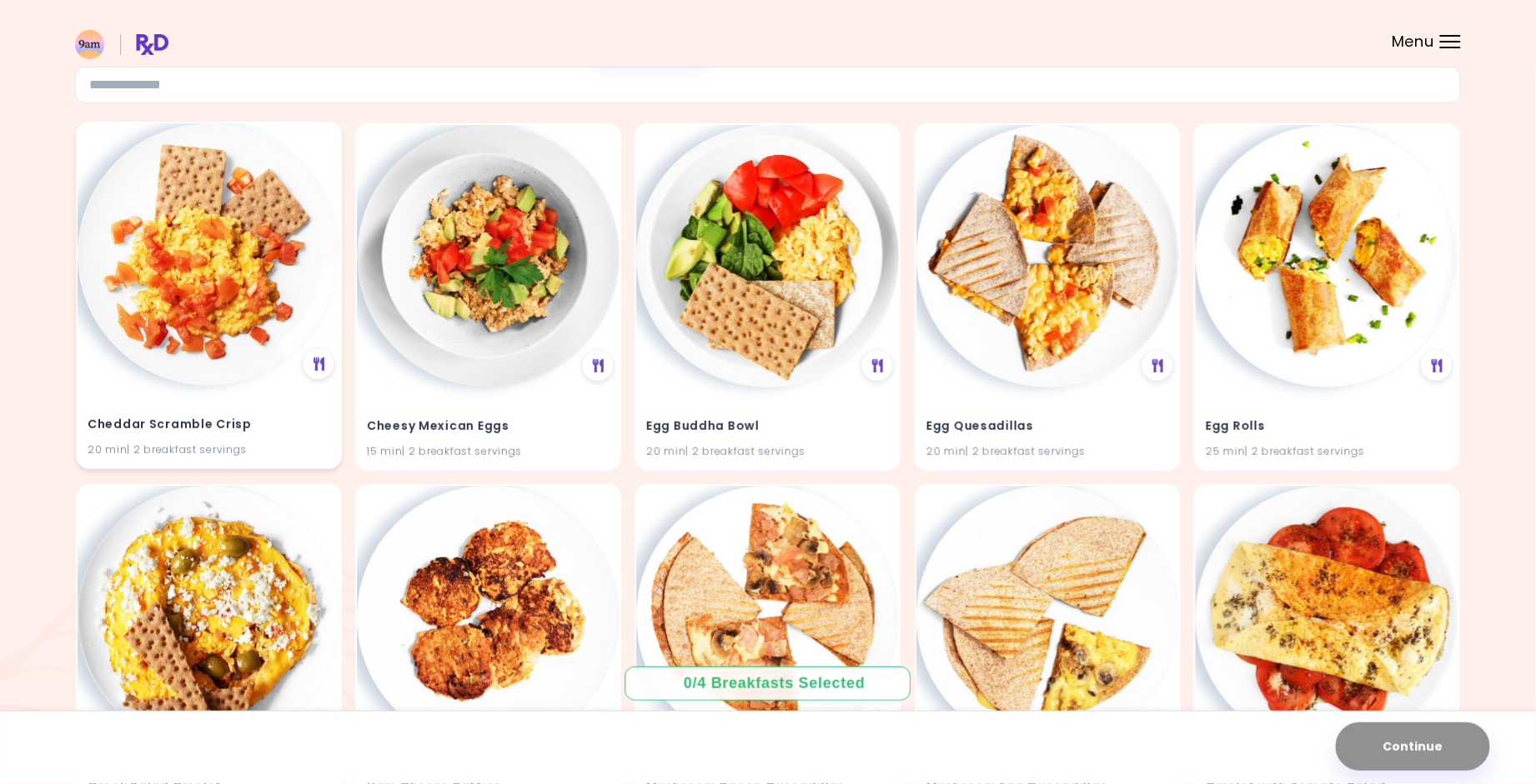
scroll to position [128, 0]
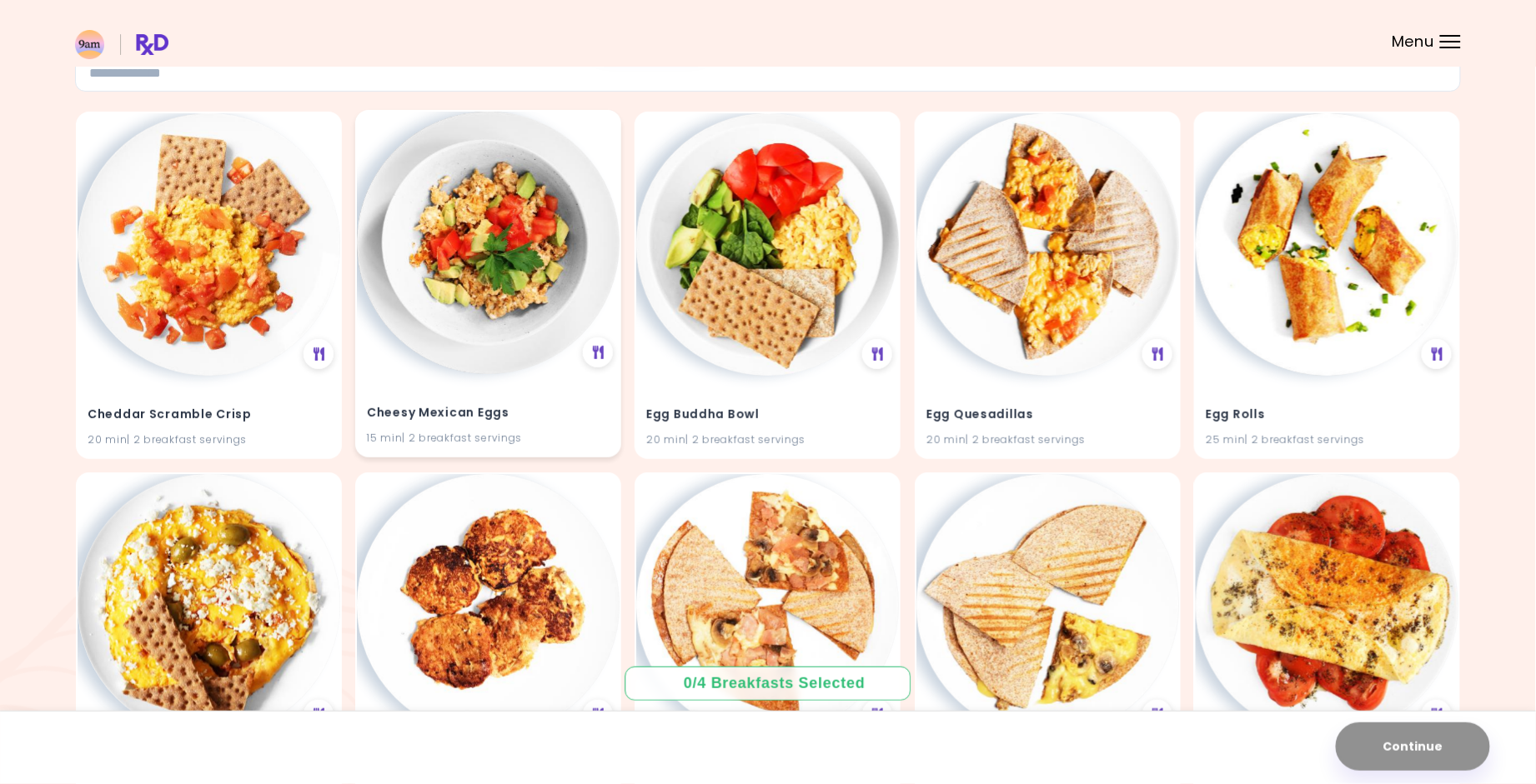
click at [435, 315] on img at bounding box center [488, 243] width 263 height 262
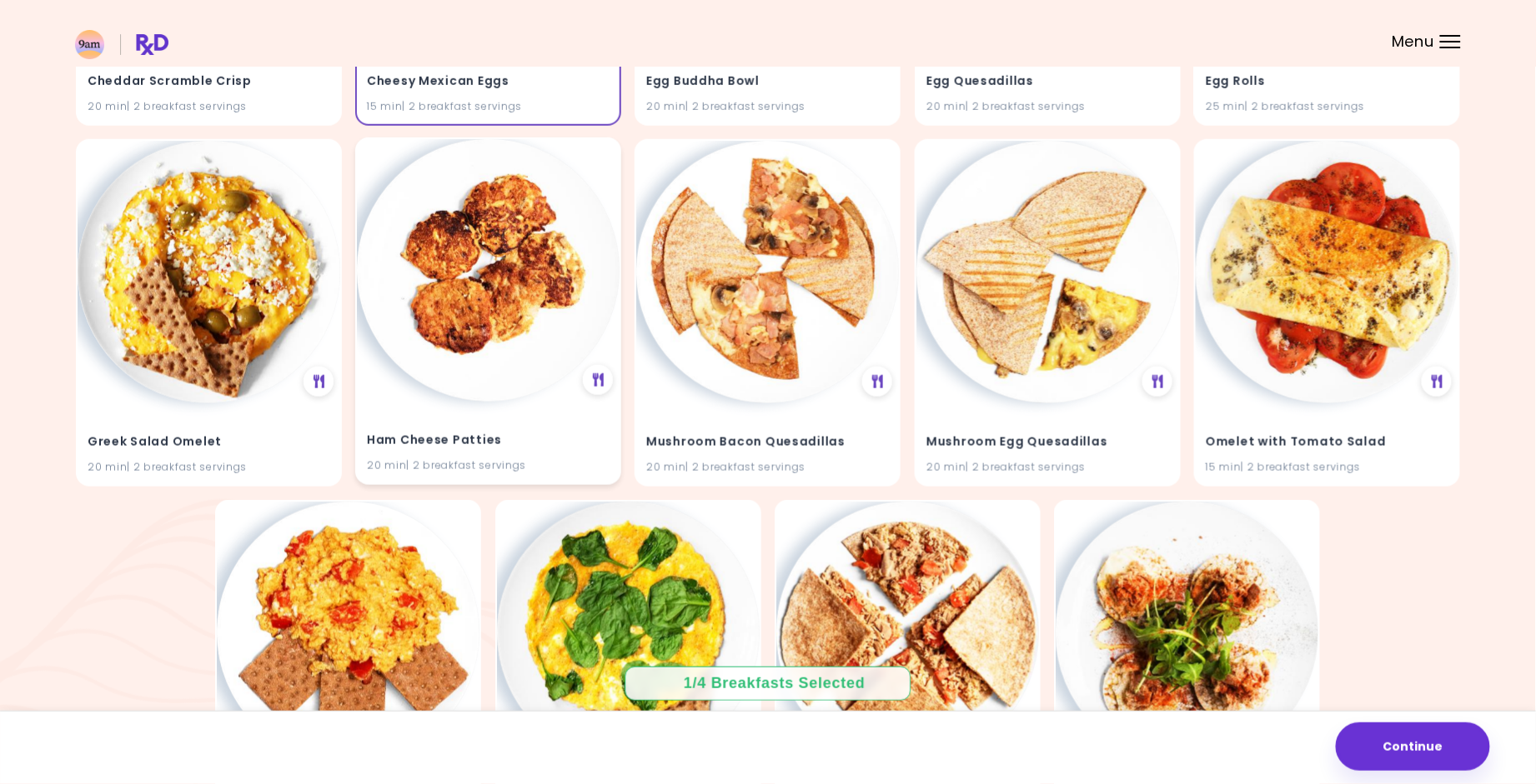
scroll to position [476, 0]
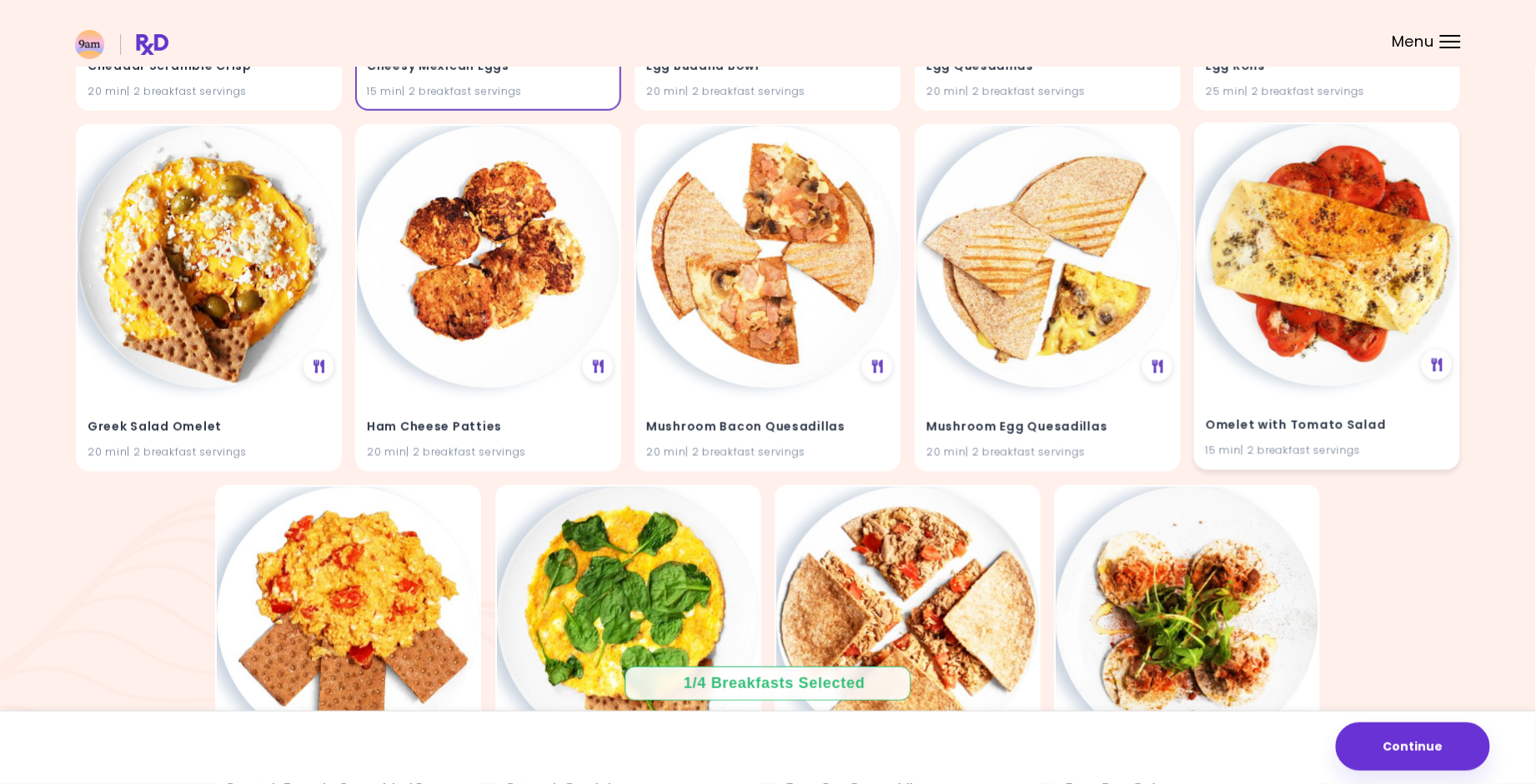
click at [1305, 325] on img at bounding box center [1327, 255] width 263 height 262
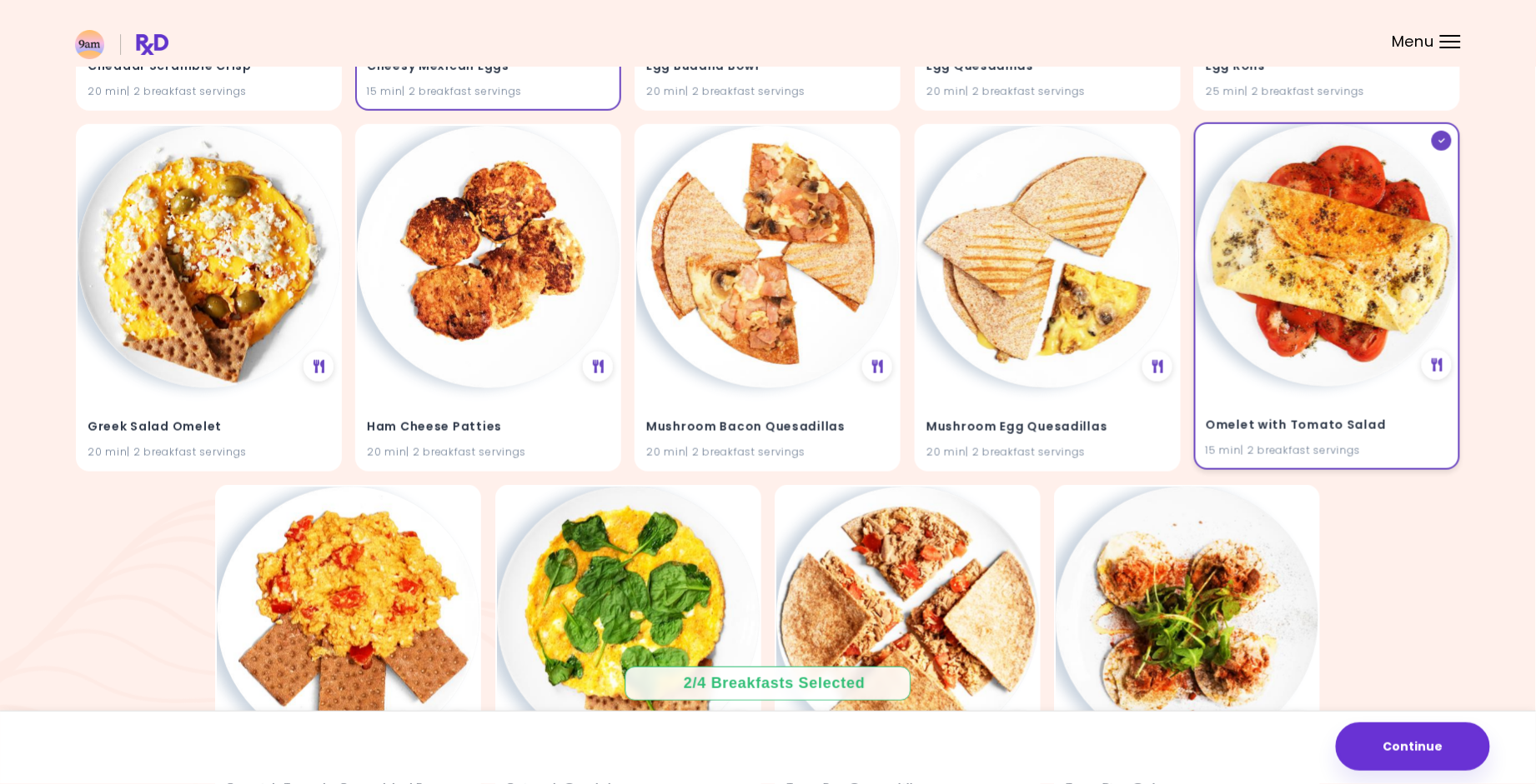
click at [1305, 325] on img at bounding box center [1327, 255] width 263 height 262
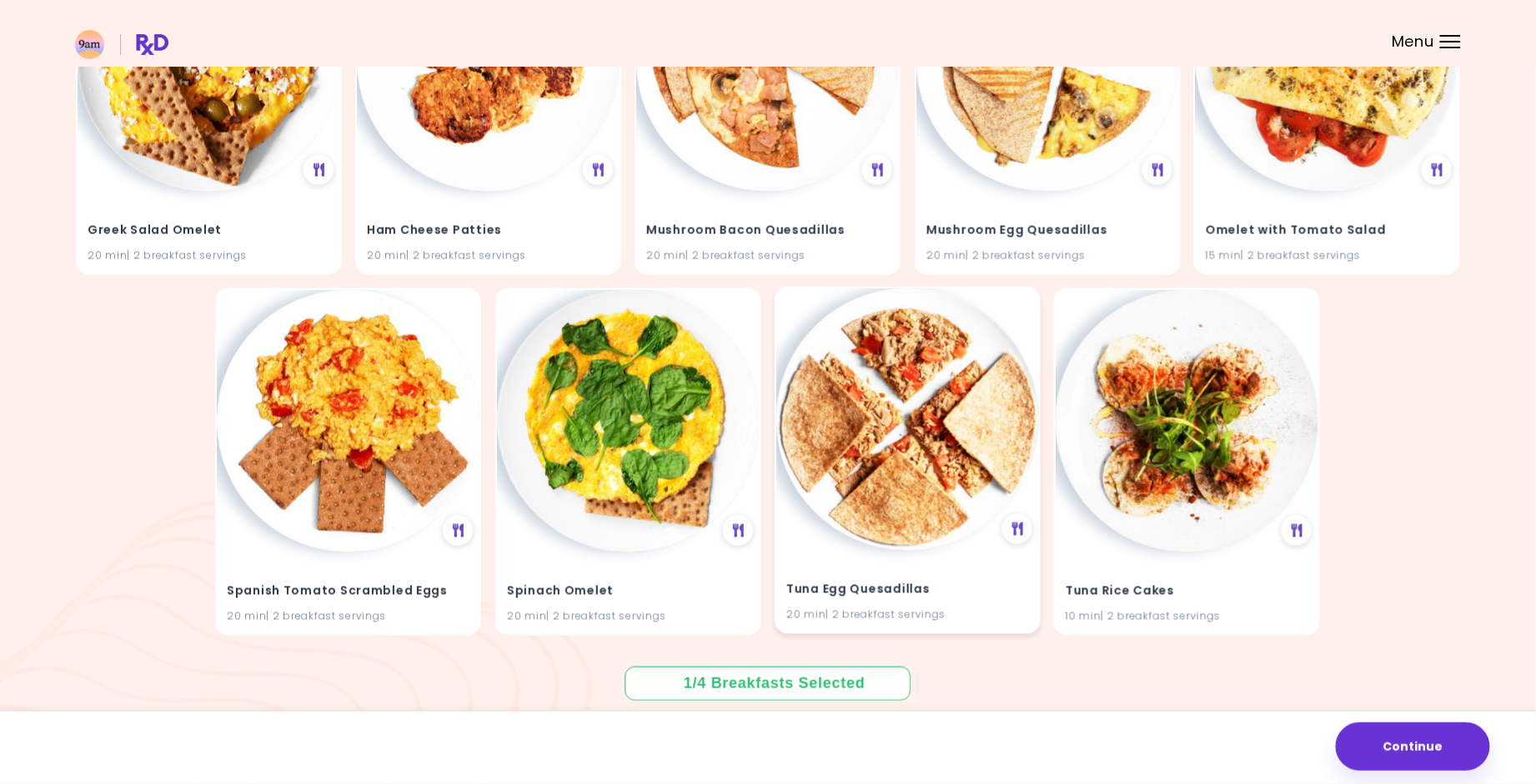
scroll to position [672, 0]
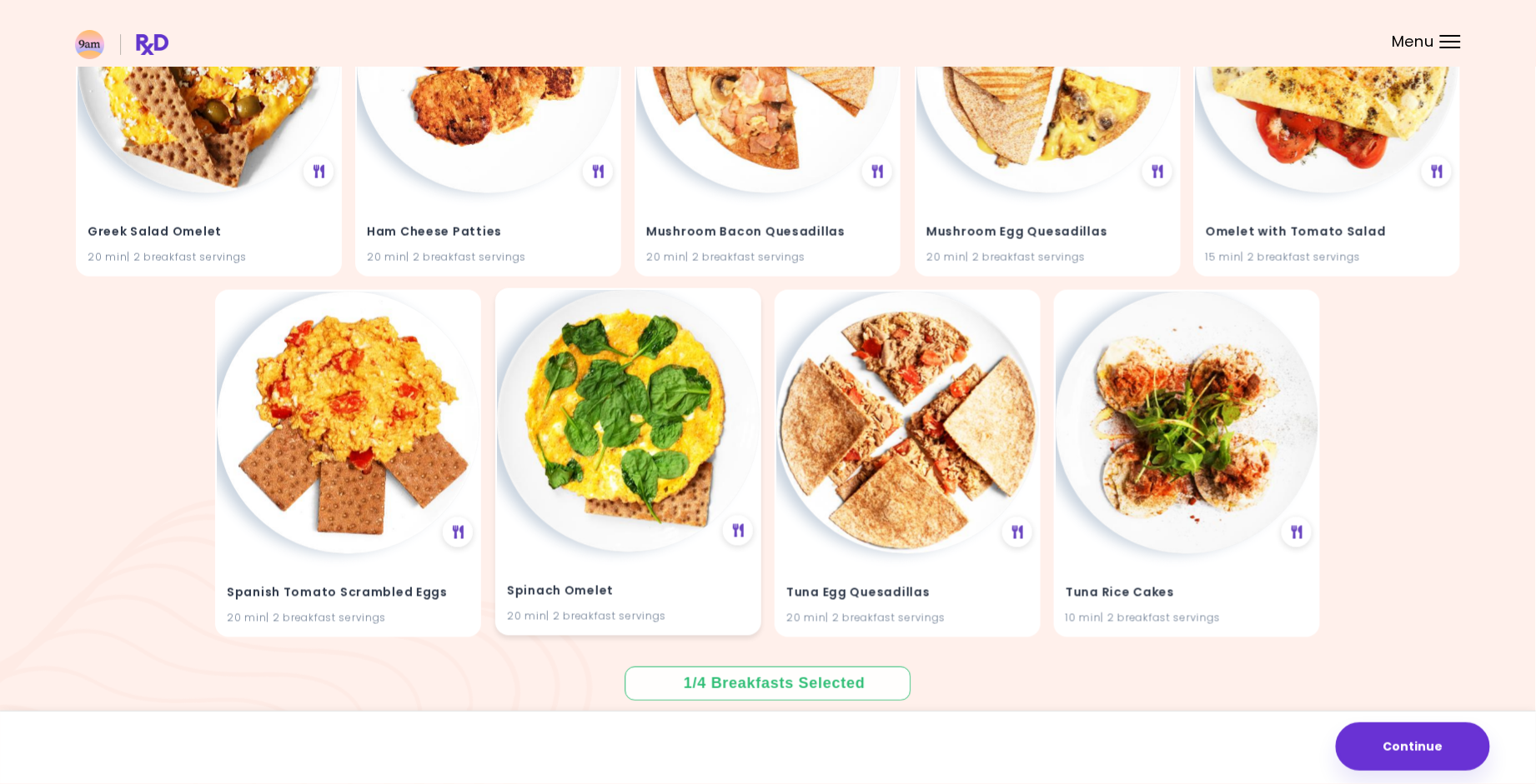
click at [675, 470] on img at bounding box center [628, 421] width 263 height 262
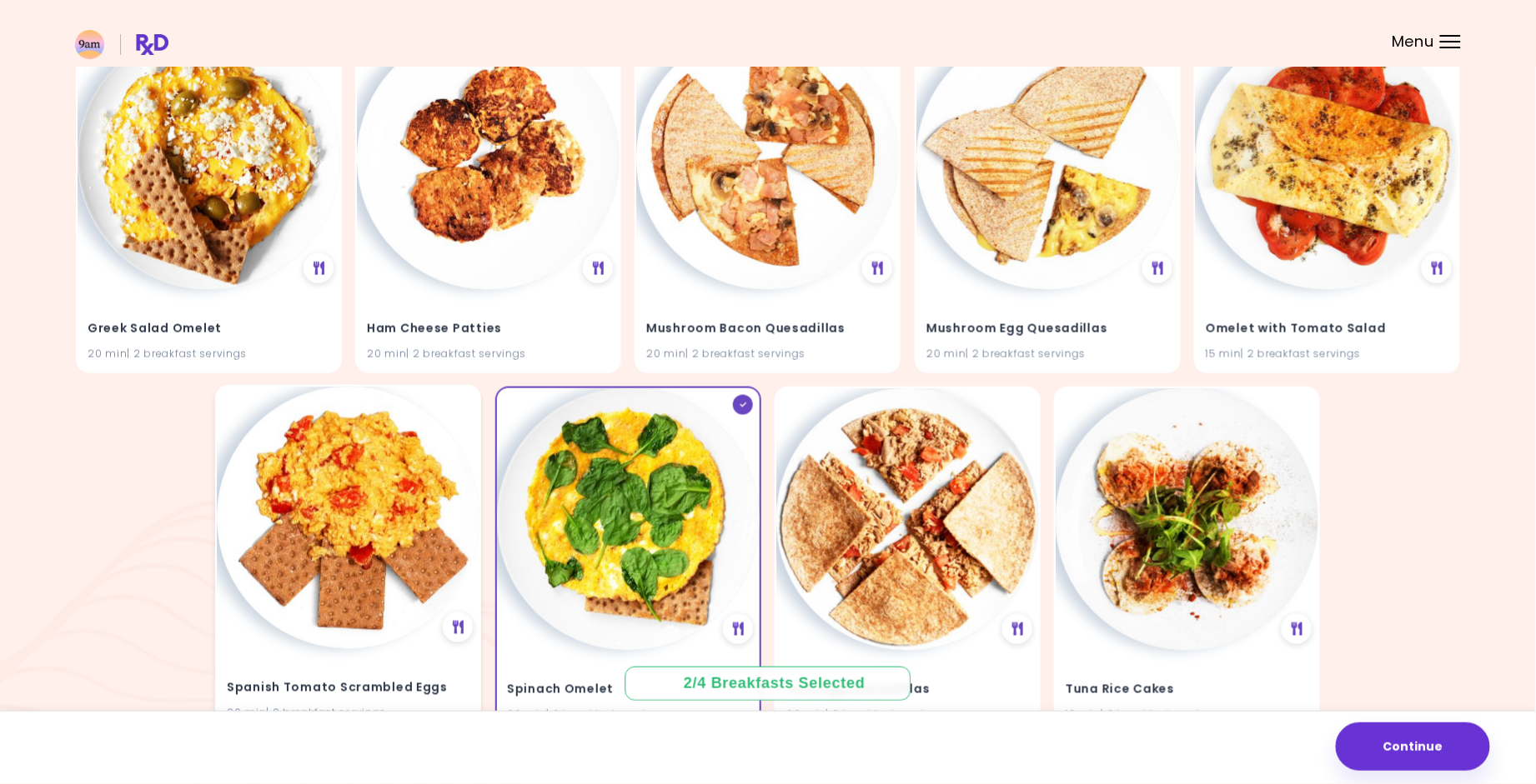
scroll to position [496, 0]
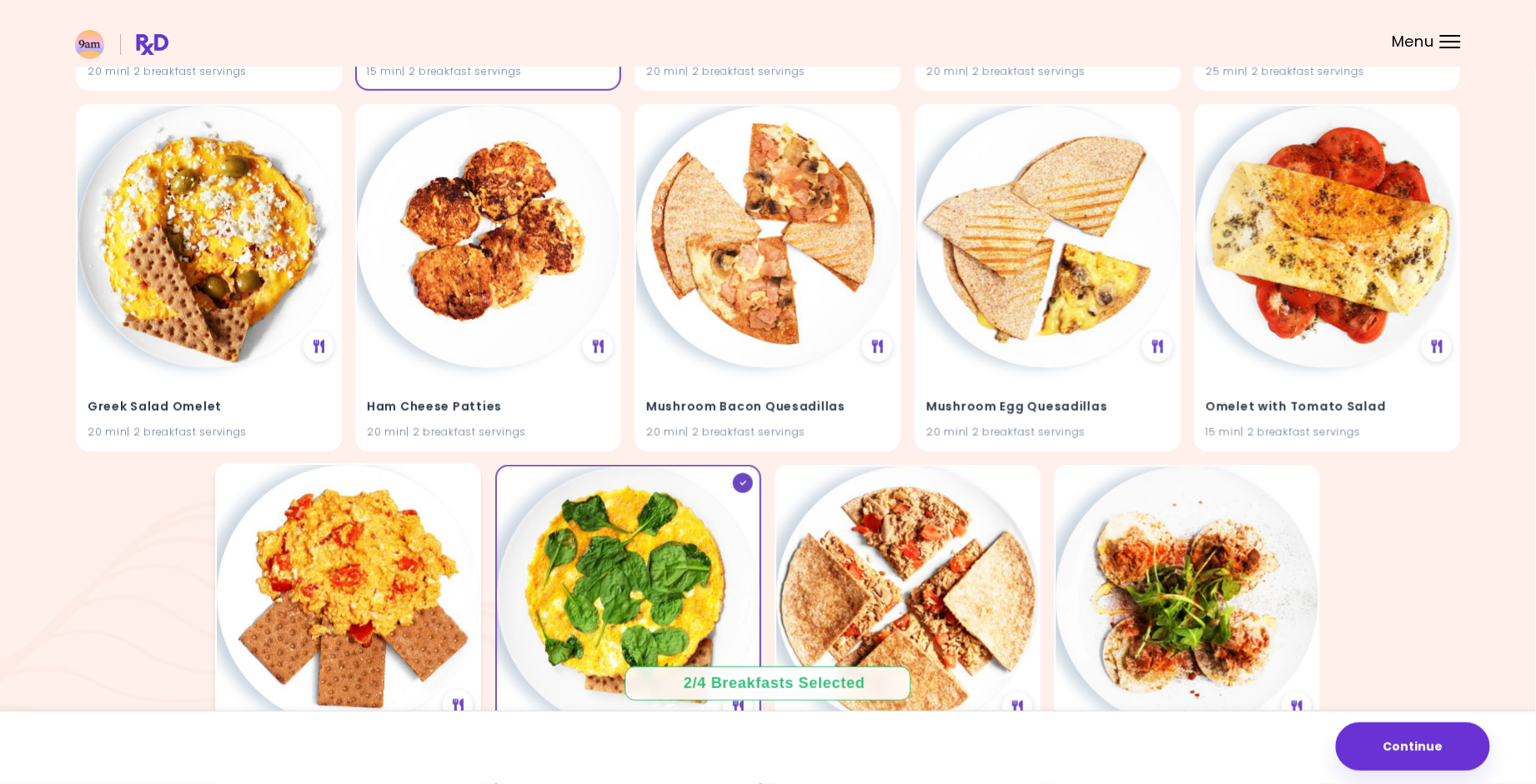
click at [442, 557] on img at bounding box center [348, 596] width 263 height 262
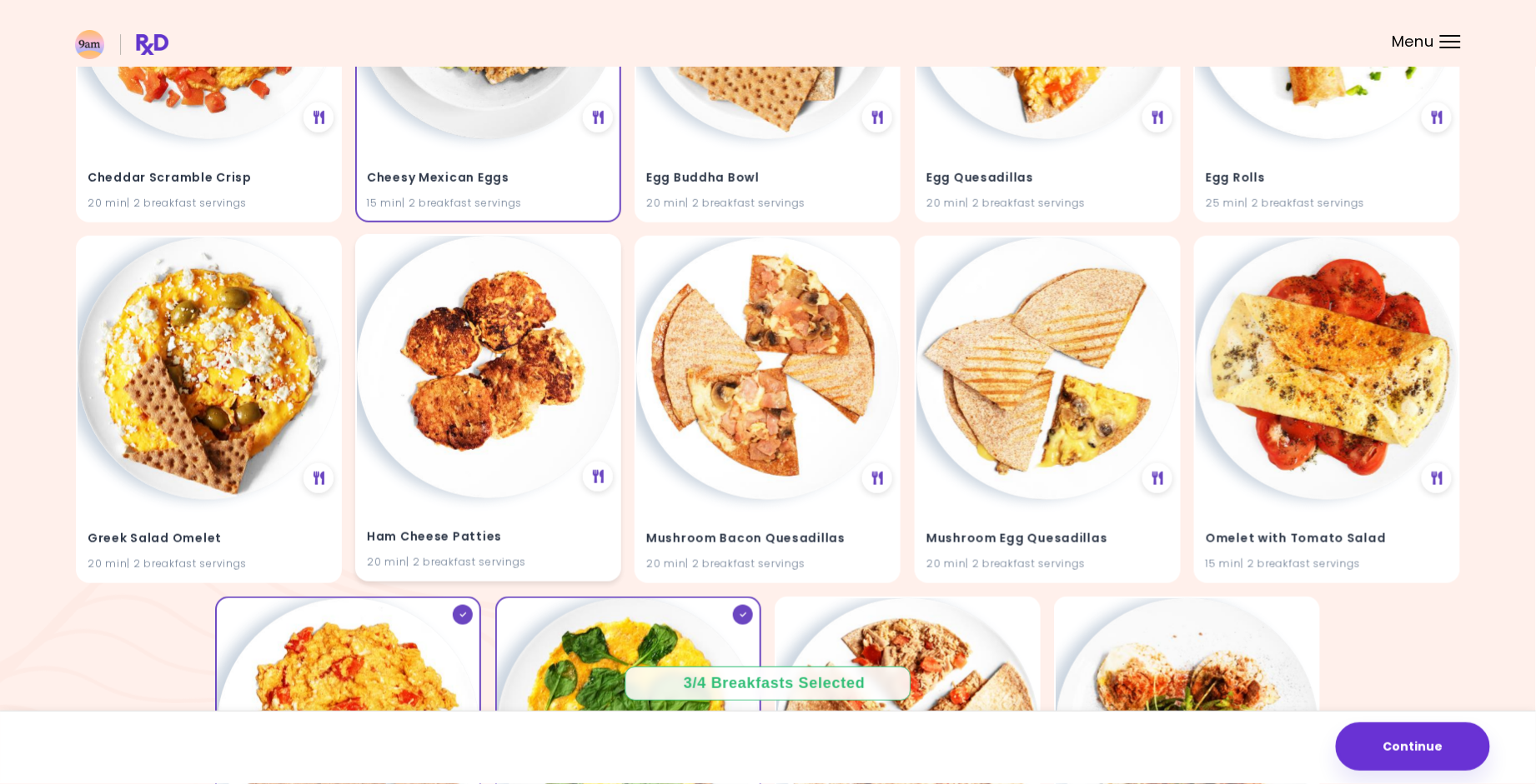
scroll to position [350, 0]
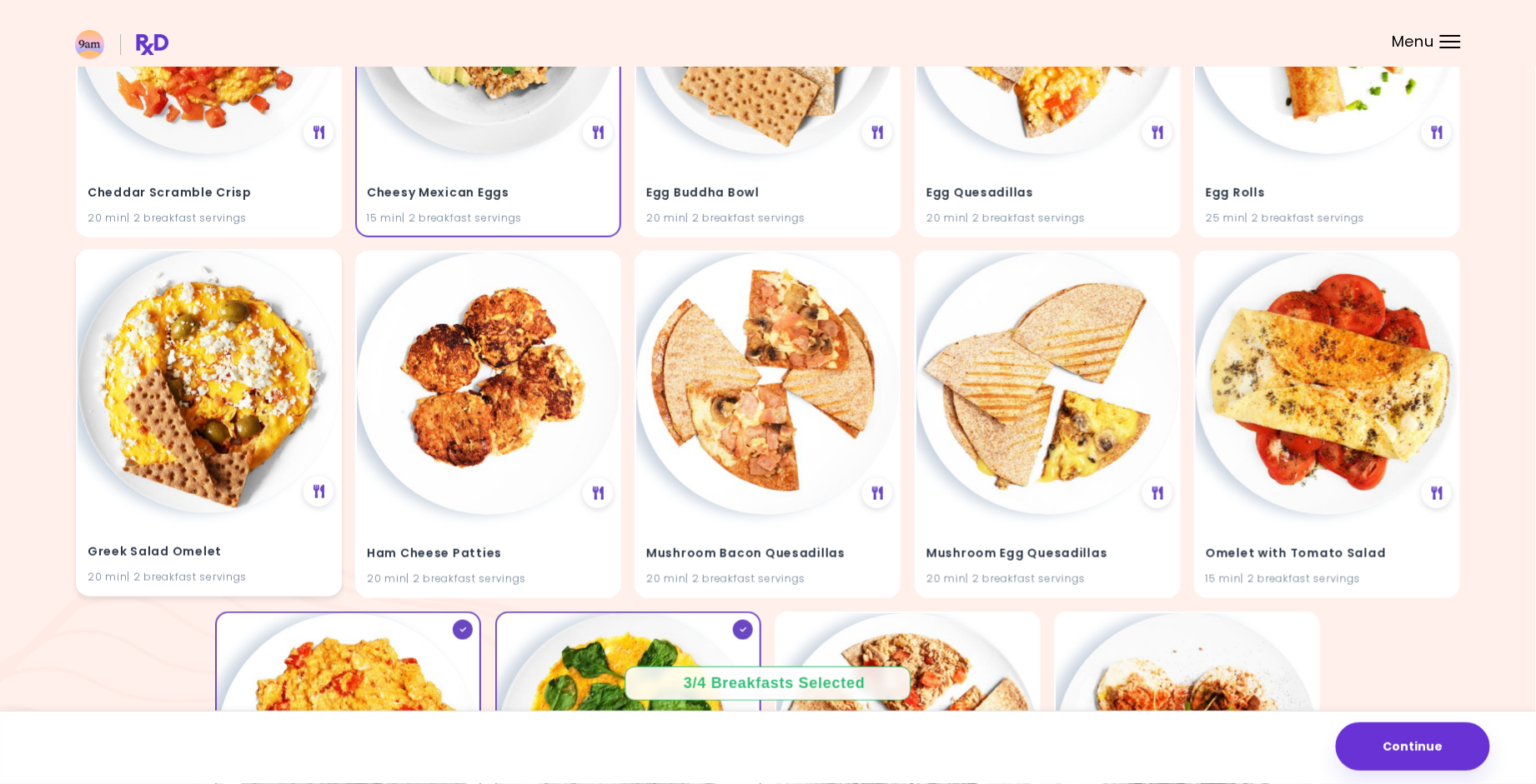
click at [274, 445] on img at bounding box center [208, 382] width 263 height 262
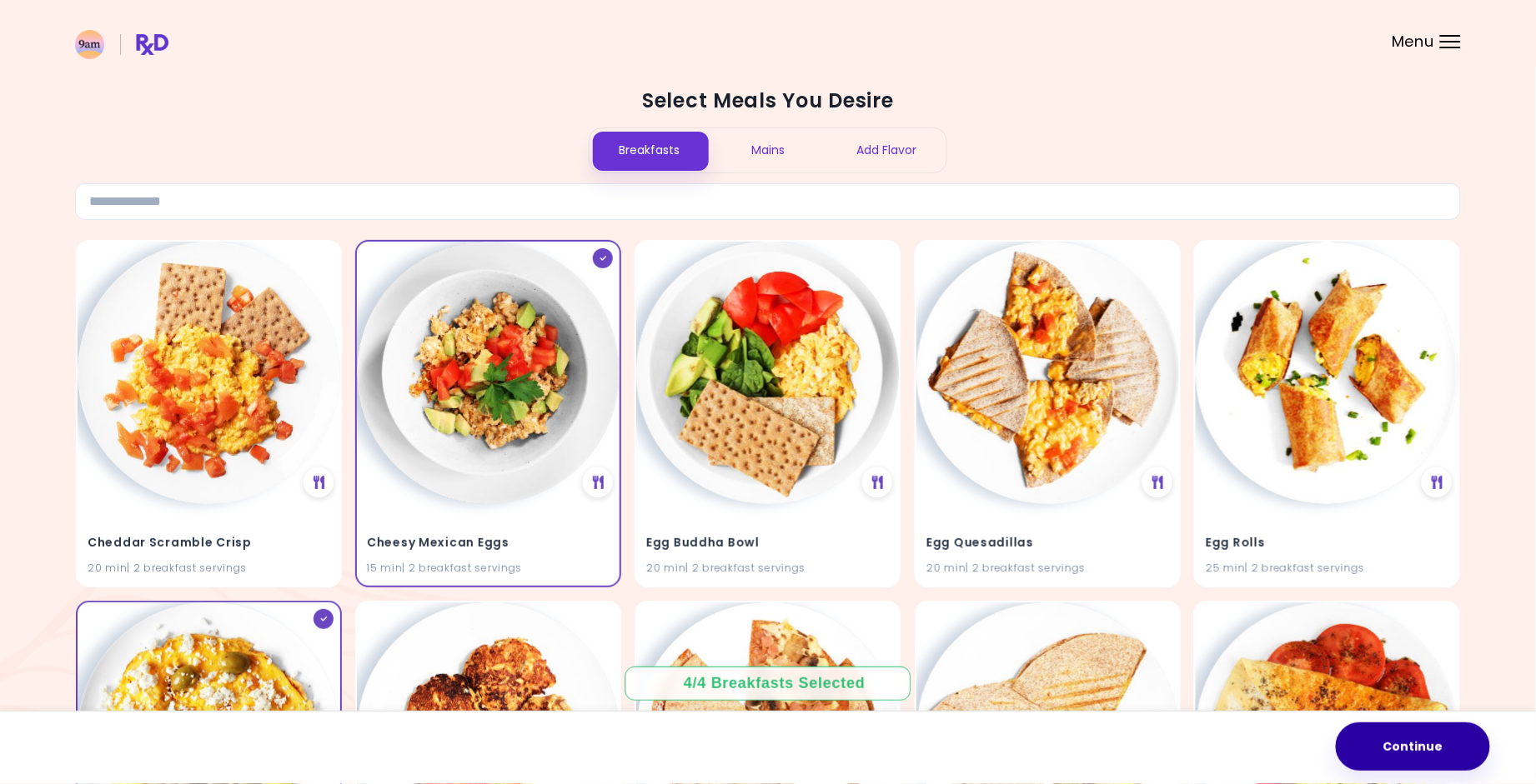
scroll to position [0, 0]
click at [1420, 754] on button "Continue" at bounding box center [1413, 747] width 154 height 49
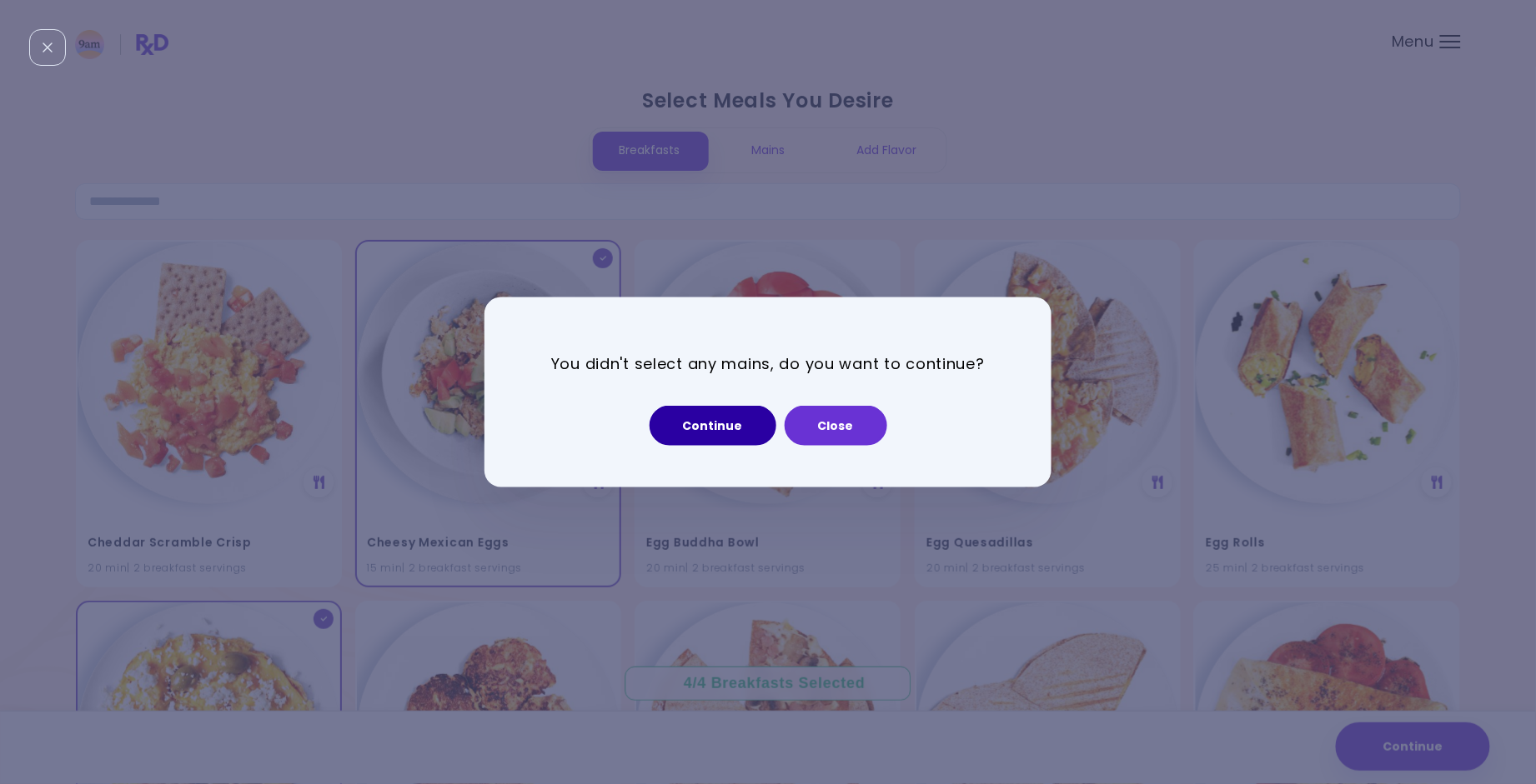
click at [736, 431] on button "Continue" at bounding box center [713, 426] width 127 height 40
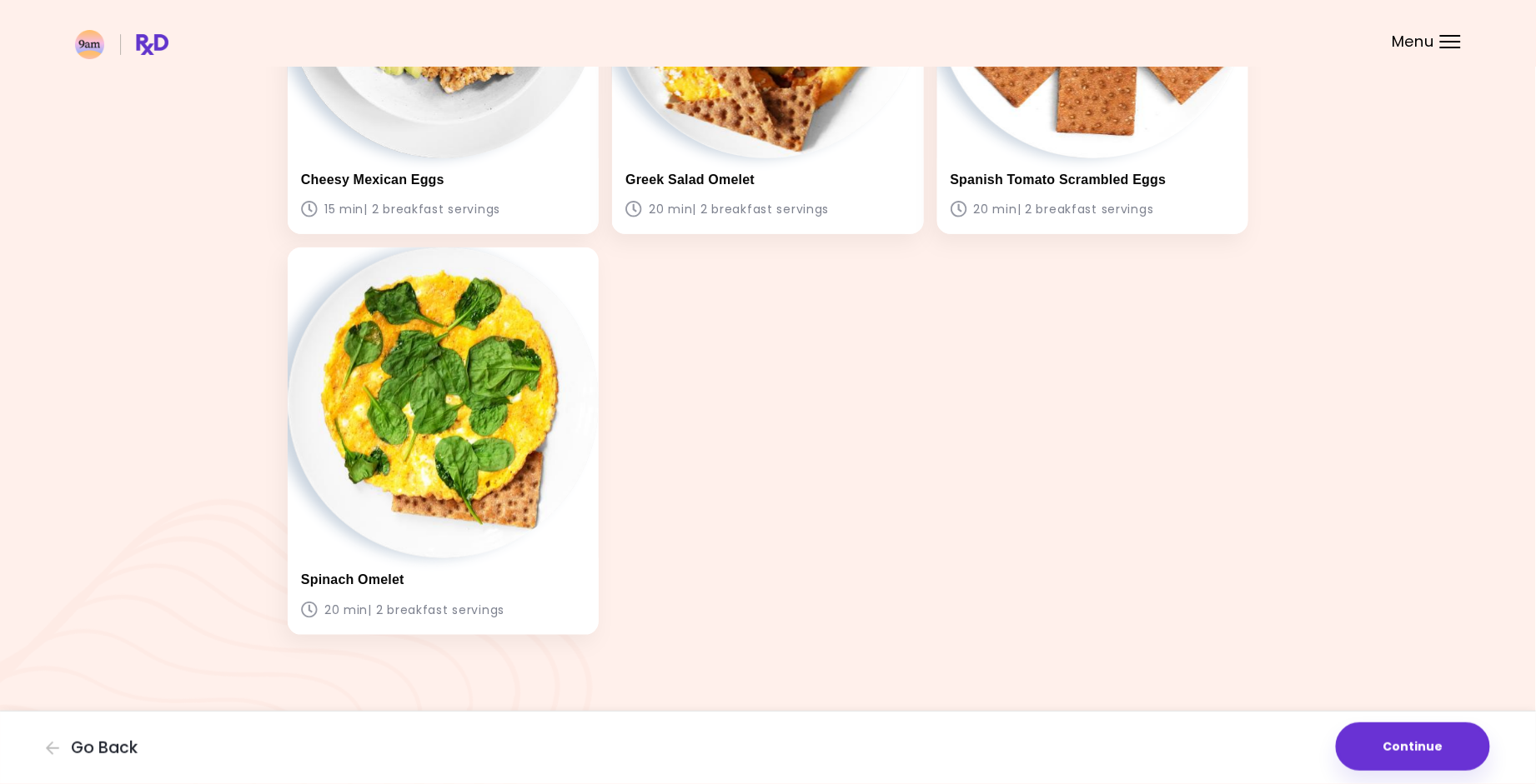
scroll to position [311, 0]
click at [1395, 755] on button "Continue" at bounding box center [1413, 747] width 154 height 49
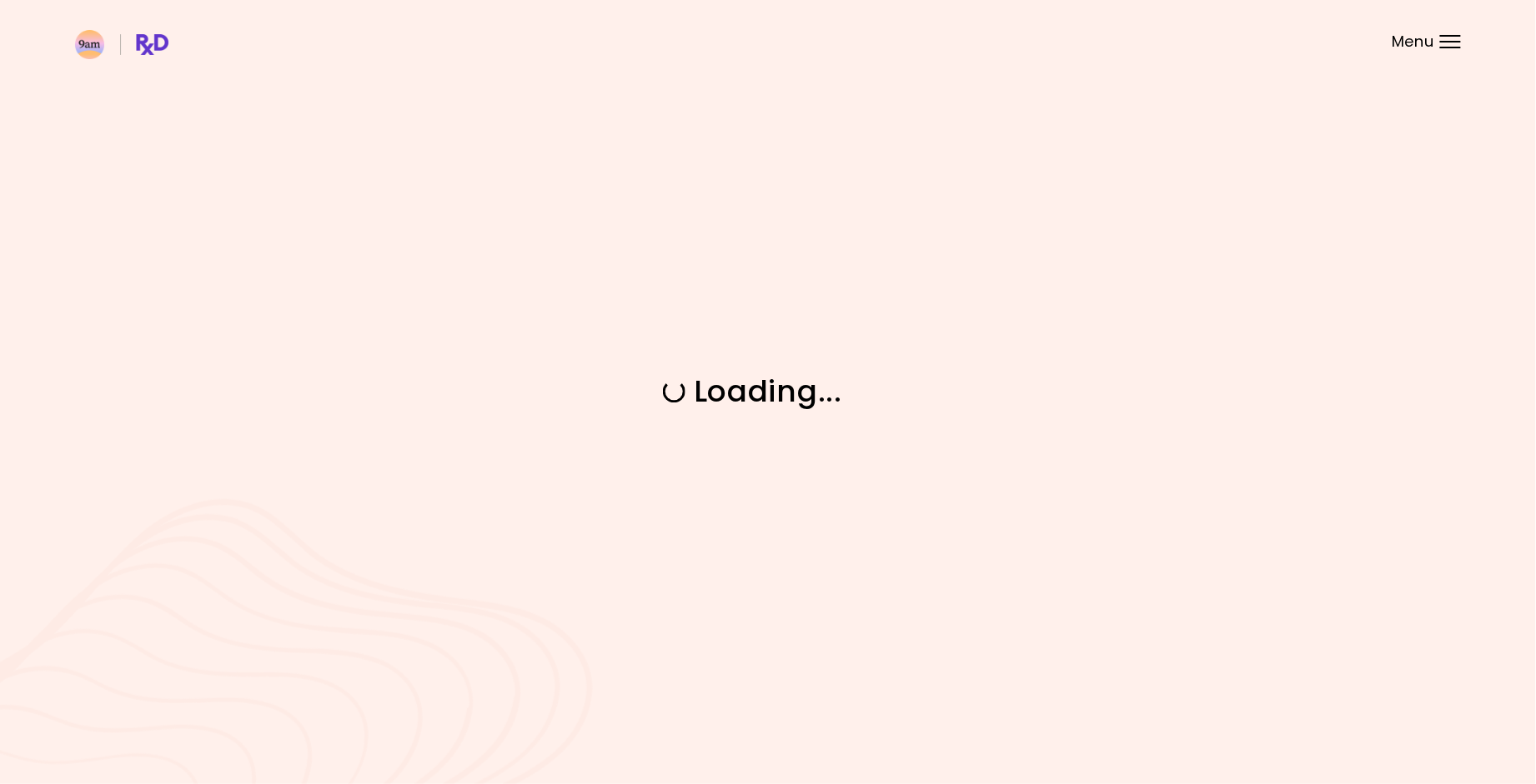
scroll to position [0, 0]
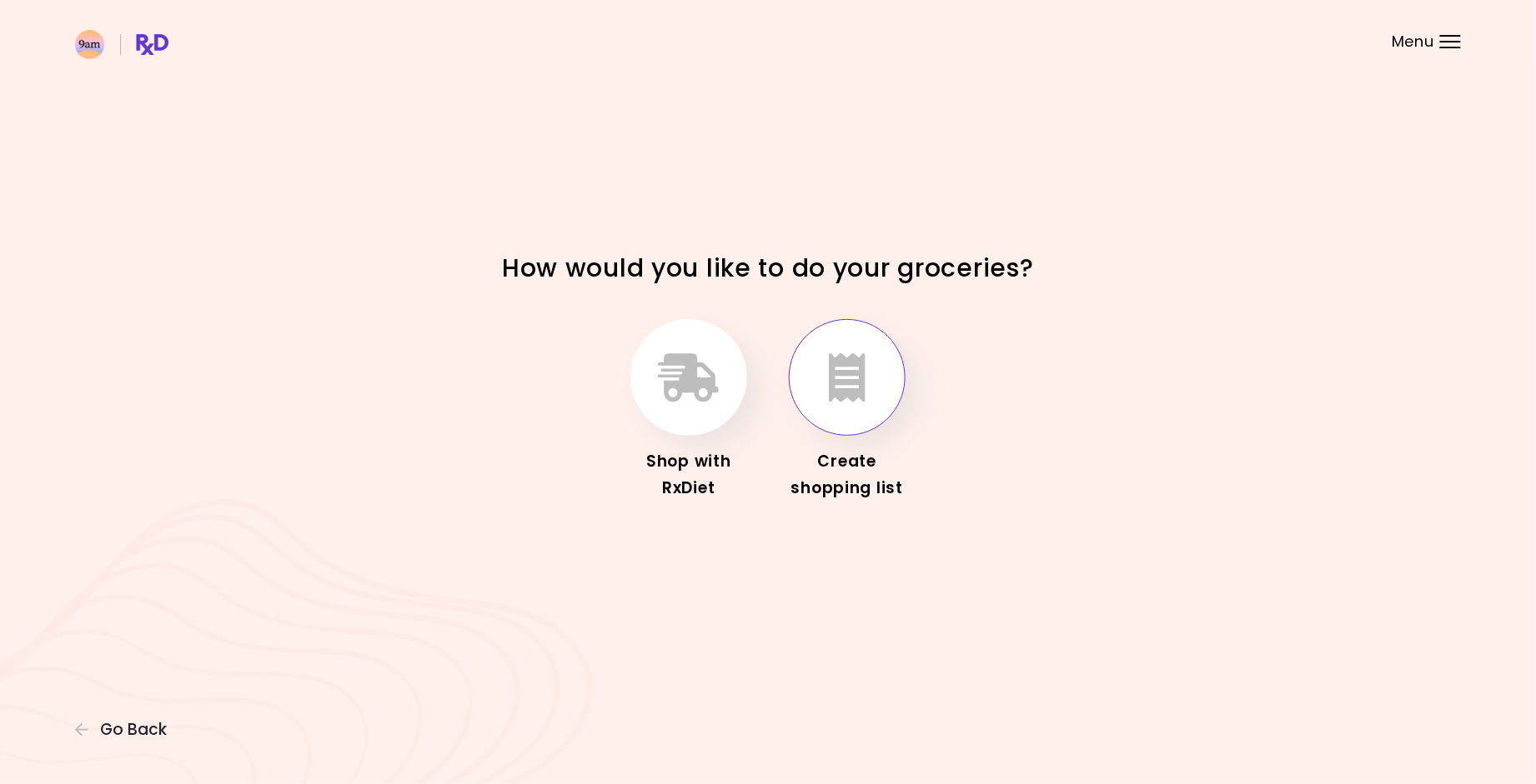
click at [846, 390] on icon "button" at bounding box center [847, 378] width 36 height 49
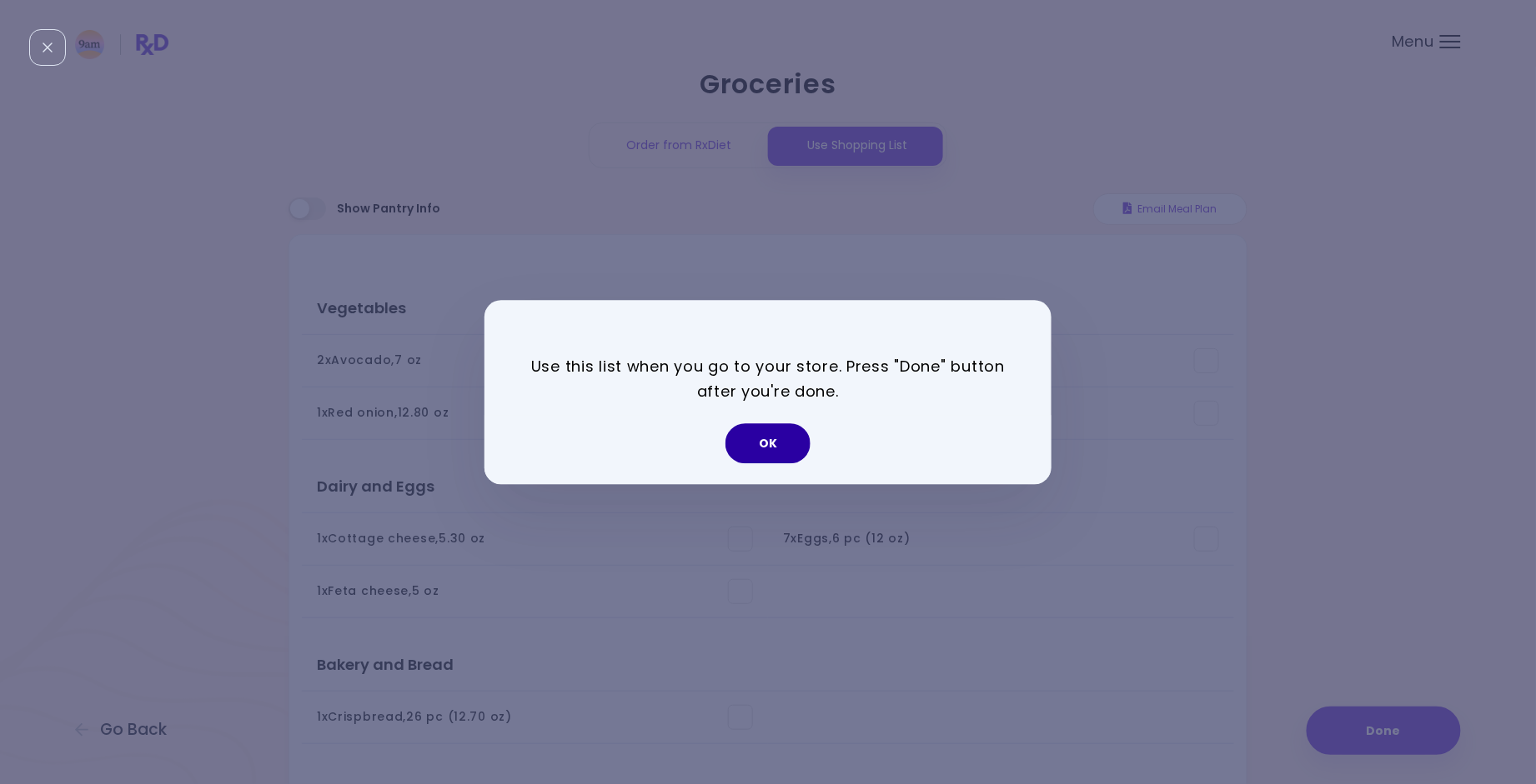
click at [784, 427] on button "OK" at bounding box center [768, 444] width 85 height 40
